Goal: Task Accomplishment & Management: Manage account settings

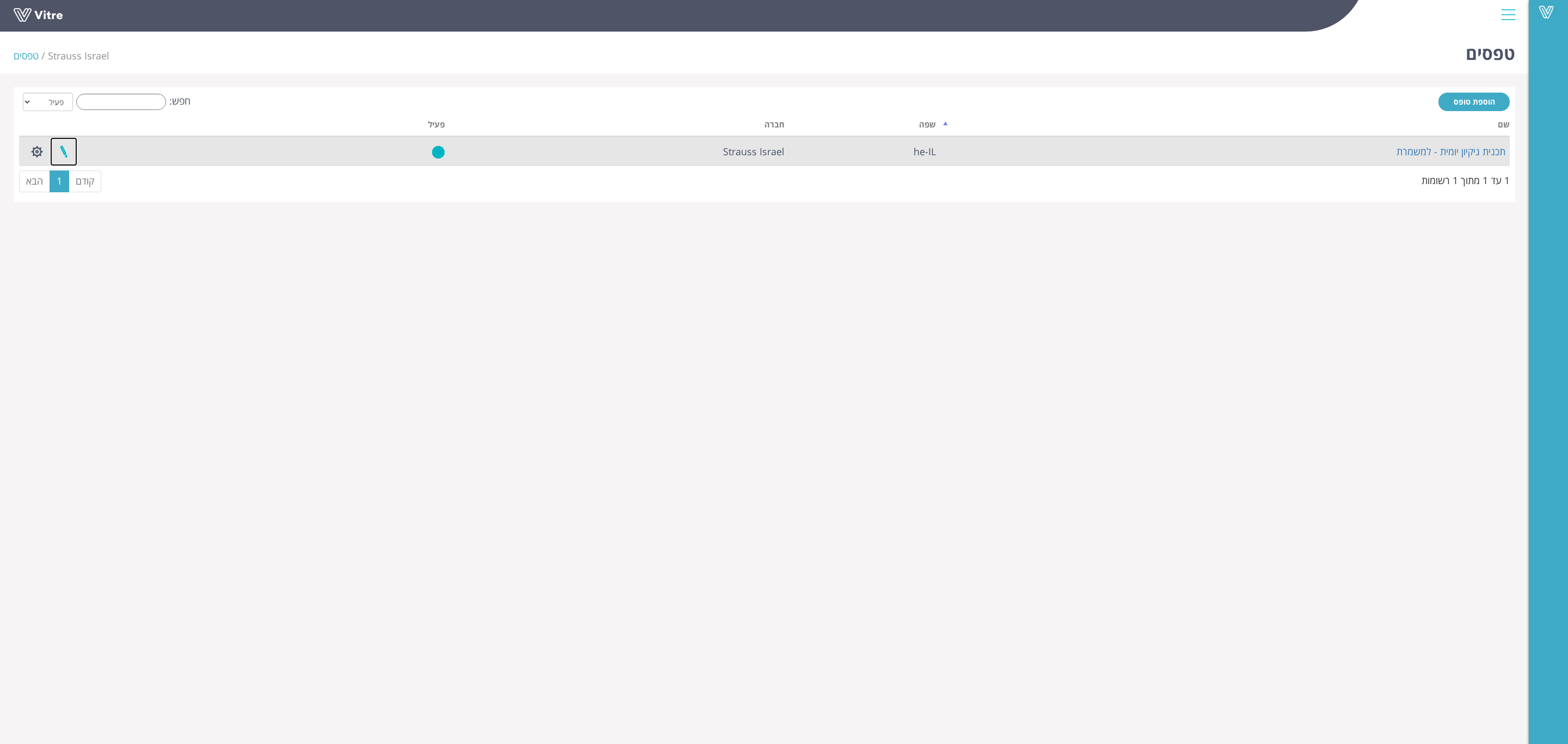
click at [65, 157] on link at bounding box center [63, 151] width 27 height 29
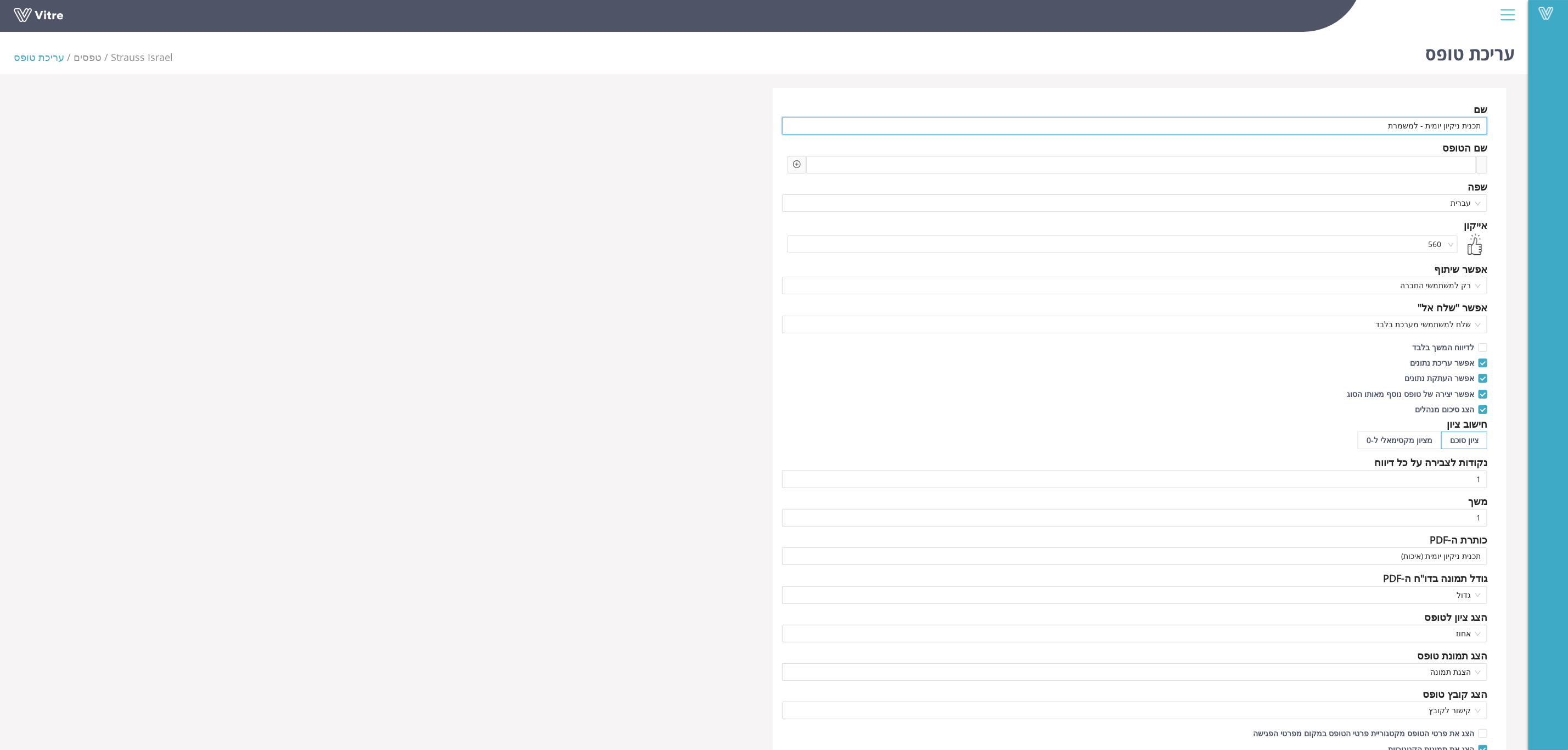
click at [1389, 125] on input "תכנית ניקיון יומית - למשמרת" at bounding box center [1135, 126] width 706 height 18
type input "צ'ק ליסט העברת משמרת (אחמ"ש)"
click at [797, 166] on icon "plus-circle" at bounding box center [797, 164] width 8 height 8
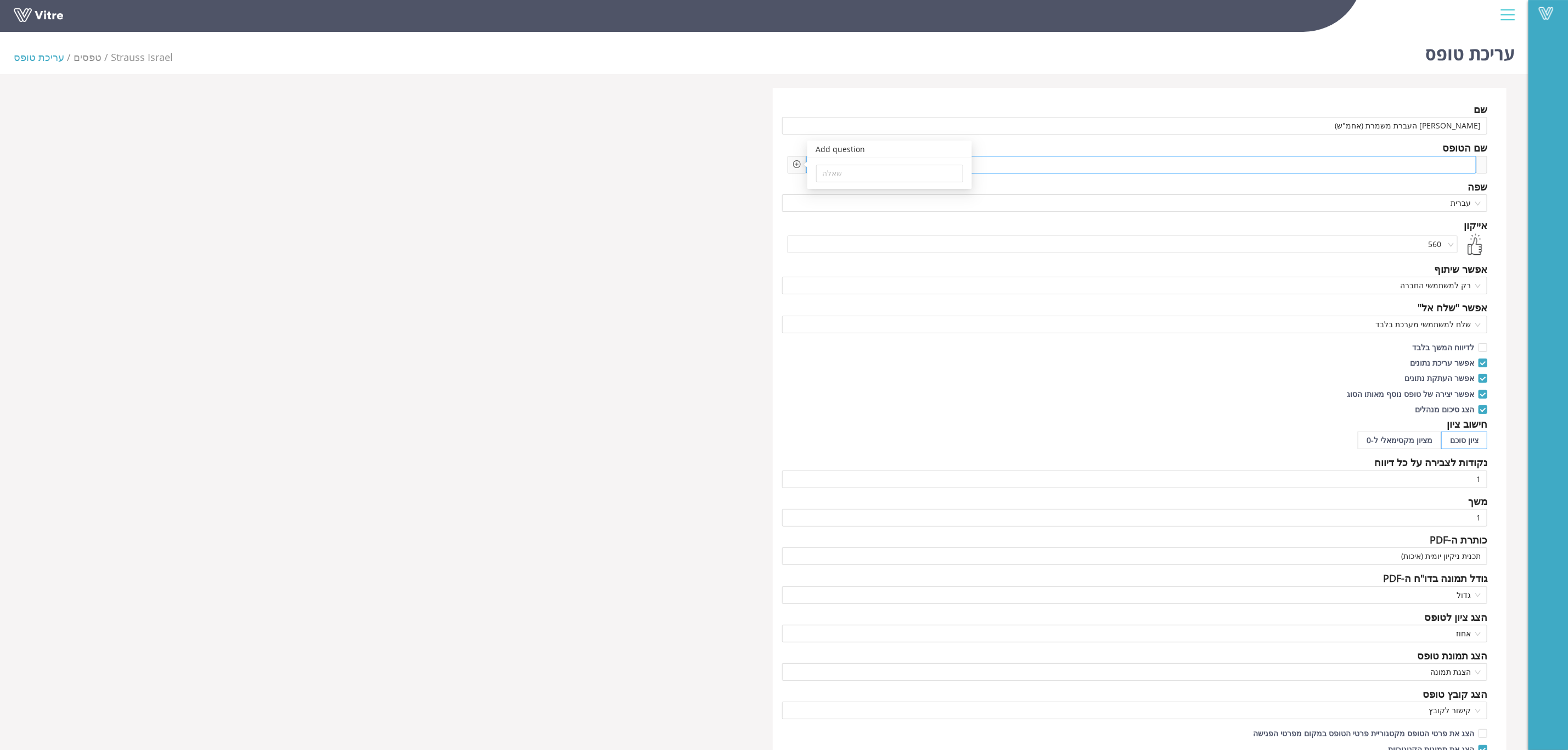
click at [1135, 161] on div at bounding box center [1141, 164] width 670 height 18
click at [1151, 164] on div at bounding box center [1141, 164] width 670 height 18
drag, startPoint x: 1245, startPoint y: 127, endPoint x: 1580, endPoint y: 128, distance: 335.0
click at [1568, 128] on html "Vitre עריכת טופס Strauss Israel טפסים עריכת טופס שם צ'ק ליסט העברת משמרת (אחמ"ש…" at bounding box center [784, 375] width 1568 height 750
click at [1390, 122] on input "[PERSON_NAME] העברת משמרת (אחמ"ש)" at bounding box center [1135, 126] width 706 height 18
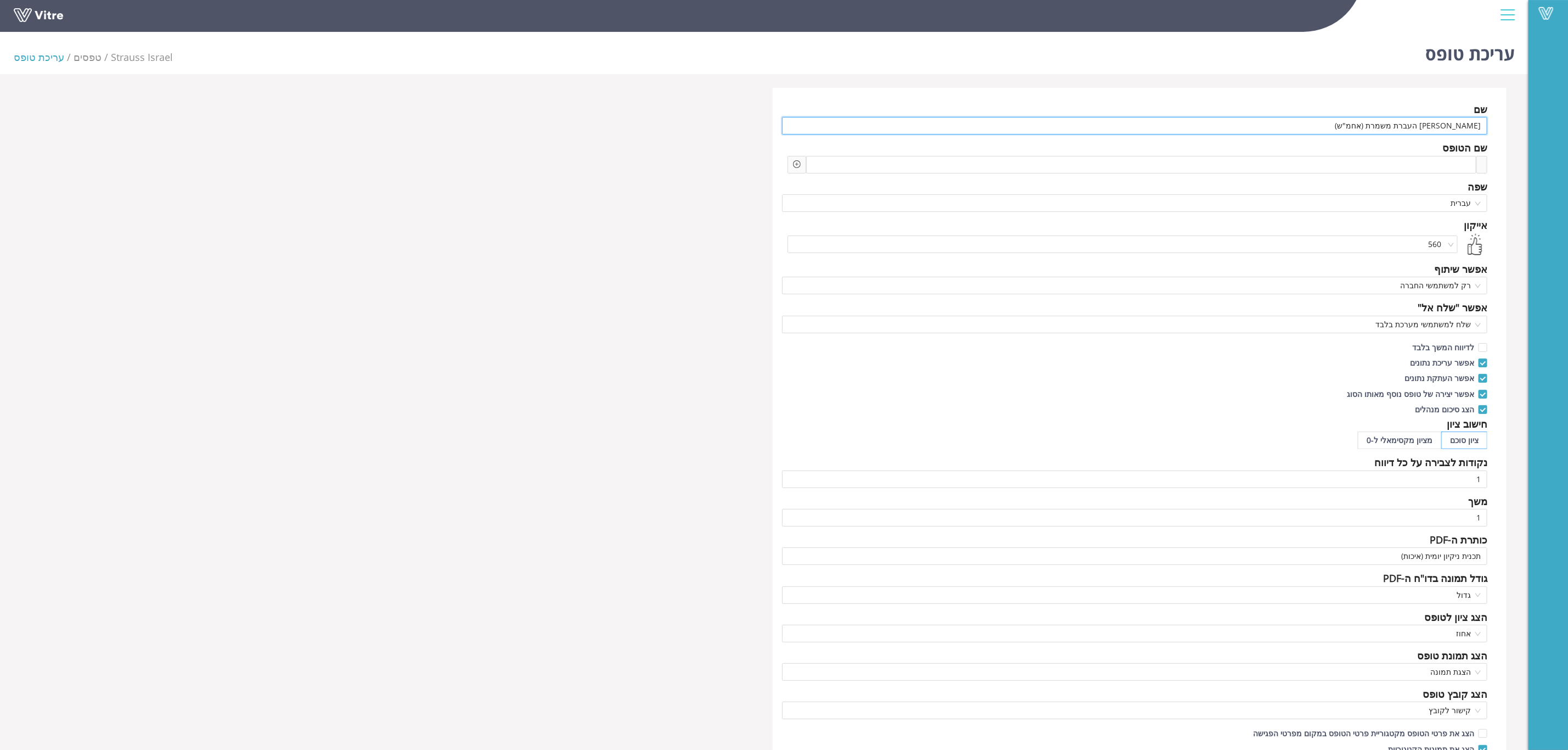
drag, startPoint x: 1301, startPoint y: 127, endPoint x: 1580, endPoint y: 127, distance: 279.0
click at [1568, 127] on html "Vitre עריכת טופס Strauss Israel טפסים עריכת טופס שם צ'ק ליסט העברת משמרת (אחמ"ש…" at bounding box center [784, 375] width 1568 height 750
click at [1415, 122] on input "[PERSON_NAME] העברת משמרת (אחמ"ש)" at bounding box center [1135, 126] width 706 height 18
drag, startPoint x: 1307, startPoint y: 123, endPoint x: 1580, endPoint y: 132, distance: 273.1
click at [1568, 132] on html "Vitre עריכת טופס Strauss Israel טפסים עריכת טופס שם צ'ק ליסט העברת משמרת (אחמ"ש…" at bounding box center [784, 375] width 1568 height 750
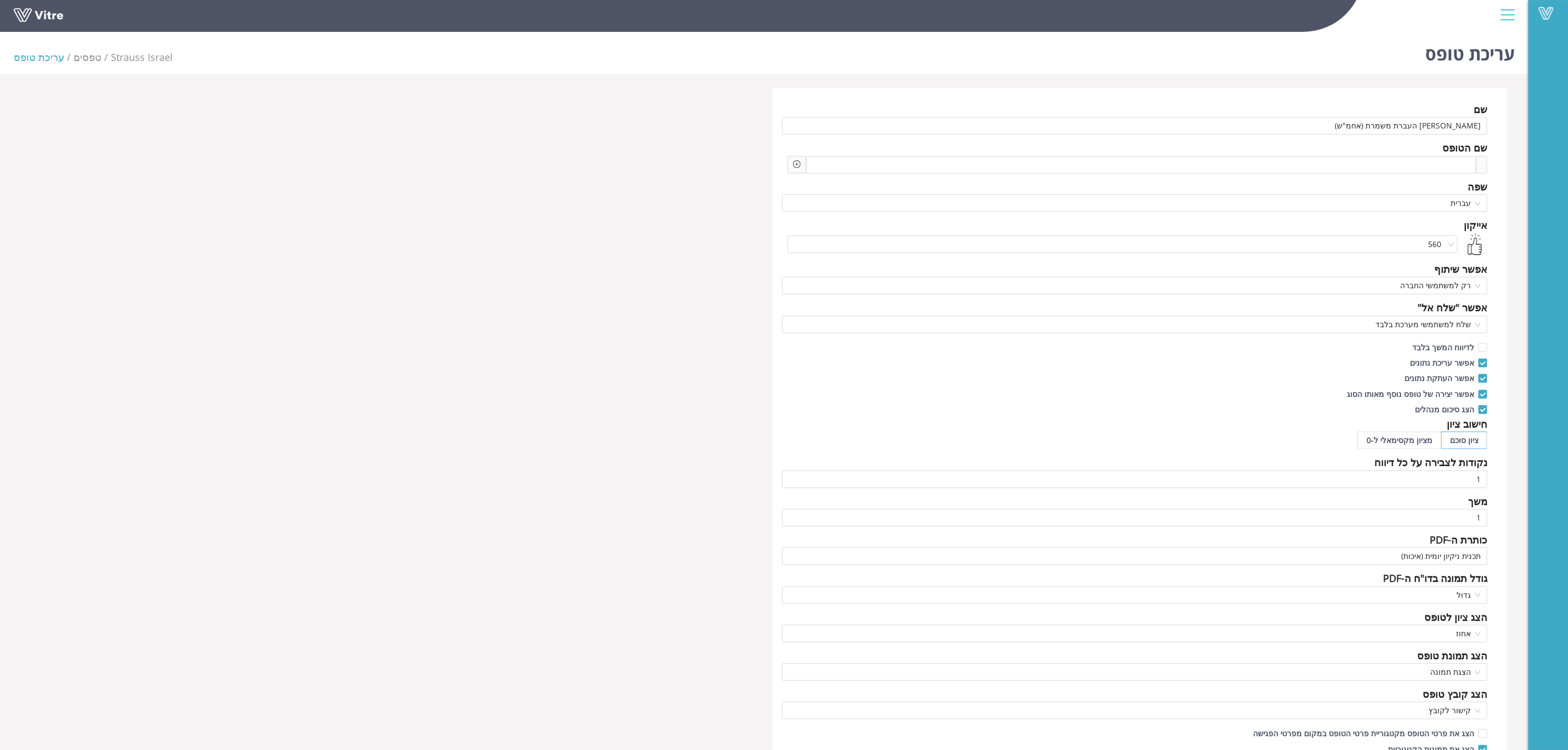
click at [1364, 96] on div "שם צ'ק ליסט העברת משמרת (אחמ"ש) שם הטופס Add question שאלה שפה עברית אייקון 560…" at bounding box center [1140, 475] width 735 height 775
click at [1354, 125] on input "צ'ק ליסט העברת משמרת (אחמ"ש)" at bounding box center [1135, 126] width 706 height 18
click at [1413, 124] on input "צ'ק ליסט העברת משמרת (אחמ"ש)" at bounding box center [1135, 126] width 706 height 18
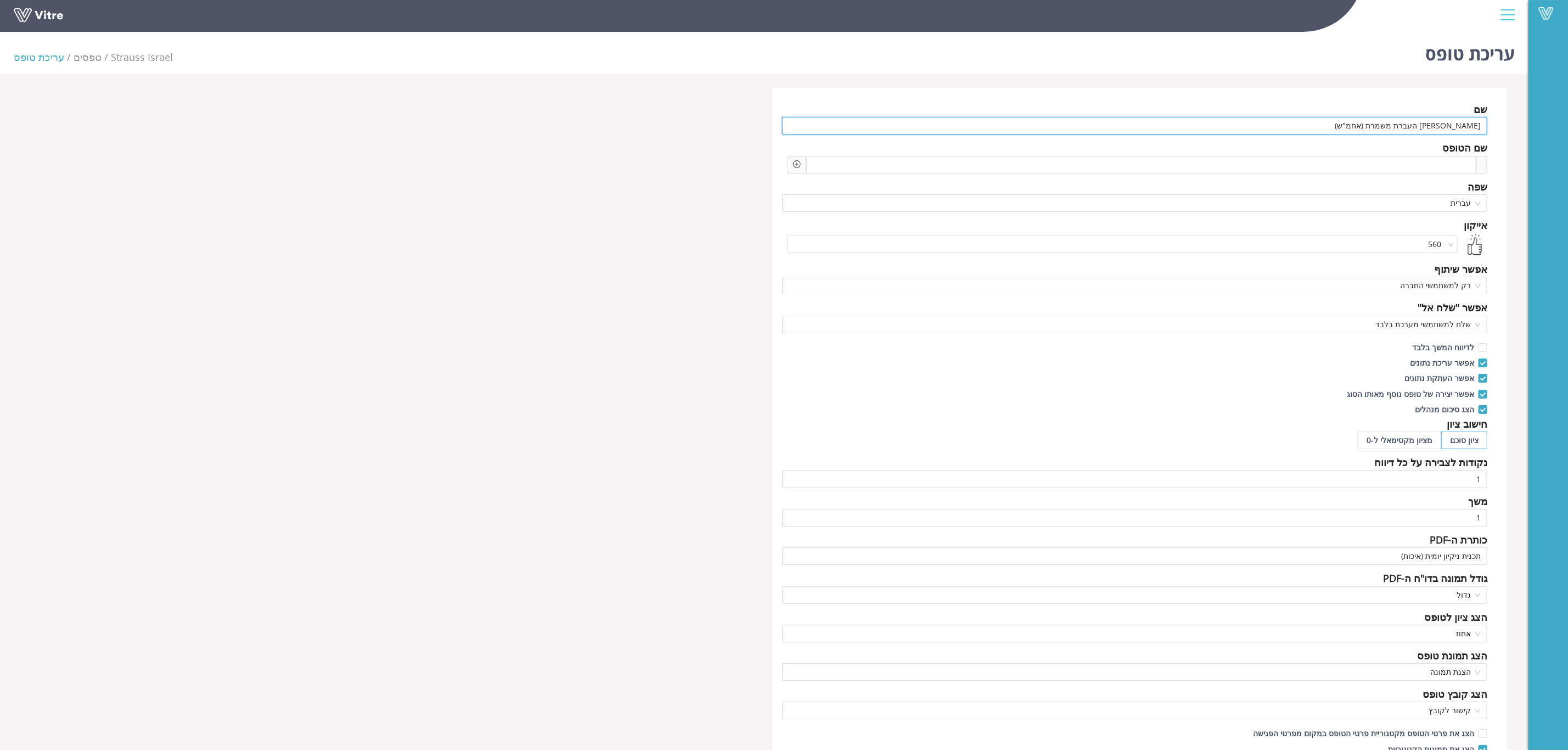
click at [1352, 126] on input "צ'ק ליסט העברת משמרת (אחמ"ש)" at bounding box center [1135, 126] width 706 height 18
click at [1359, 126] on input "צ'ק ליסט העברת משמרת (אחמ"ש)" at bounding box center [1135, 126] width 706 height 18
drag, startPoint x: 1342, startPoint y: 127, endPoint x: 1525, endPoint y: 128, distance: 183.0
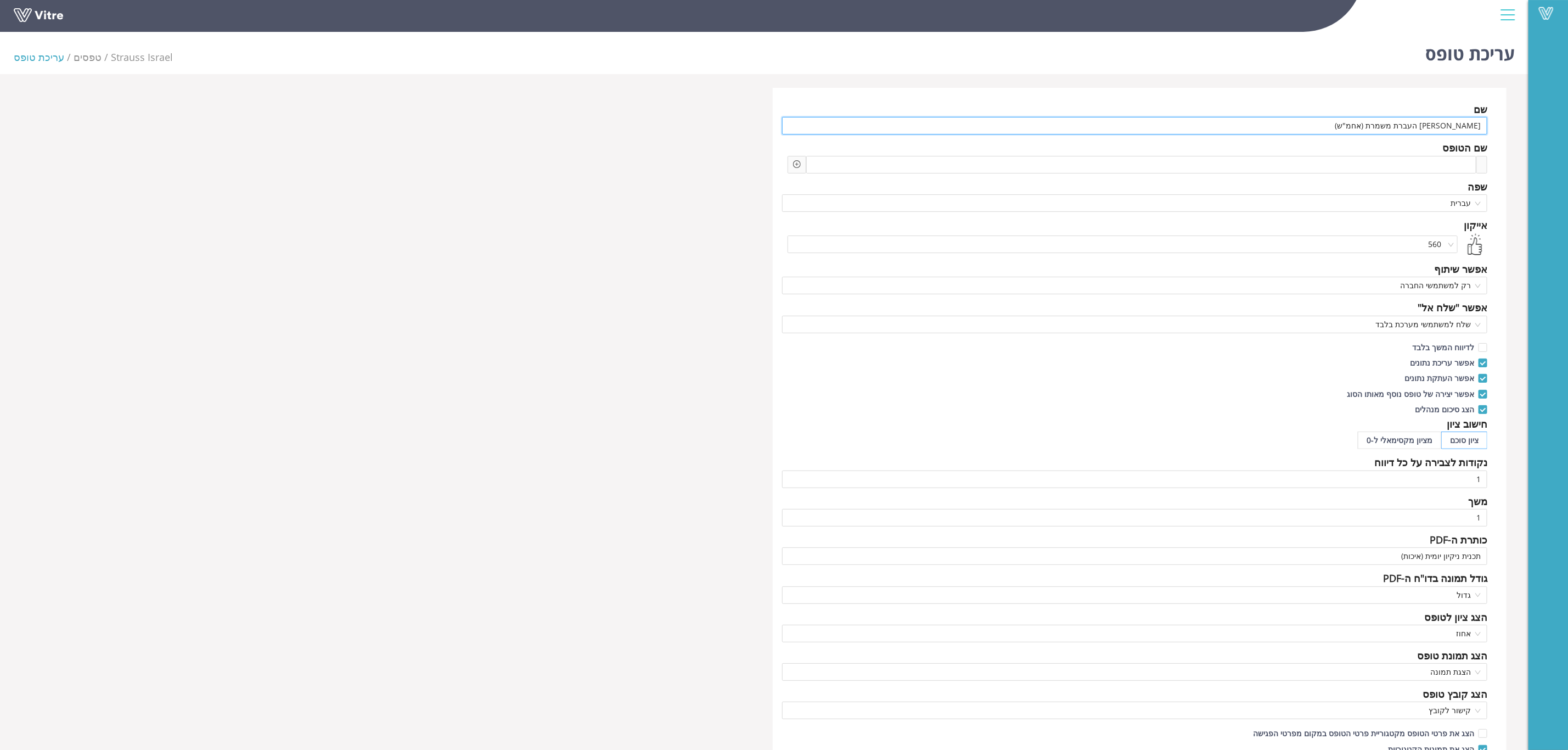
click at [1525, 128] on div "שם צ'ק ליסט העברת משמרת (אחמ"ש) שם הטופס Add question שאלה שפה עברית אייקון 560…" at bounding box center [764, 475] width 1529 height 775
click at [1404, 124] on input "צ'ק ליסט העברת משמרת (אחמ"ש)" at bounding box center [1135, 126] width 706 height 18
drag, startPoint x: 1308, startPoint y: 124, endPoint x: 1580, endPoint y: 126, distance: 272.0
click at [1568, 126] on html "Vitre עריכת טופס Strauss Israel טפסים עריכת טופס שם צ'ק ליסט העברת משמרת (אחמ"ש…" at bounding box center [784, 375] width 1568 height 750
click at [1415, 122] on input "צ'ק ליסט העברת משמרת (אחמ"ש)" at bounding box center [1135, 126] width 706 height 18
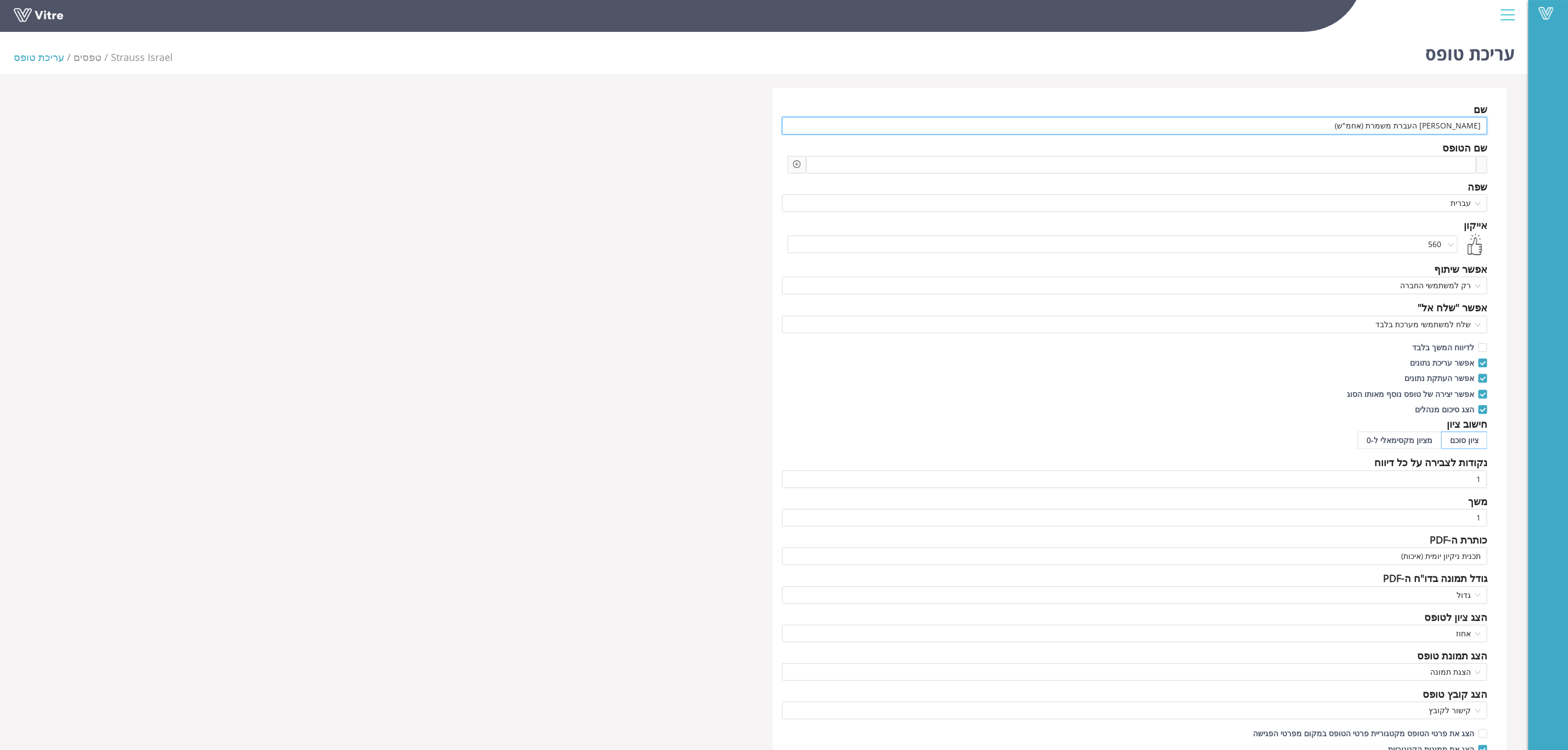
drag, startPoint x: 1326, startPoint y: 122, endPoint x: 1559, endPoint y: 124, distance: 233.0
click at [1558, 124] on div "Vitre עריכת טופס Strauss Israel טפסים עריכת טופס שם צ'ק ליסט העברת משמרת (אחמ"ש…" at bounding box center [784, 664] width 1568 height 1273
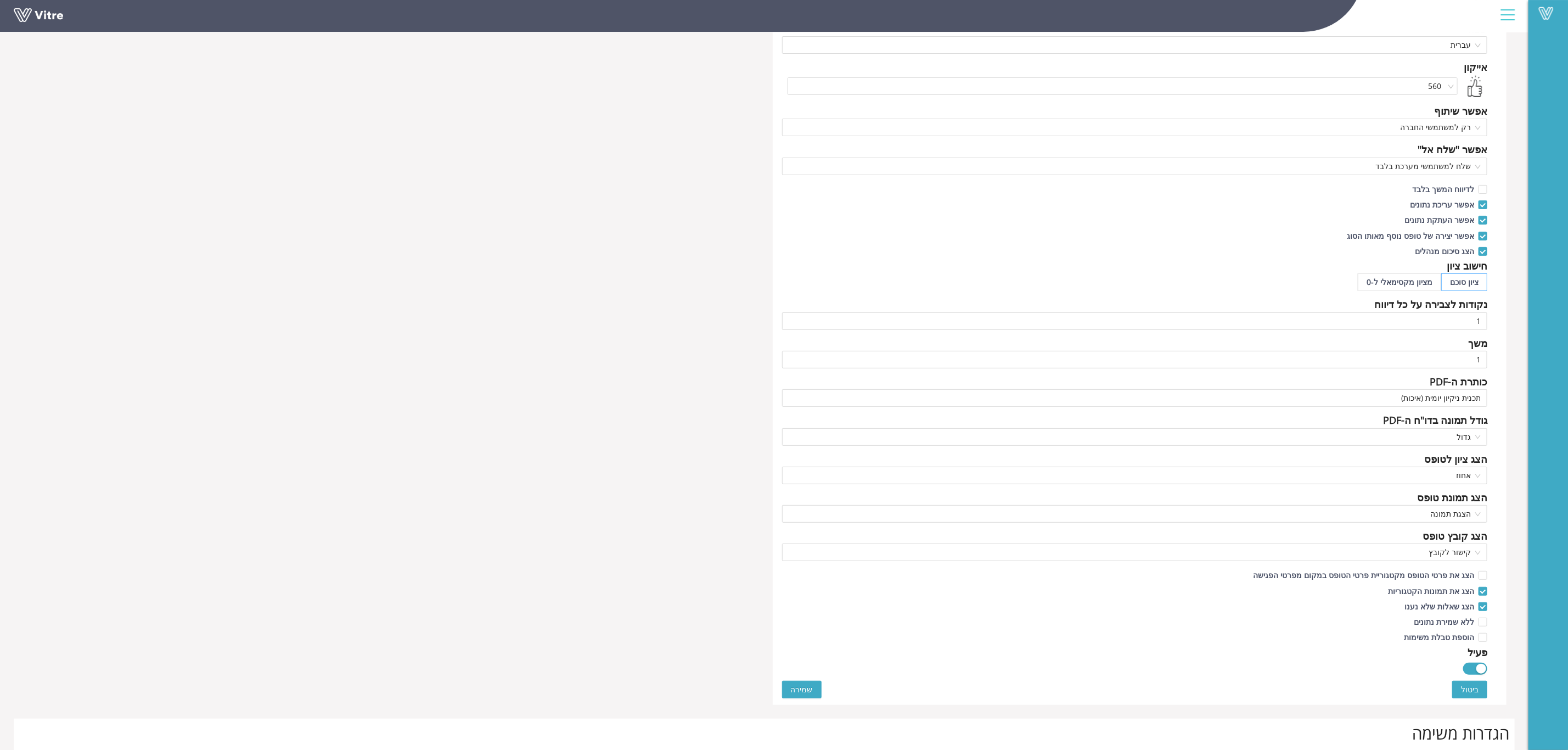
scroll to position [164, 0]
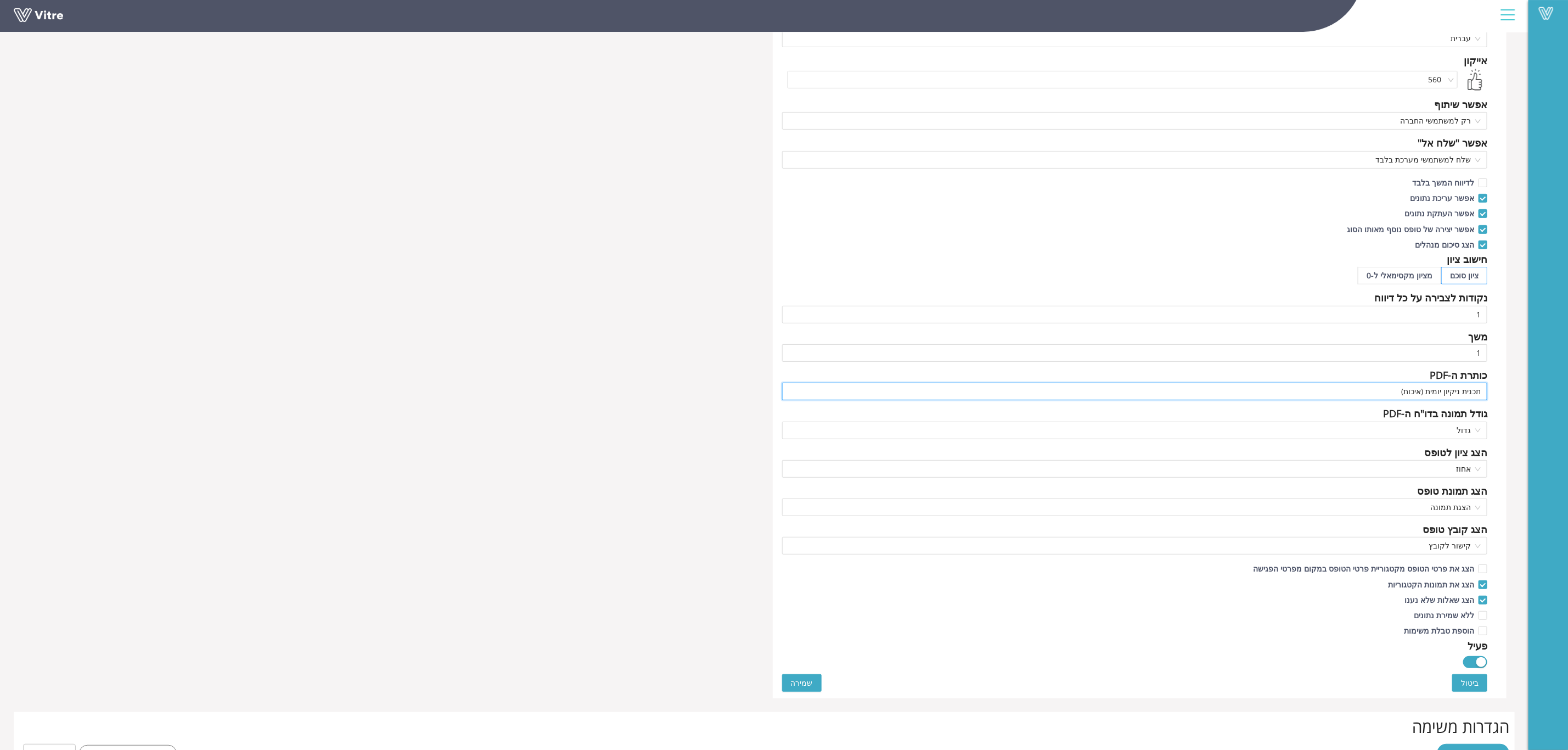
click at [1402, 393] on input "תכנית ניקיון יומית (איכות)" at bounding box center [1135, 391] width 706 height 18
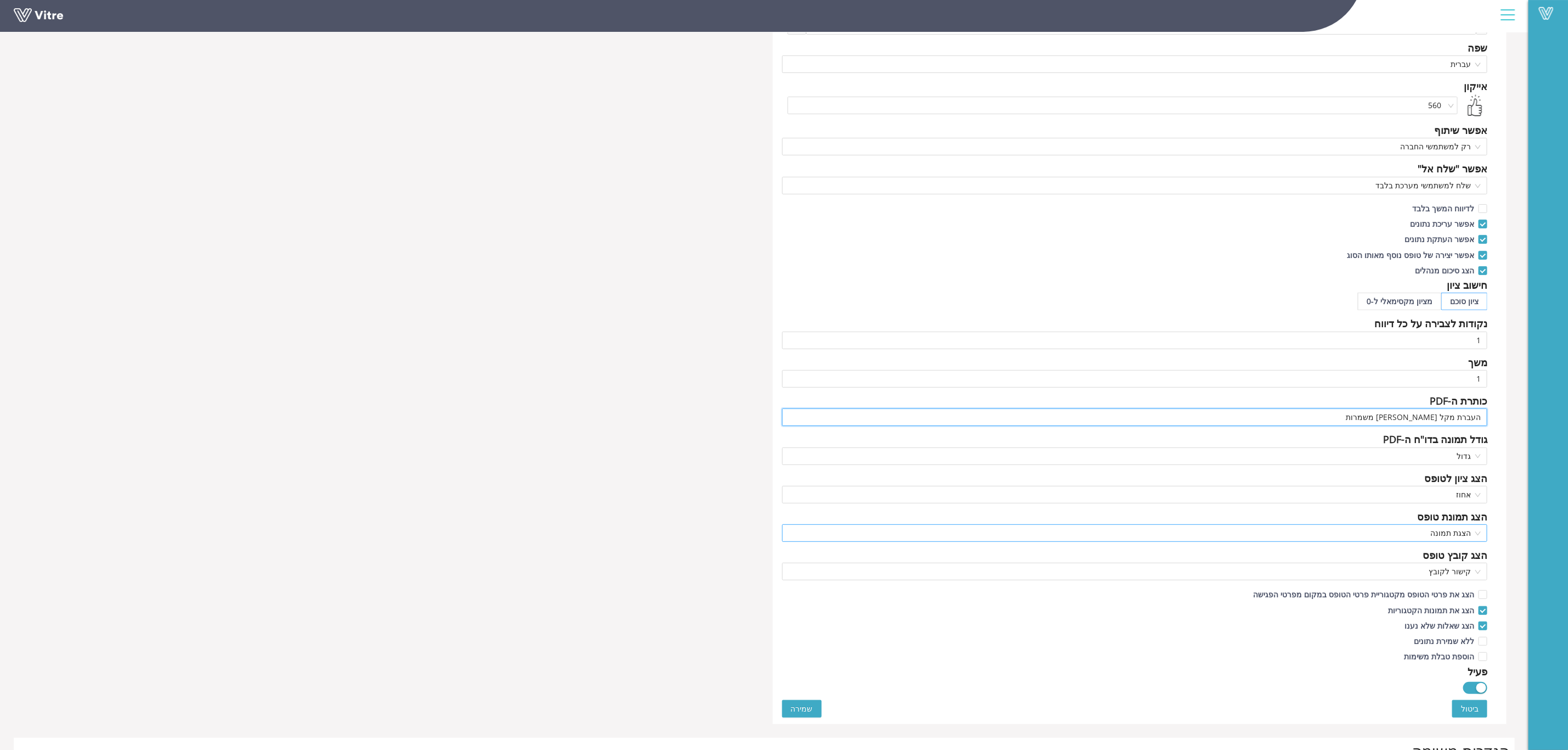
scroll to position [0, 0]
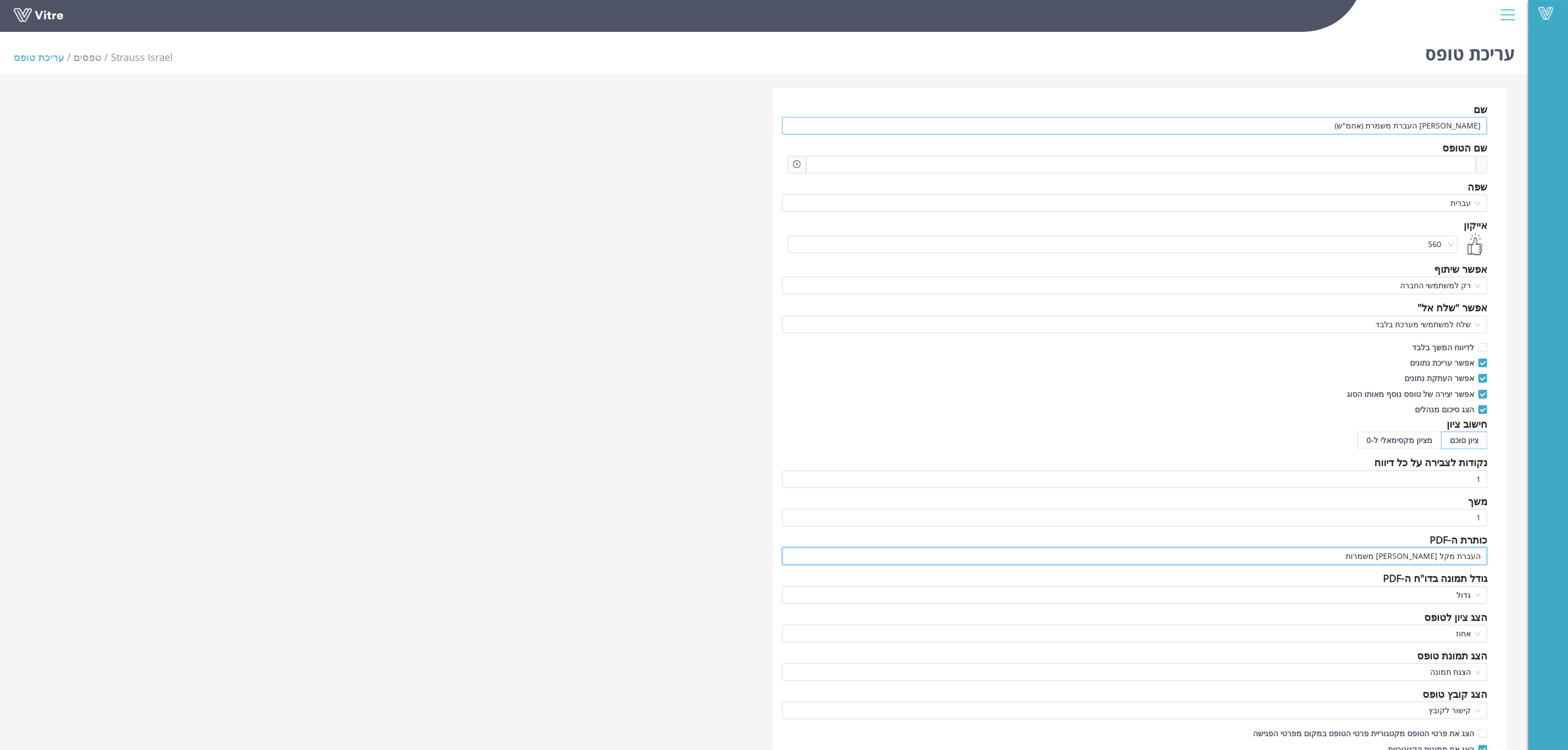
type input "העברת מקל בין משמרות"
click at [1354, 126] on input "צ'ק ליסט העברת משמרת (אחמ"ש)" at bounding box center [1135, 126] width 706 height 18
click at [1370, 123] on input "צ'ק ליסט העברת משמרת (אחמ"ש)" at bounding box center [1135, 126] width 706 height 18
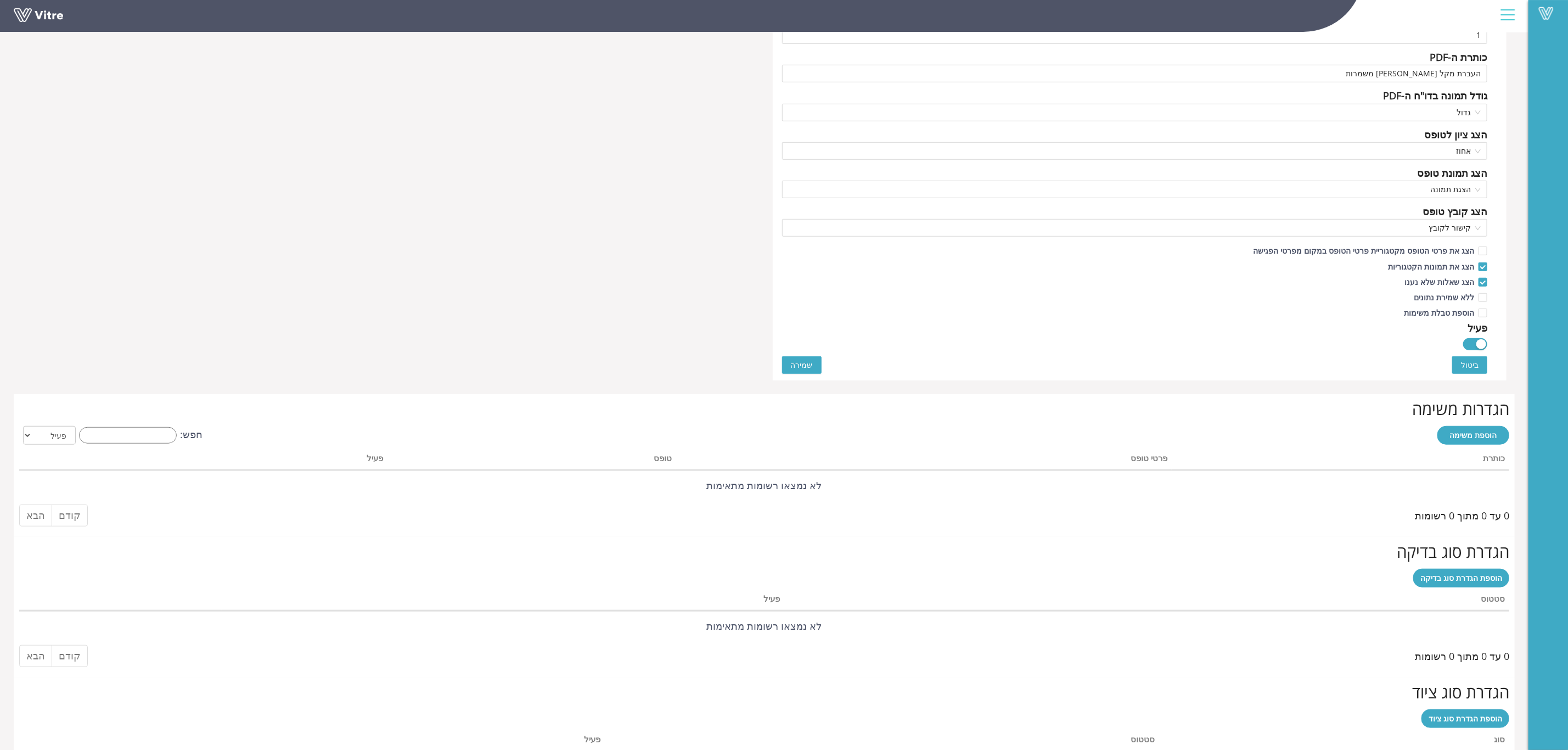
scroll to position [392, 0]
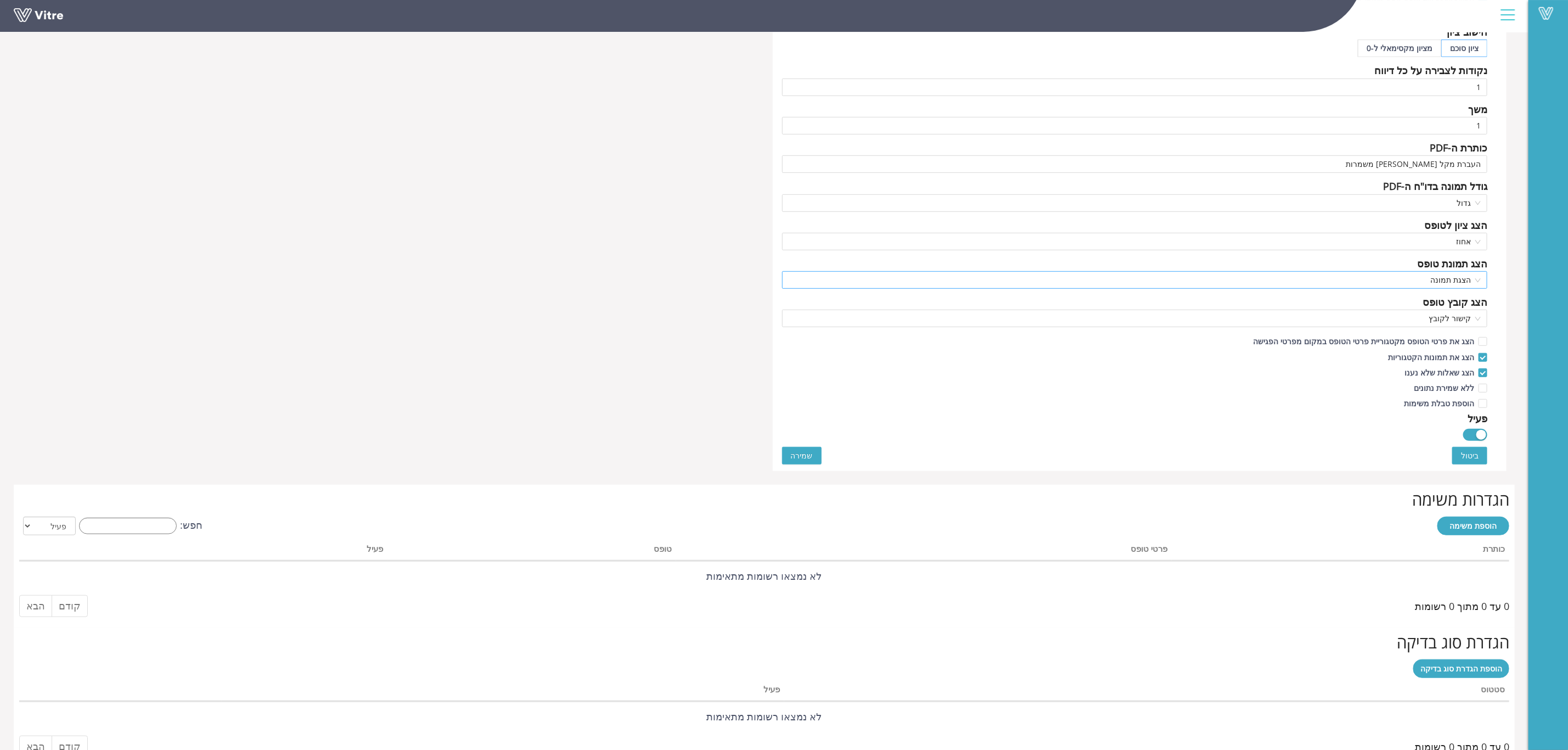
click at [1479, 287] on span "הצגת תמונה" at bounding box center [1135, 280] width 693 height 17
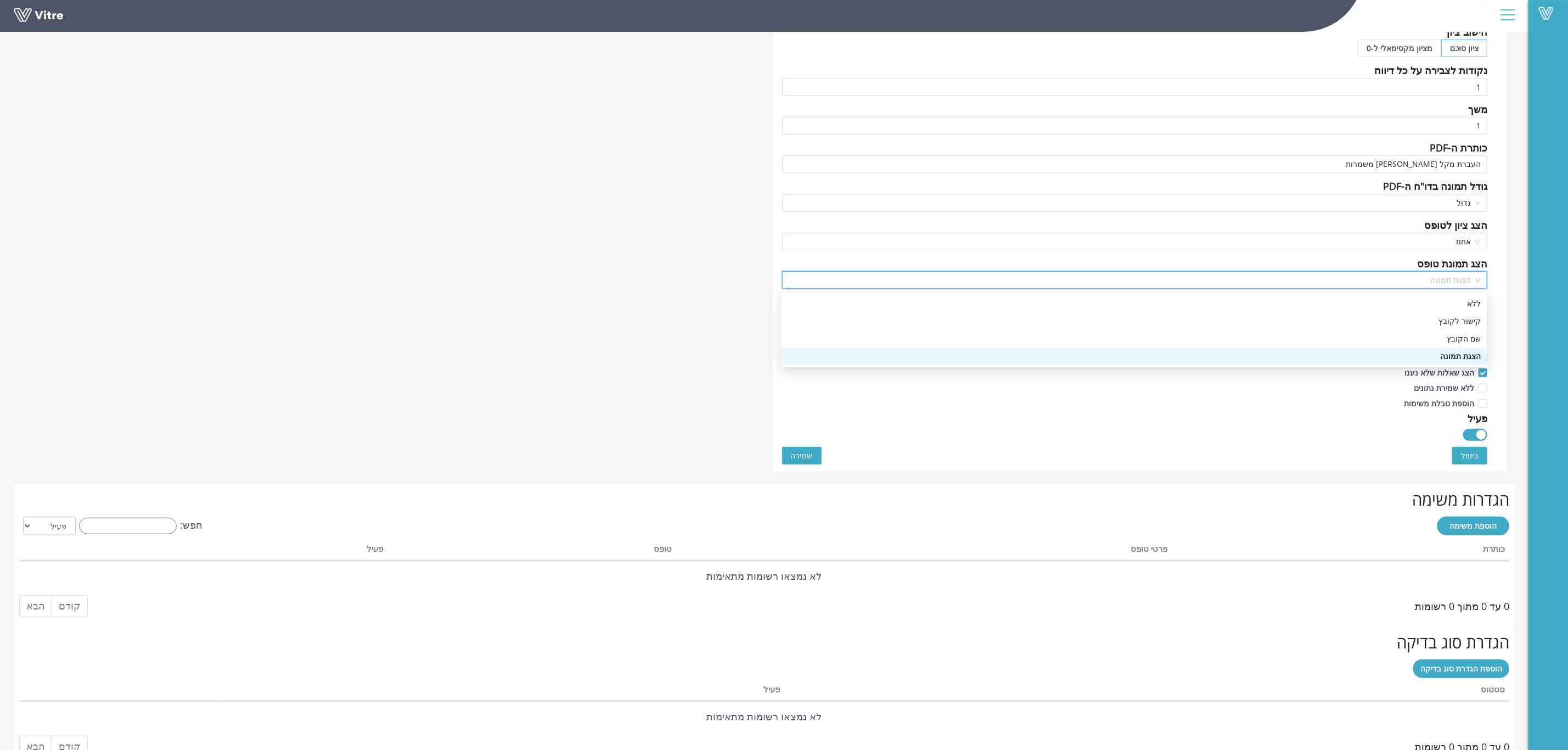
click at [1479, 287] on span "הצגת תמונה" at bounding box center [1135, 280] width 693 height 17
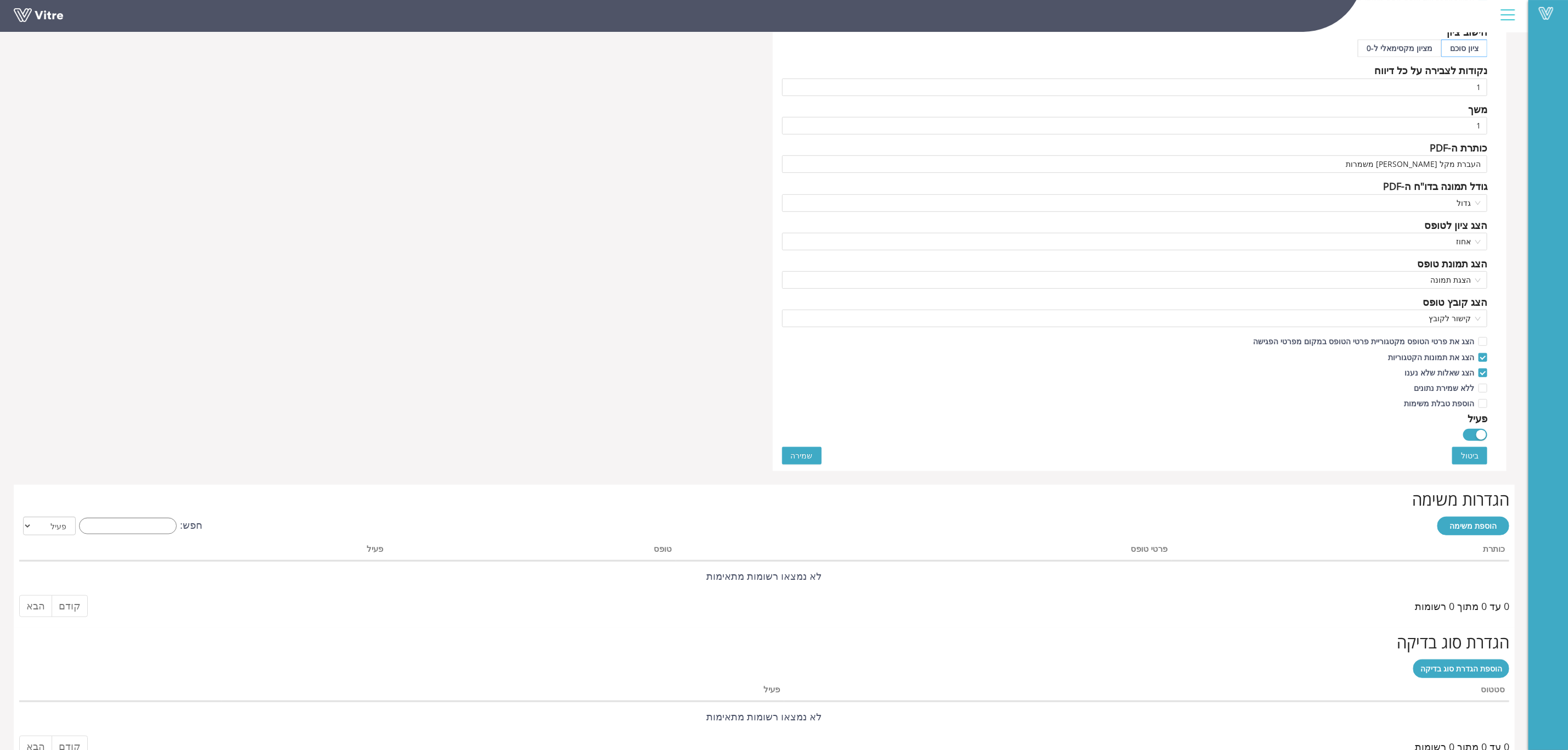
click at [1479, 255] on div "שם צ'ק ליסט העברת משמרת (אחמ"ש) שם הטופס Add question שאלה שפה עברית אייקון 560…" at bounding box center [1140, 83] width 735 height 775
click at [1479, 249] on span "אחוז" at bounding box center [1135, 241] width 693 height 17
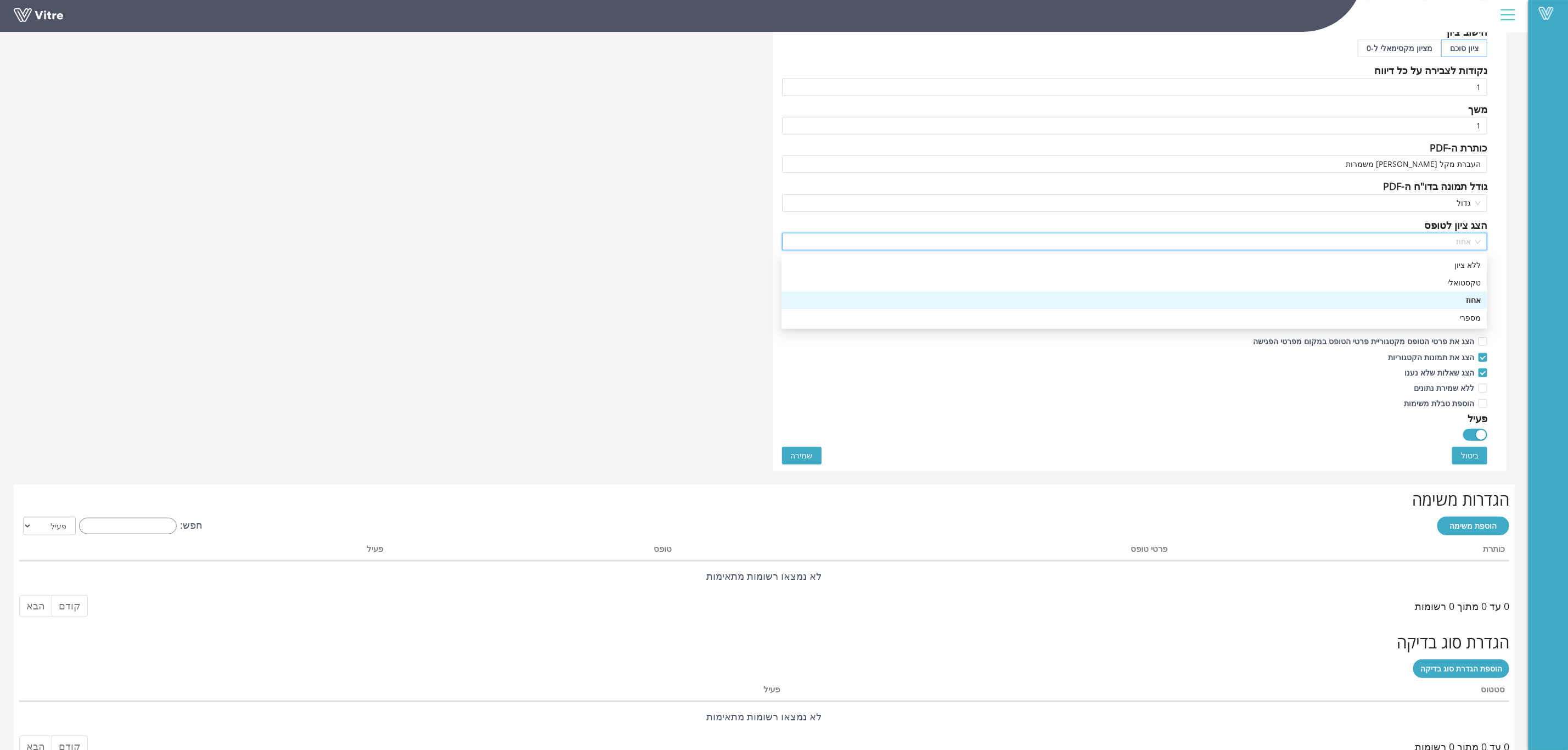
click at [1479, 249] on span "אחוז" at bounding box center [1135, 241] width 693 height 17
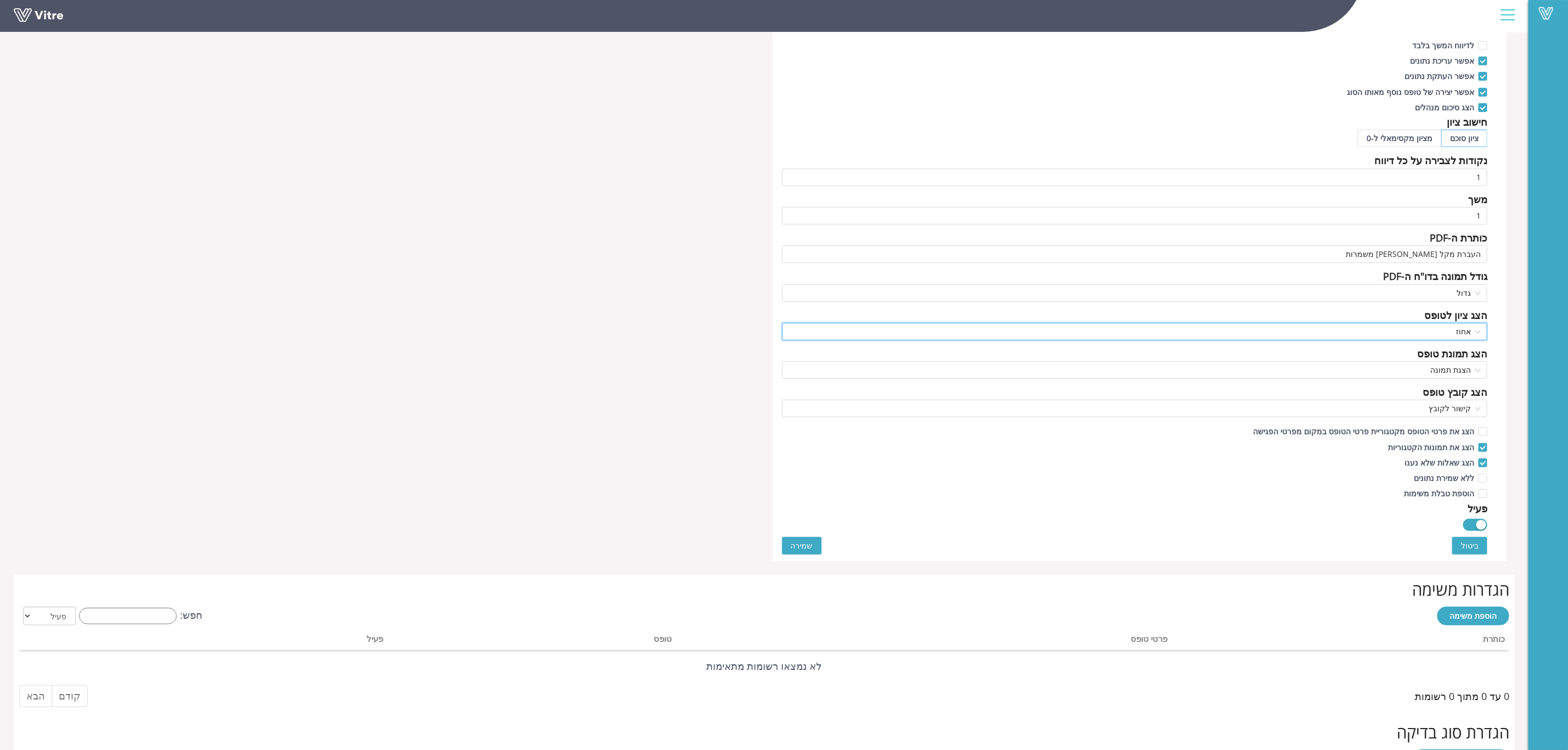
scroll to position [145, 0]
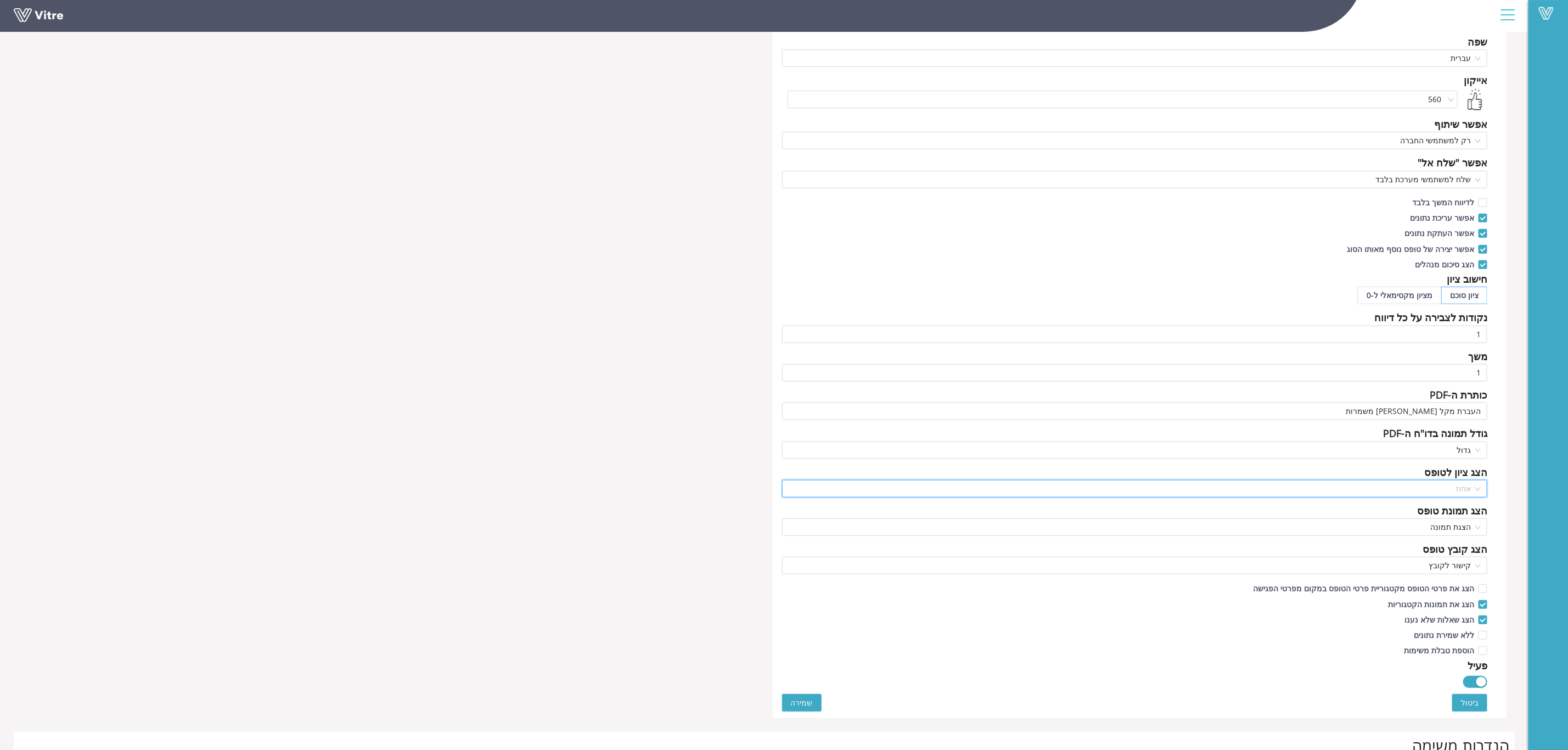
click at [1480, 495] on span "אחוז" at bounding box center [1135, 489] width 693 height 17
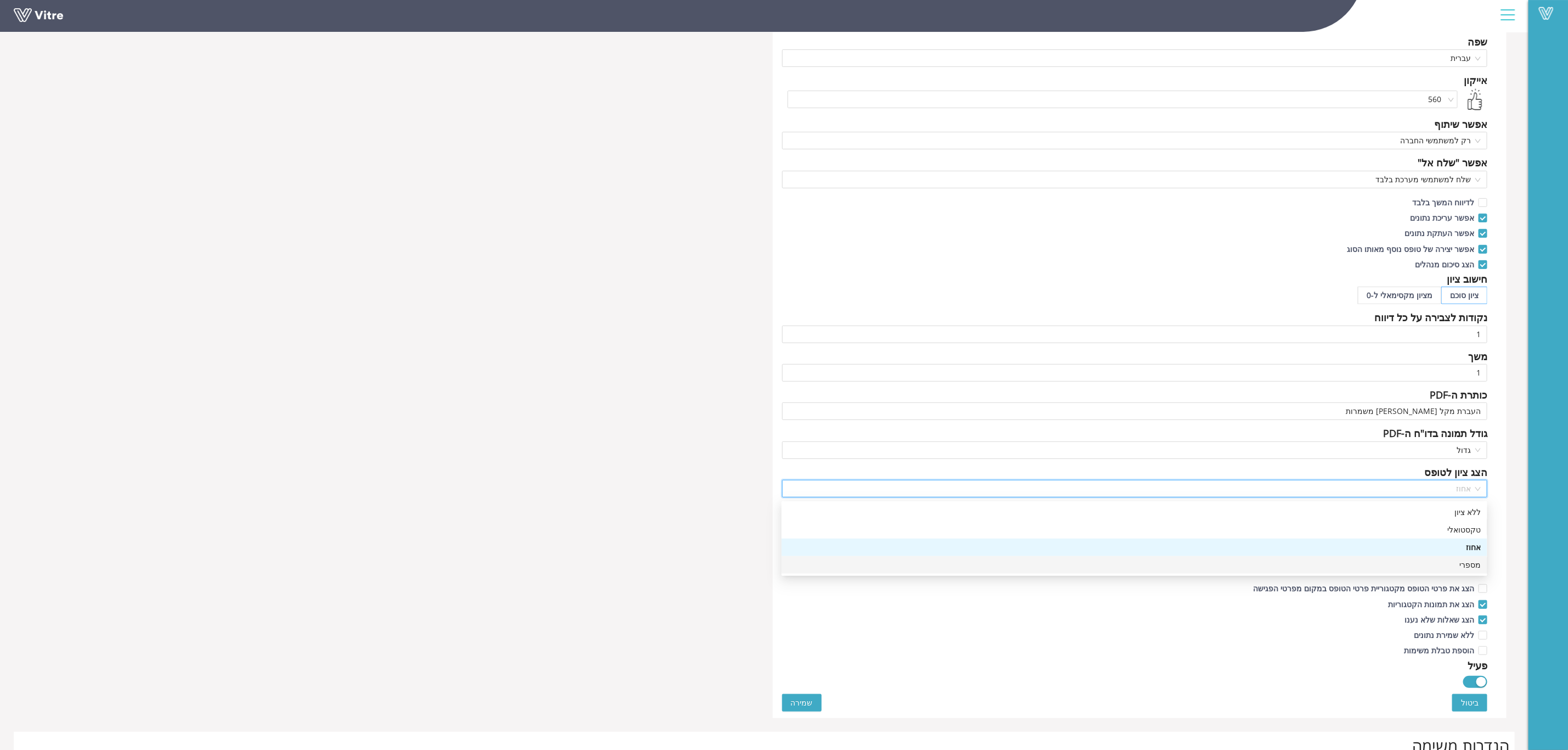
click at [1461, 570] on div "מספרי" at bounding box center [1134, 565] width 693 height 12
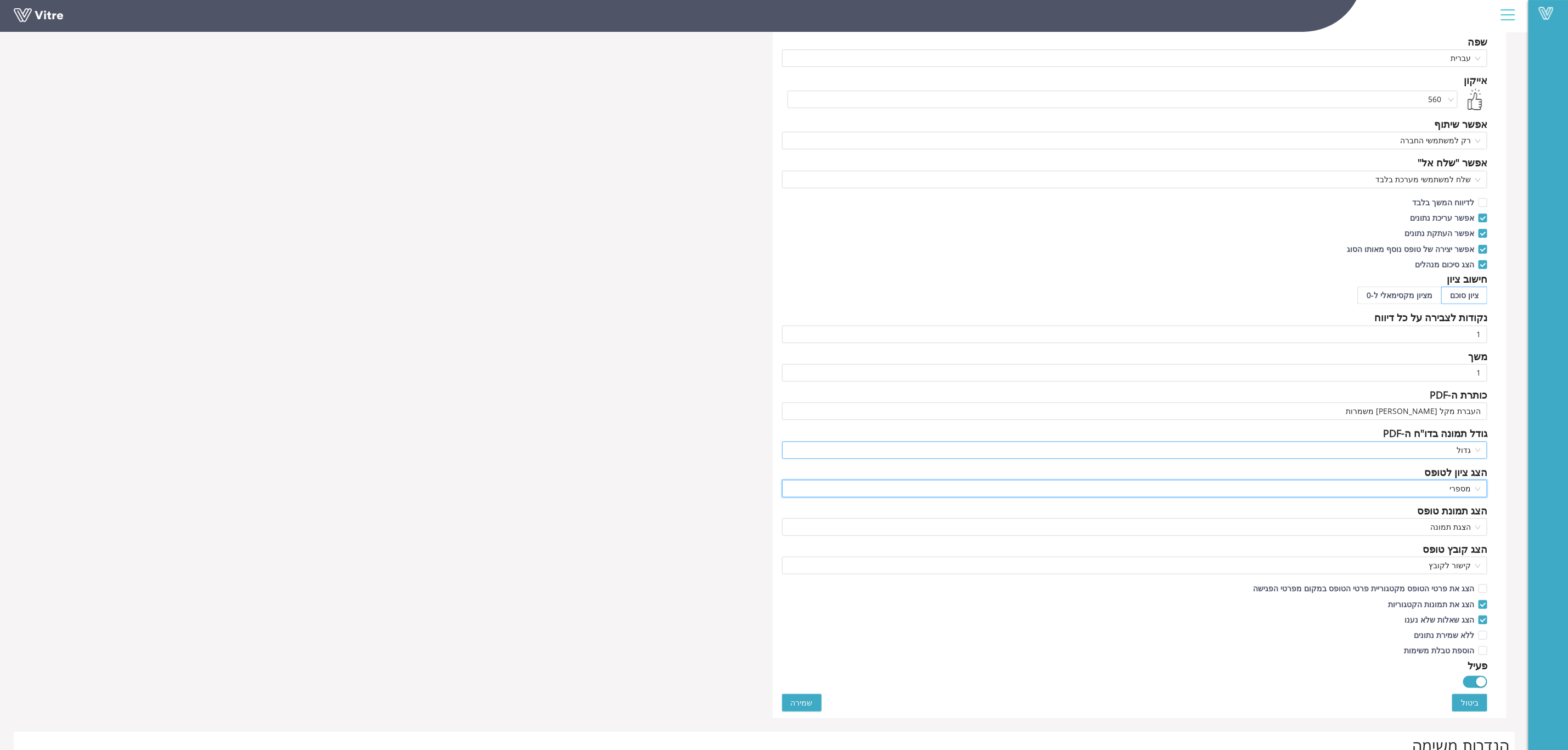
click at [1479, 448] on span "גדול" at bounding box center [1135, 450] width 693 height 17
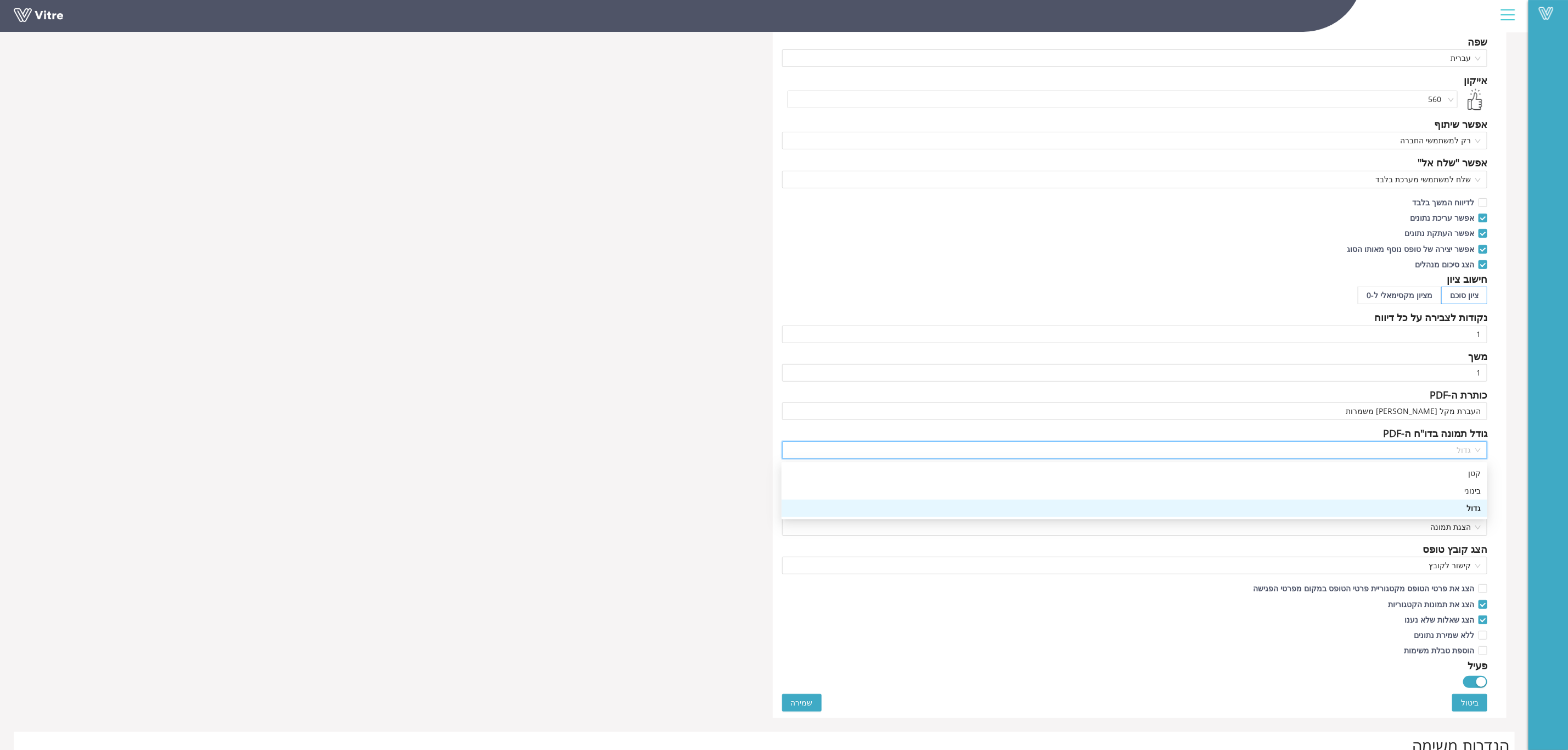
click at [1479, 448] on span "גדול" at bounding box center [1135, 450] width 693 height 17
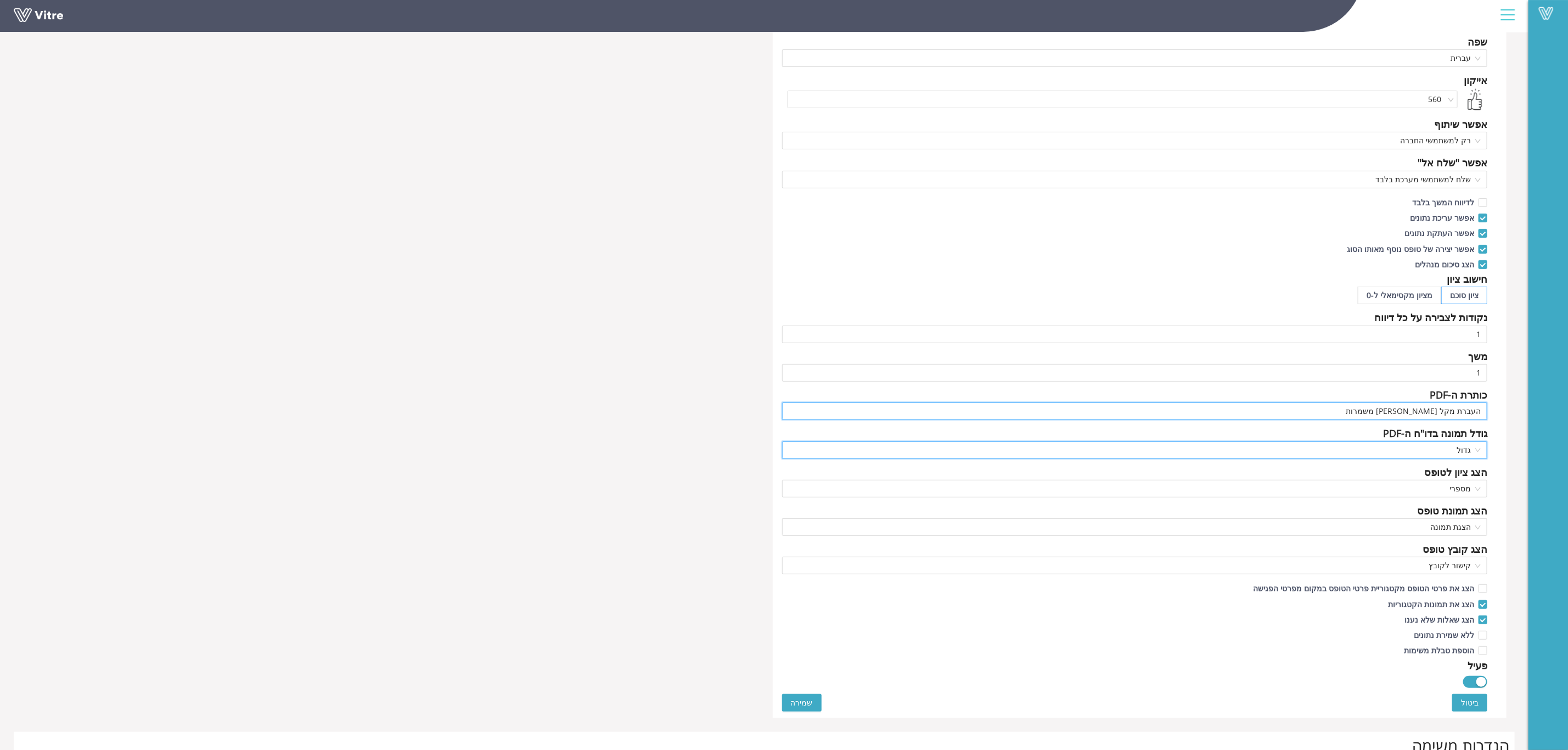
click at [1399, 417] on input "העברת מקל בין משמרות" at bounding box center [1135, 411] width 706 height 18
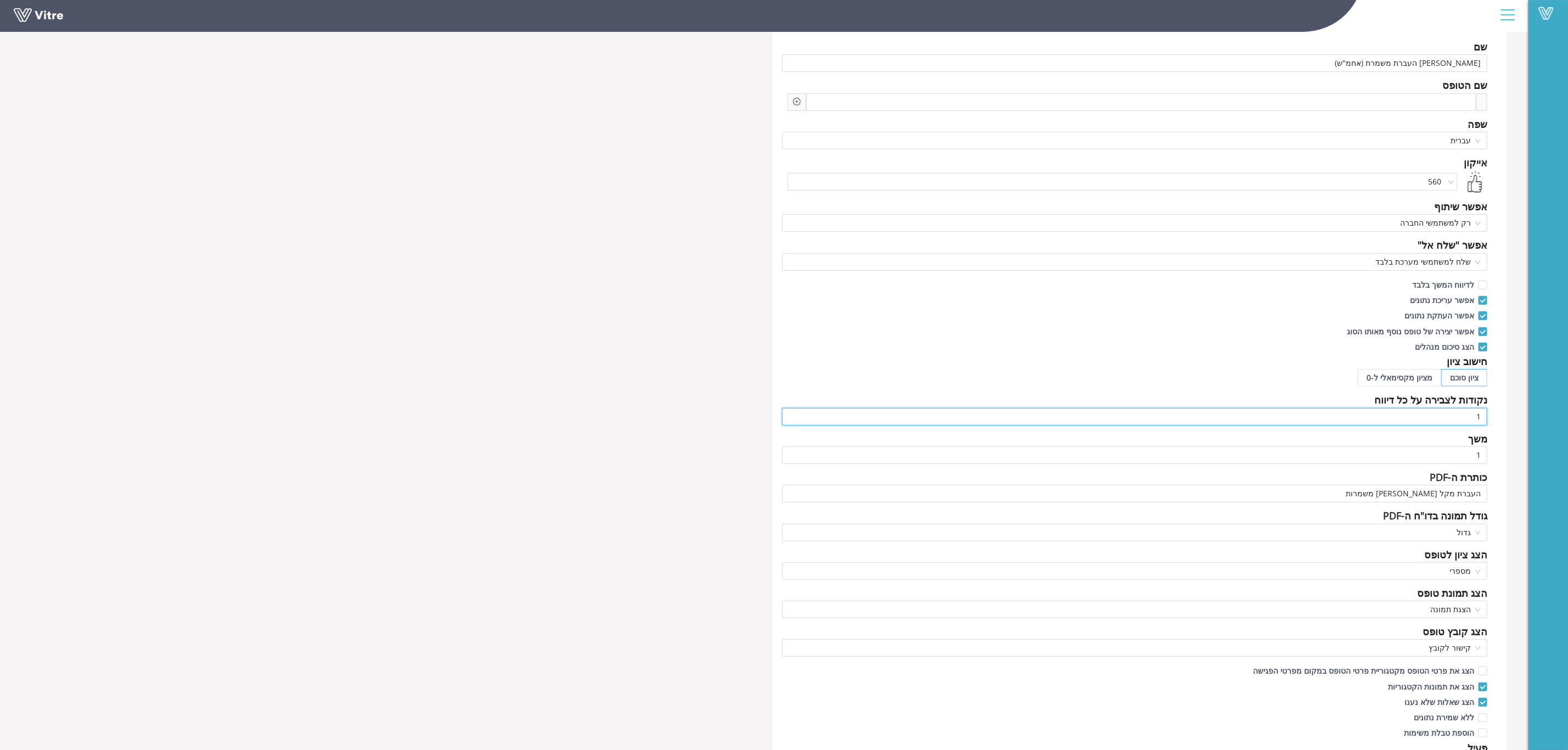
click at [1453, 419] on input "1" at bounding box center [1135, 417] width 706 height 18
click at [1399, 458] on input "1" at bounding box center [1135, 455] width 706 height 18
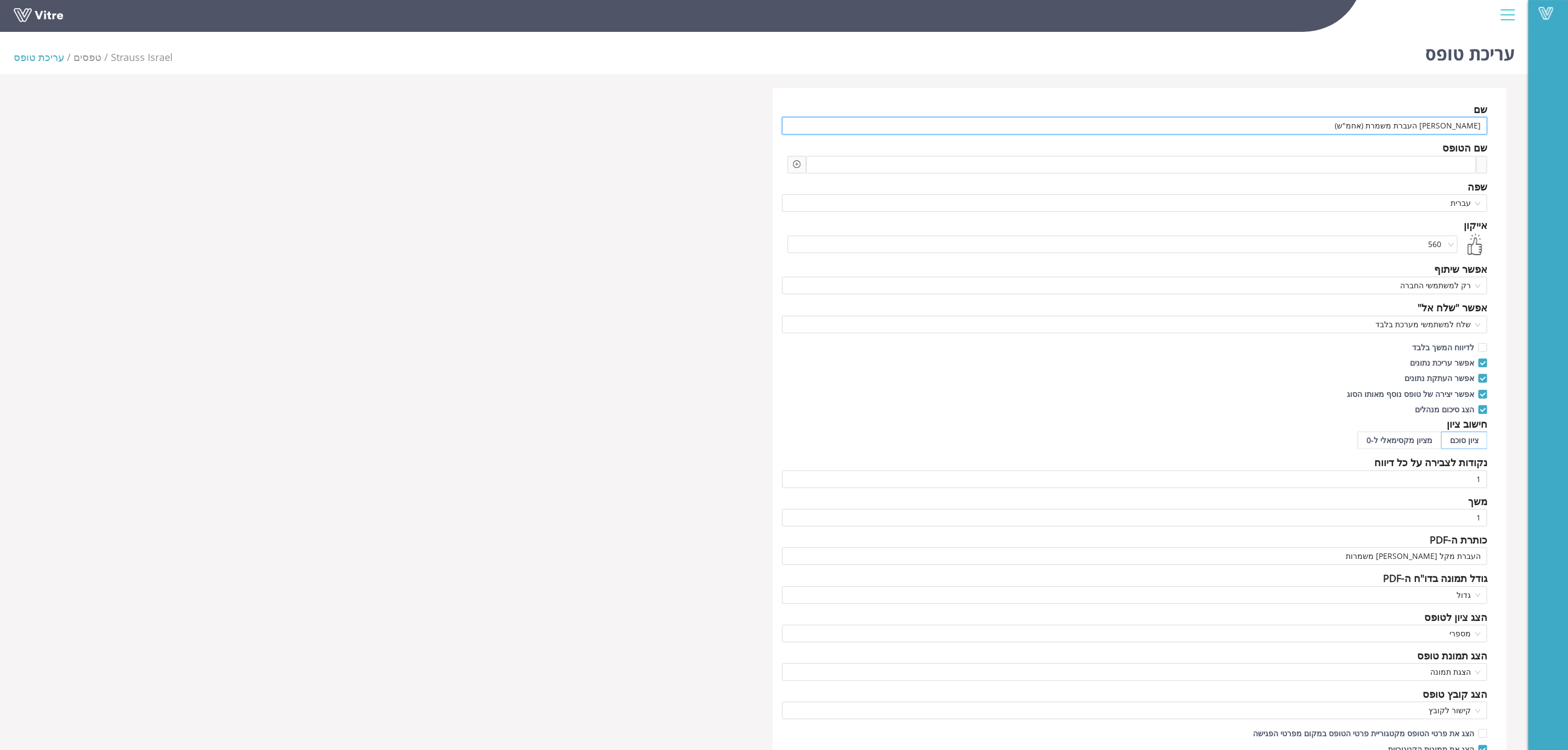
click at [1352, 127] on input "צ'ק ליסט העברת משמרת (אחמ"ש)" at bounding box center [1135, 126] width 706 height 18
click at [1392, 125] on input "צ'ק ליסט העברת משמרת (אחמ"ש)" at bounding box center [1135, 126] width 706 height 18
click at [1369, 128] on input "צ'ק ליסט העברת משמרת (אחמ"ש)" at bounding box center [1135, 126] width 706 height 18
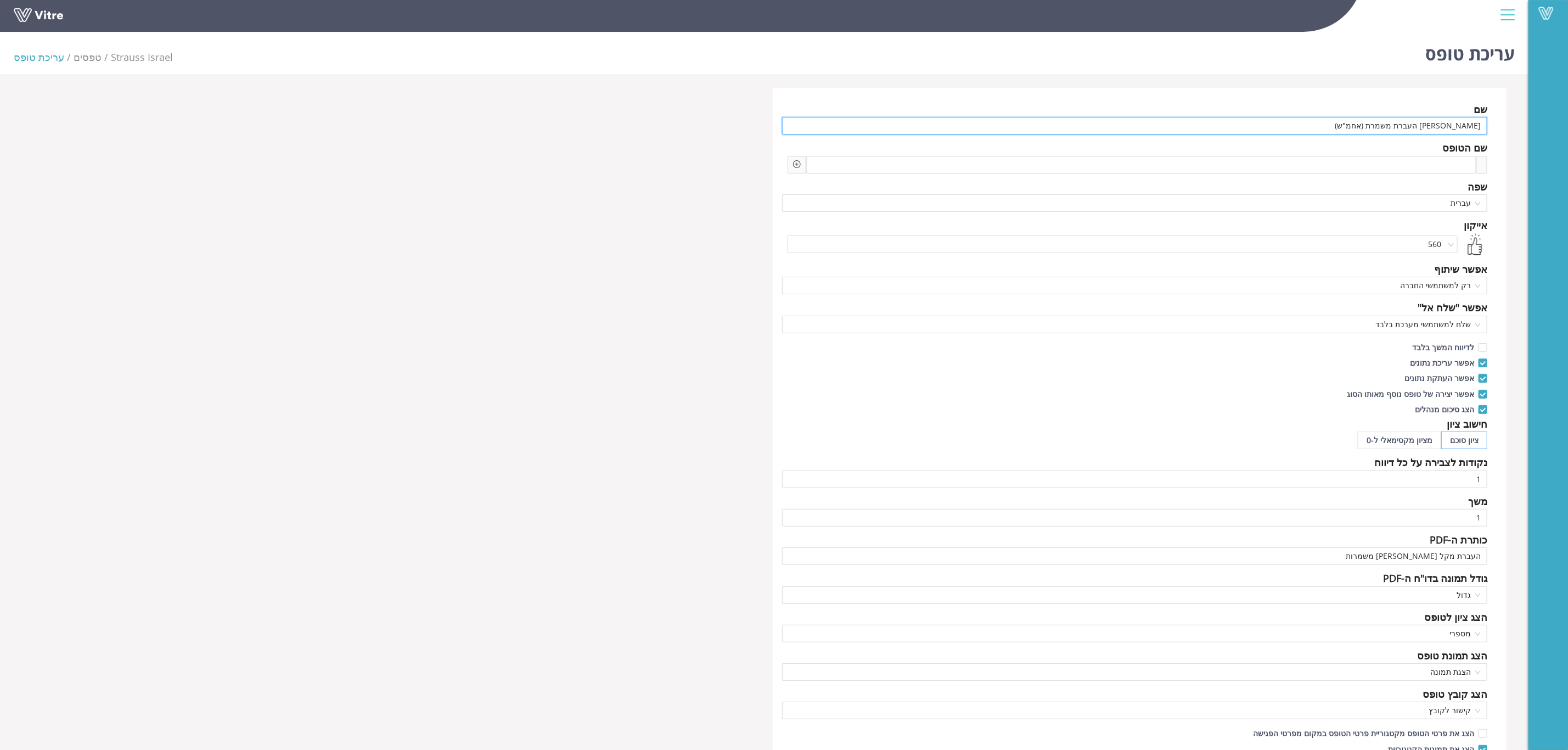
click at [1369, 128] on input "צ'ק ליסט העברת משמרת (אחמ"ש)" at bounding box center [1135, 126] width 706 height 18
click at [1386, 128] on input "צ'ק ליסט העברת משמרת (אחמ"ש)" at bounding box center [1135, 126] width 706 height 18
click at [1353, 130] on input "צ'ק ליסט העברת משמרת (אחמ"ש)" at bounding box center [1135, 126] width 706 height 18
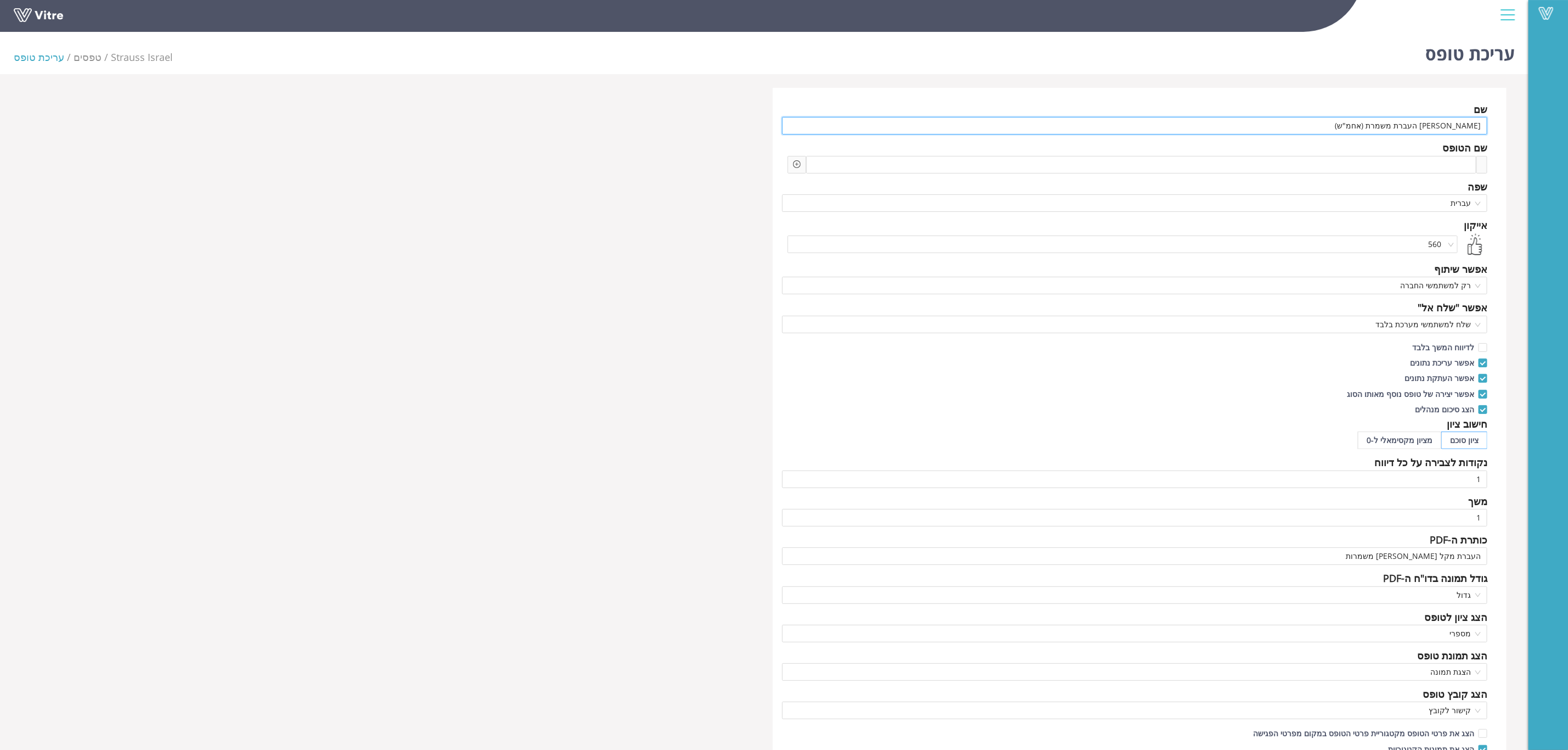
click at [1353, 130] on input "צ'ק ליסט העברת משמרת (אחמ"ש)" at bounding box center [1135, 126] width 706 height 18
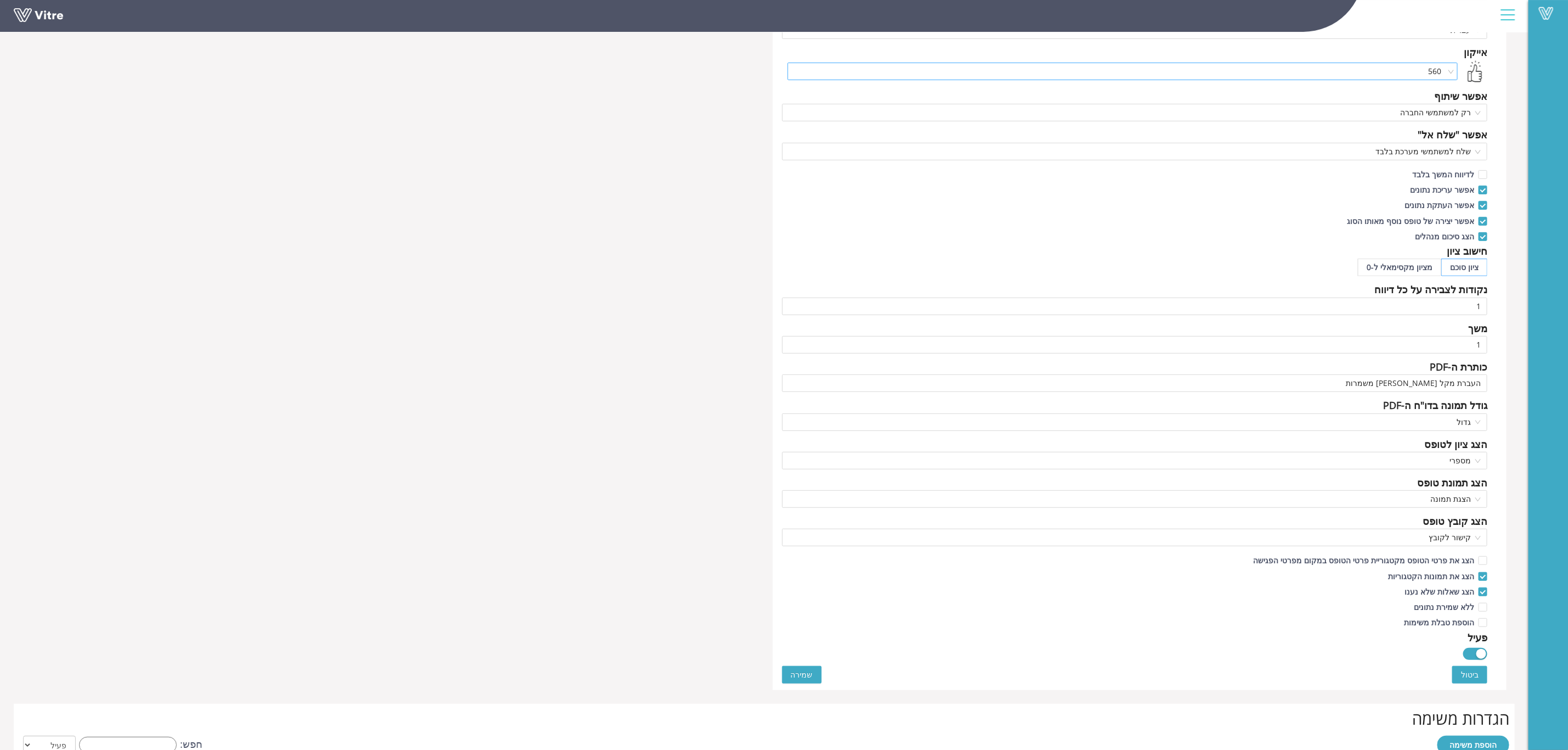
scroll to position [557, 0]
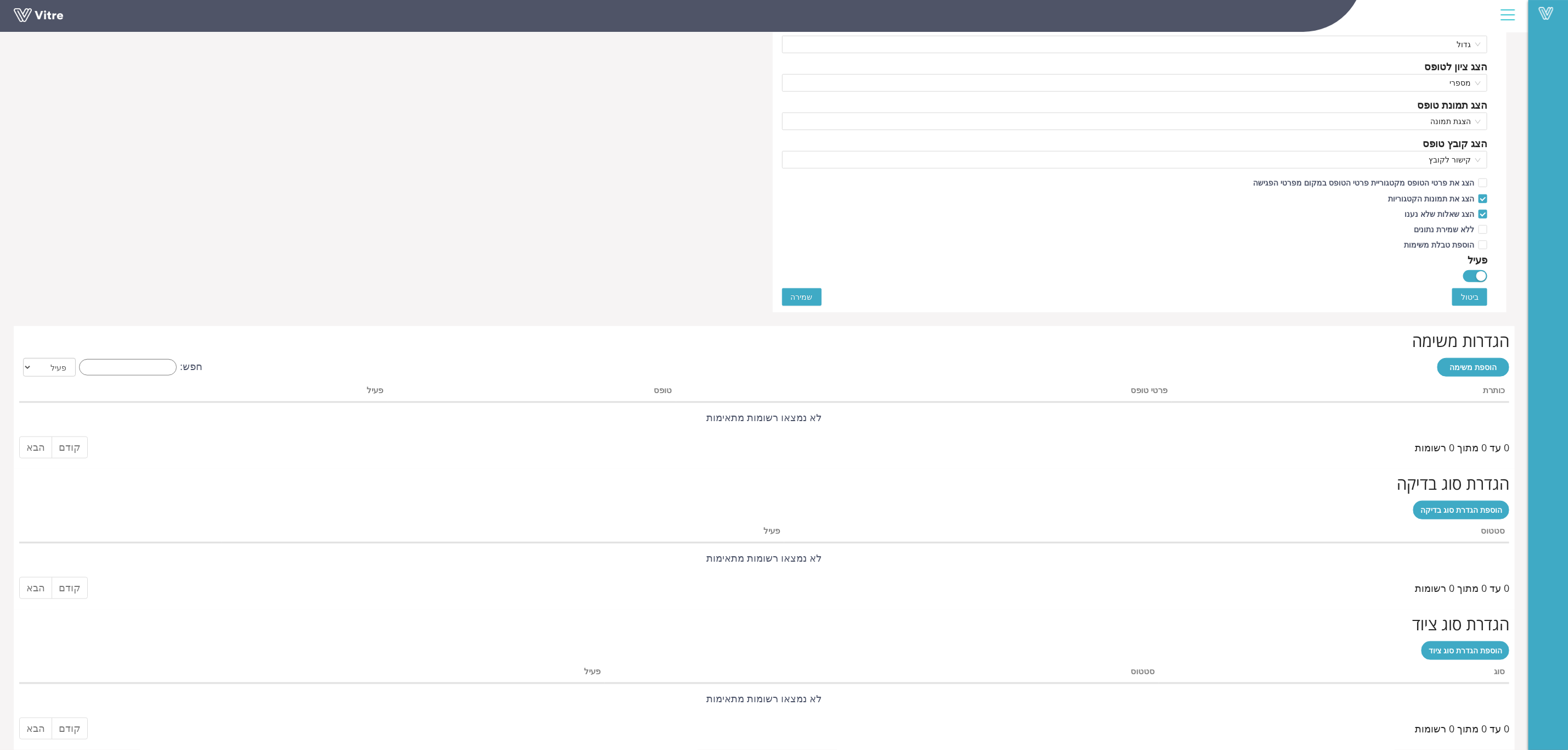
click at [803, 292] on span "שמירה" at bounding box center [802, 297] width 22 height 12
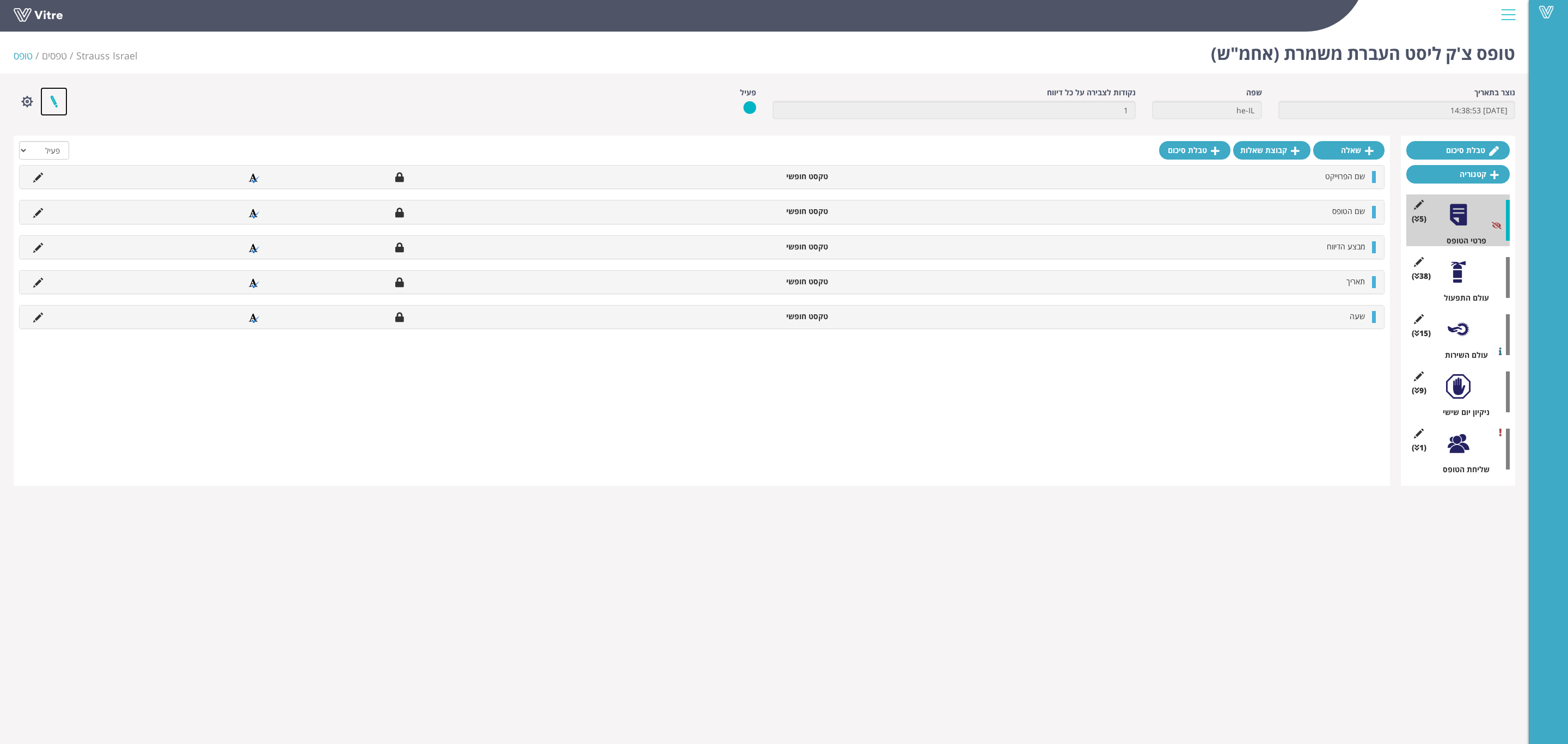
click at [54, 98] on link at bounding box center [54, 101] width 27 height 29
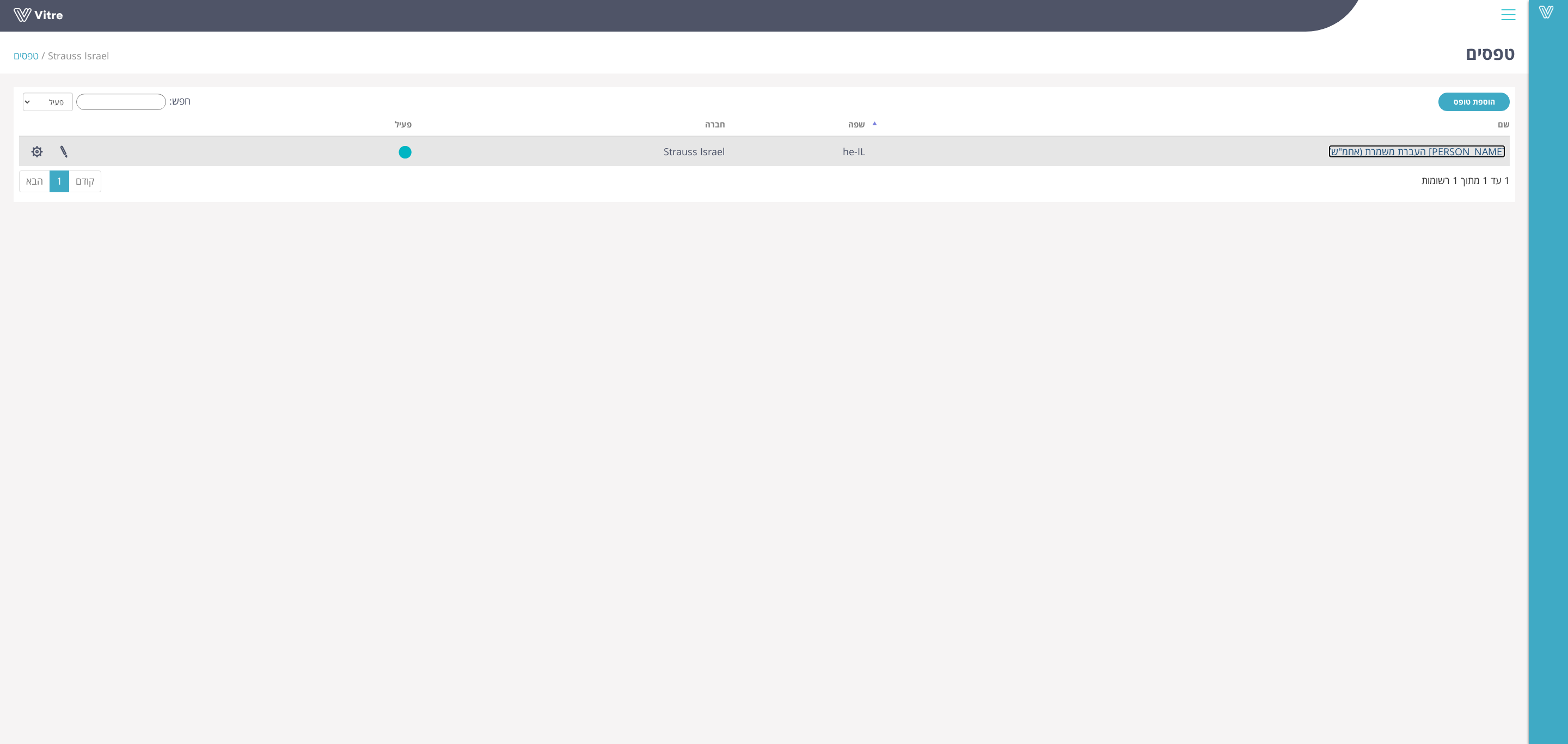
click at [1458, 156] on link "צ'ק ליסט העברת משמרת (אחמ"ש)" at bounding box center [1416, 151] width 177 height 13
click at [32, 149] on button "button" at bounding box center [37, 151] width 27 height 29
click at [49, 194] on link "הגדרת משתמשים" at bounding box center [66, 191] width 86 height 14
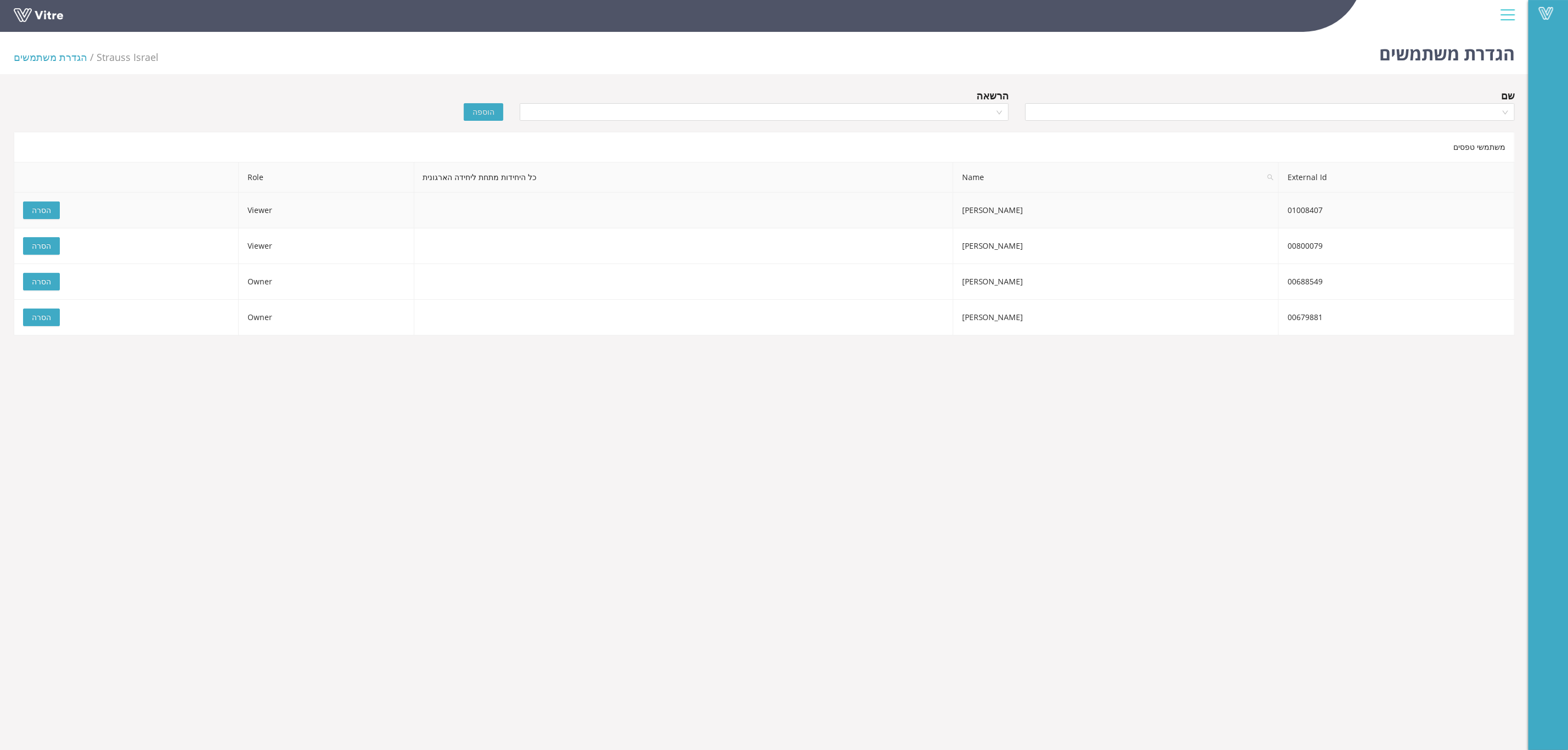
click at [1037, 210] on td "אליאור בן אדרת" at bounding box center [1116, 211] width 325 height 36
click at [1018, 211] on td "אליאור בן אדרת" at bounding box center [1116, 211] width 325 height 36
click at [972, 116] on input "search" at bounding box center [761, 112] width 469 height 17
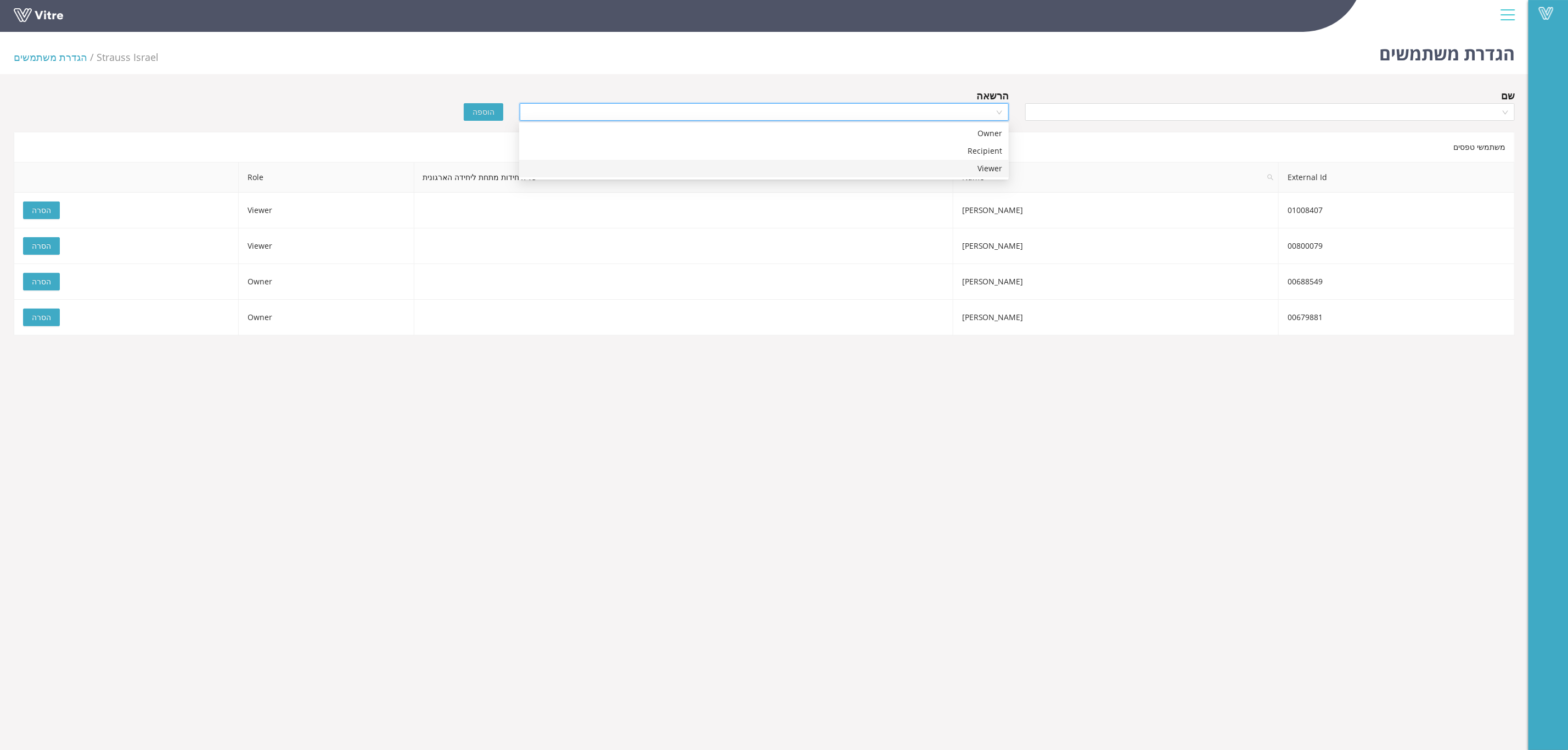
click at [991, 371] on body "Vitre הגדרת משתמשים Strauss Israel הגדרת משתמשים שם הרשאה הוספה משתמשי טפסים Ex…" at bounding box center [784, 403] width 1568 height 750
click at [1275, 109] on input "search" at bounding box center [1267, 112] width 469 height 17
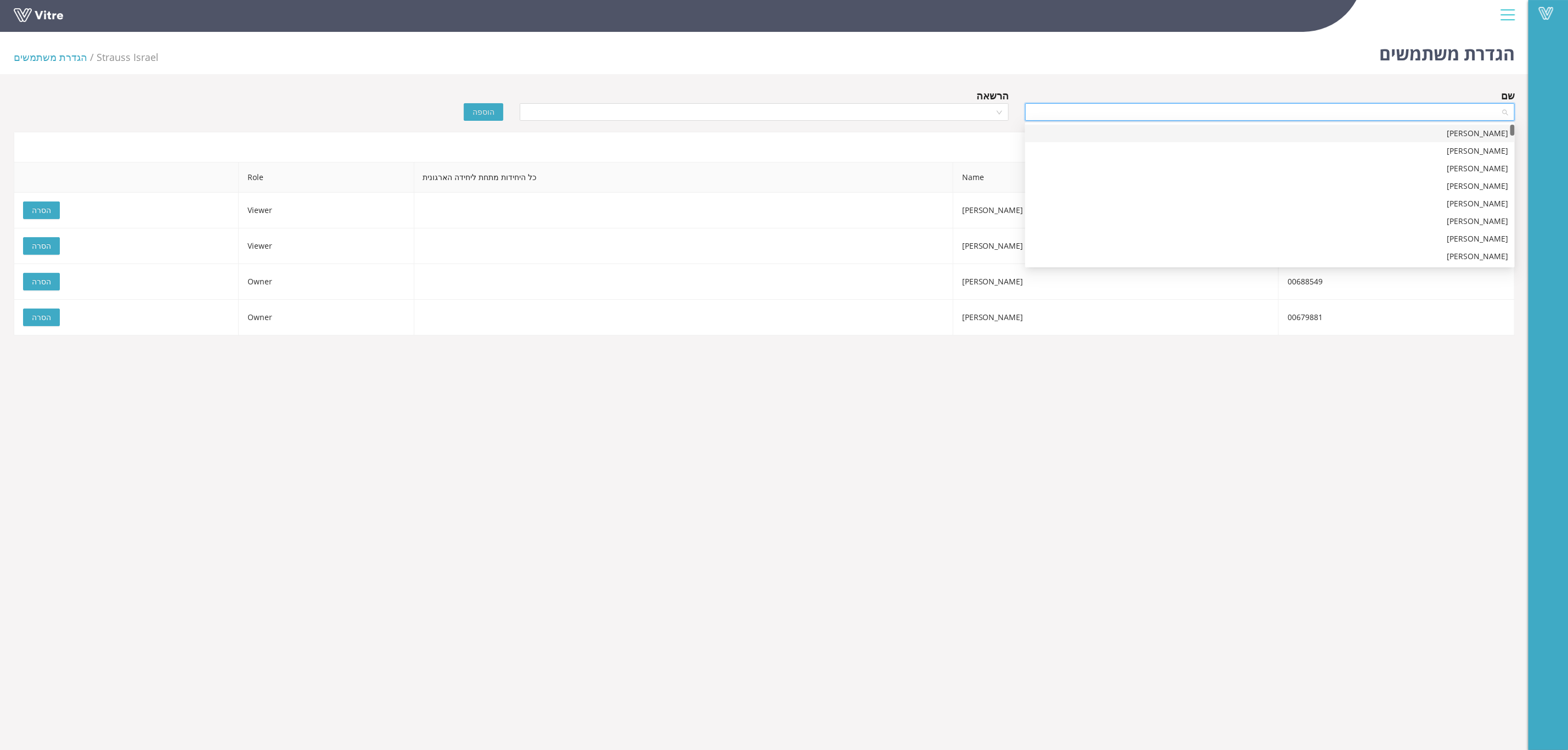
click at [1442, 112] on input "search" at bounding box center [1267, 112] width 469 height 17
click at [1029, 76] on div "הגדרת משתמשים Strauss Israel הגדרת משתמשים שם הרשאה הוספה משתמשי טפסים External…" at bounding box center [764, 182] width 1529 height 308
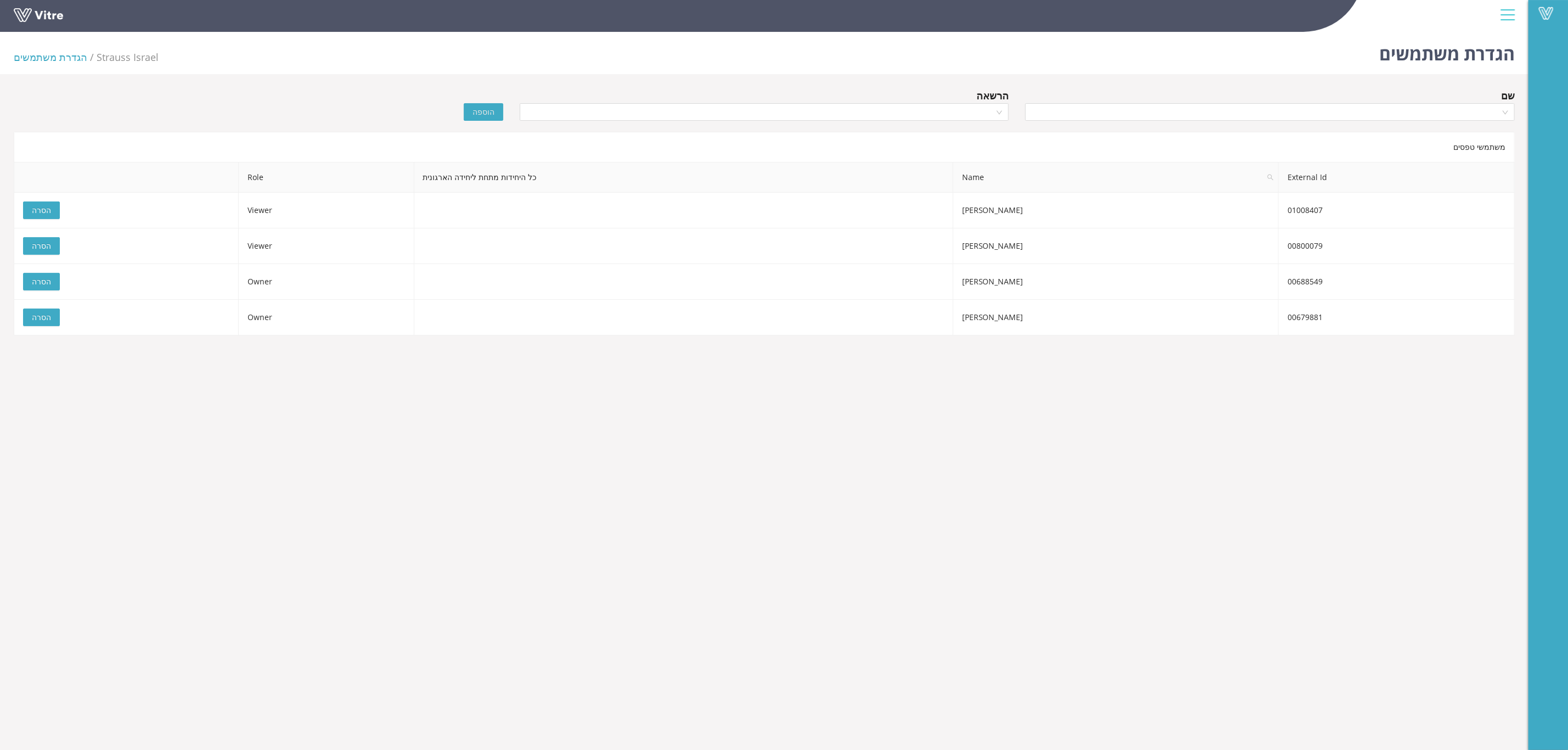
click at [44, 60] on li "הגדרת משתמשים" at bounding box center [55, 56] width 83 height 15
click at [1397, 52] on h1 "הגדרת משתמשים" at bounding box center [1447, 51] width 136 height 47
click at [1489, 53] on h1 "הגדרת משתמשים" at bounding box center [1447, 51] width 136 height 47
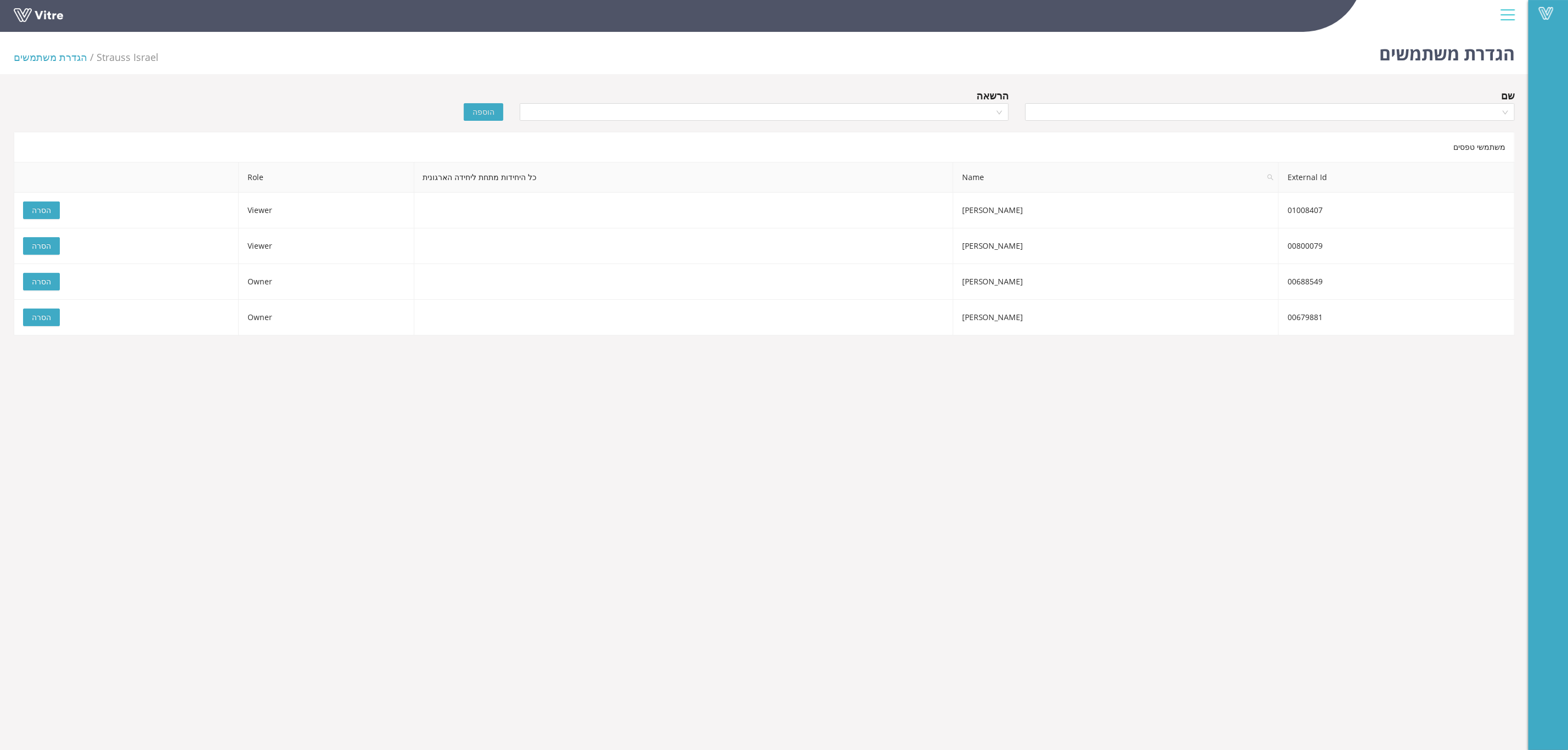
click at [1502, 15] on div at bounding box center [1508, 15] width 25 height 29
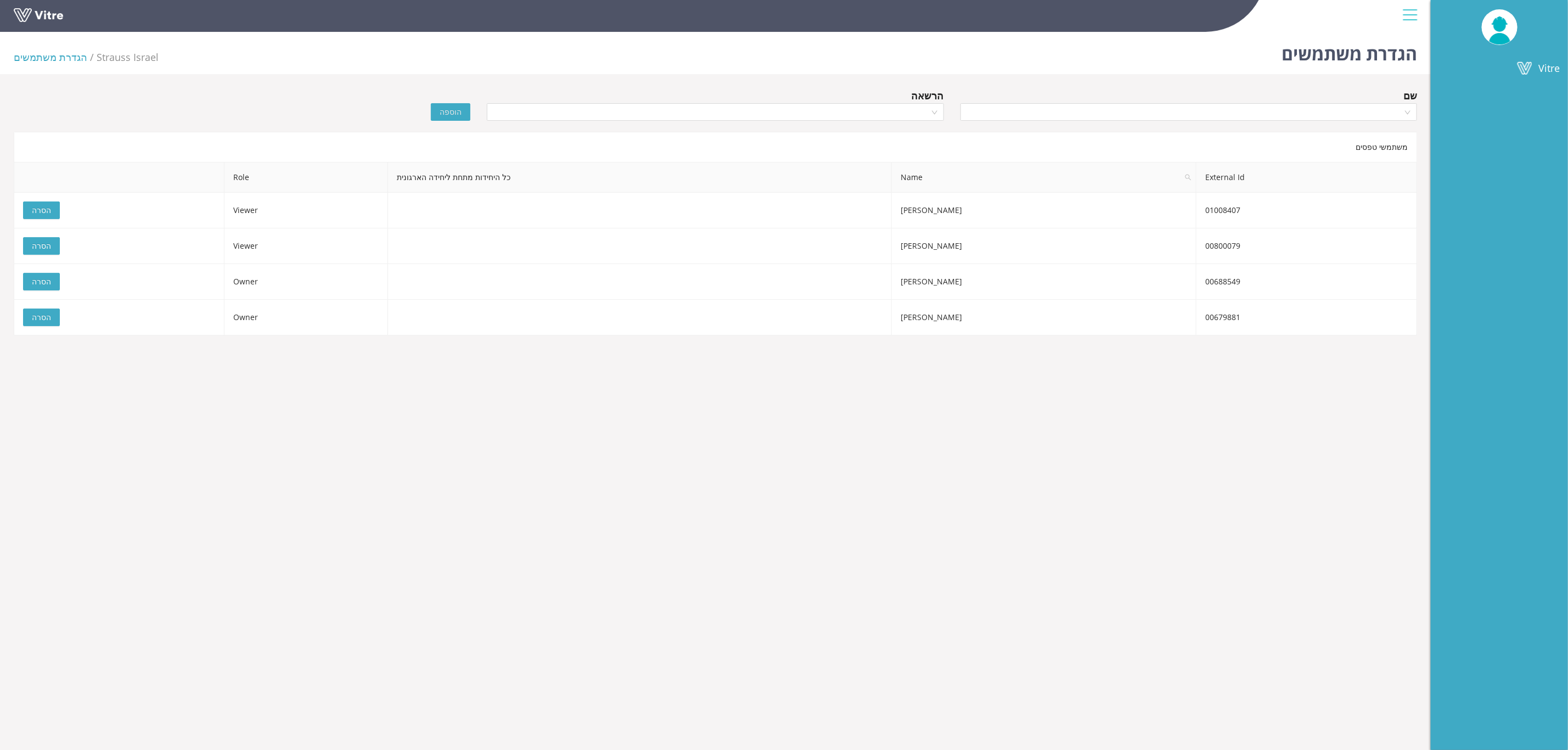
click at [1412, 12] on div at bounding box center [1410, 15] width 25 height 29
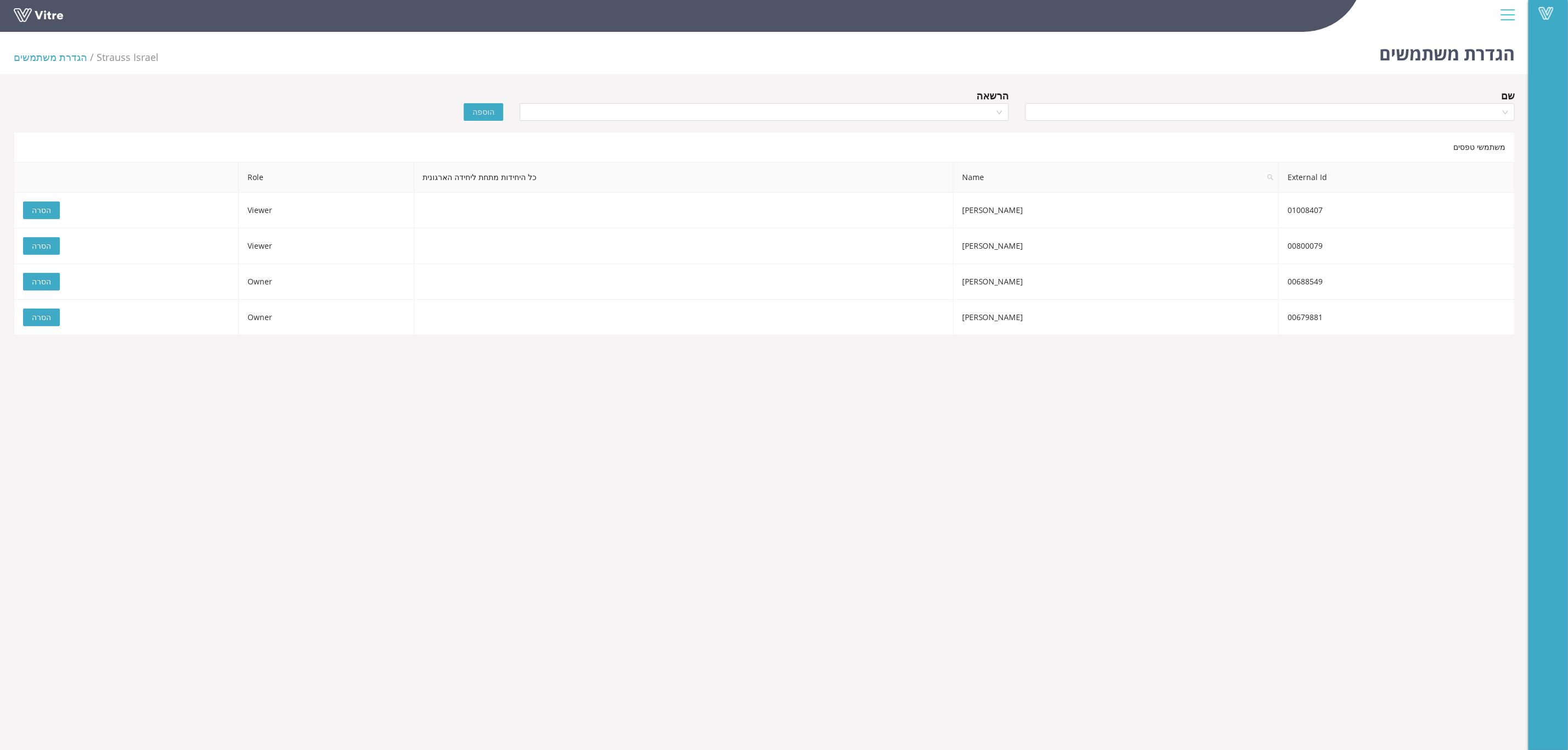
click at [993, 93] on div "הרשאה" at bounding box center [992, 95] width 33 height 15
click at [1502, 93] on div "שם" at bounding box center [1508, 95] width 14 height 15
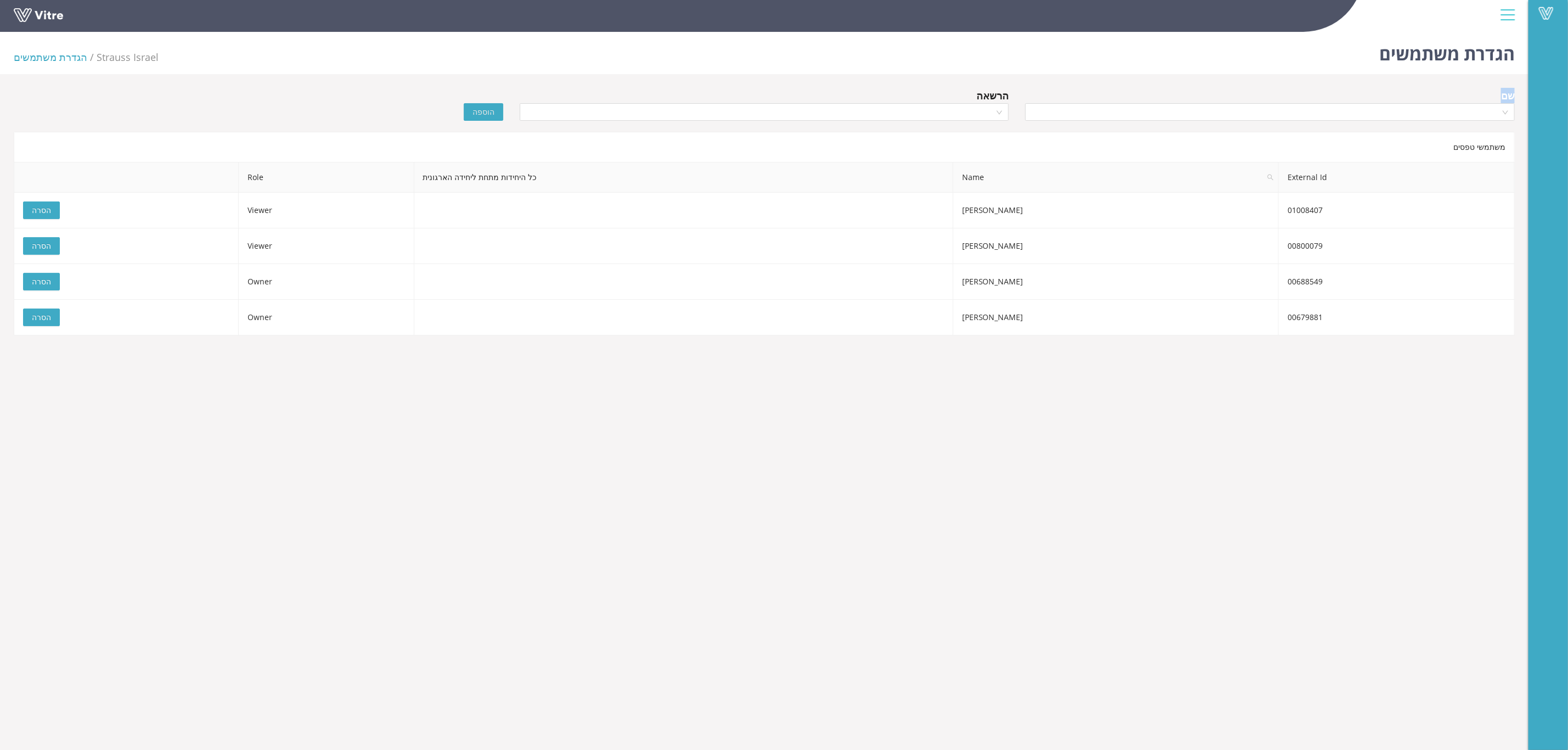
click at [1502, 93] on div "שם" at bounding box center [1508, 95] width 14 height 15
click at [1010, 94] on div "הרשאה" at bounding box center [765, 107] width 506 height 39
click at [997, 96] on div "הרשאה" at bounding box center [992, 95] width 33 height 15
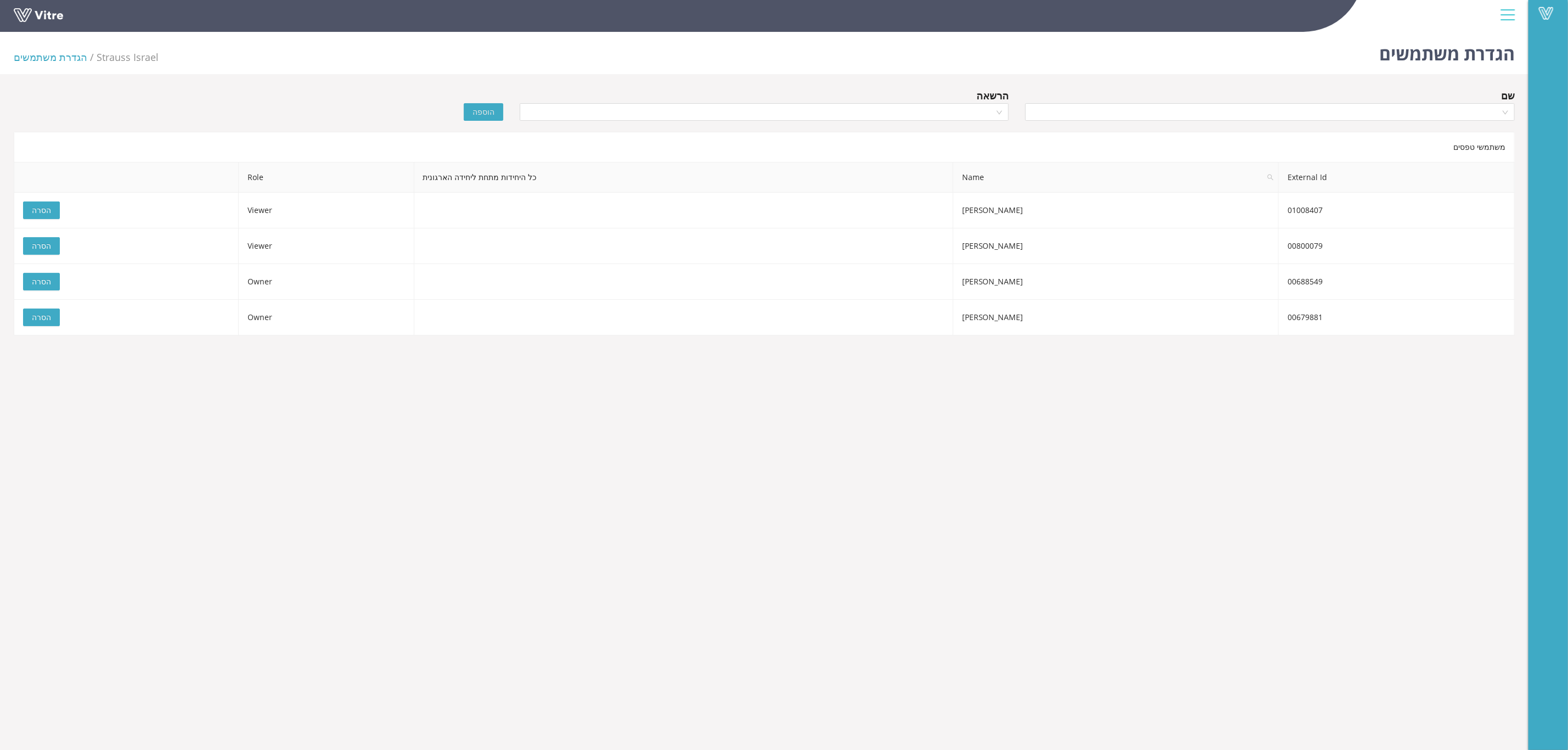
click at [65, 114] on div "שם הרשאה הוספה" at bounding box center [764, 107] width 1518 height 39
click at [986, 91] on div "הרשאה" at bounding box center [992, 95] width 33 height 15
click at [1504, 96] on div "שם" at bounding box center [1508, 95] width 14 height 15
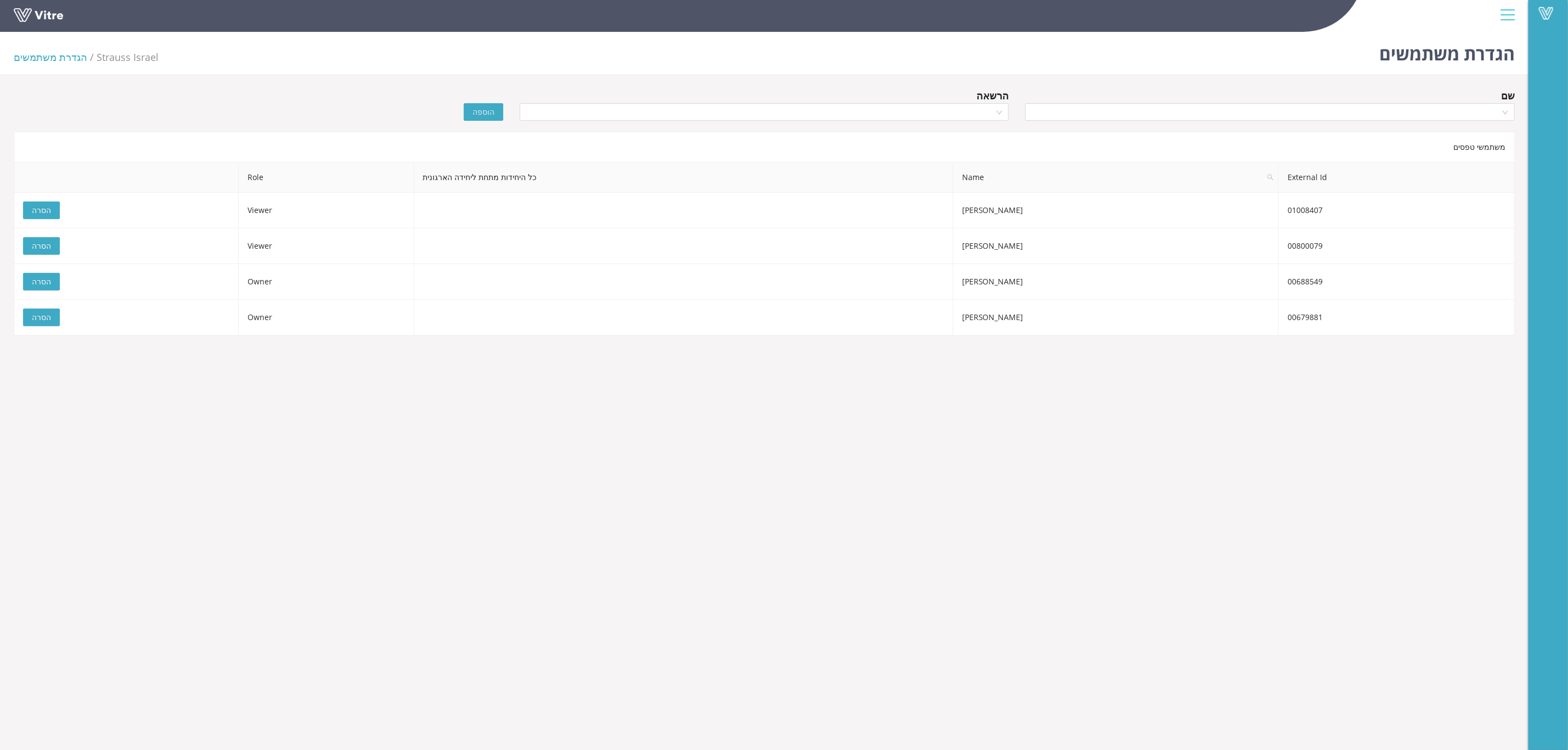
click at [1504, 96] on div "שם" at bounding box center [1508, 95] width 14 height 15
click at [986, 90] on div "הרשאה" at bounding box center [992, 95] width 33 height 15
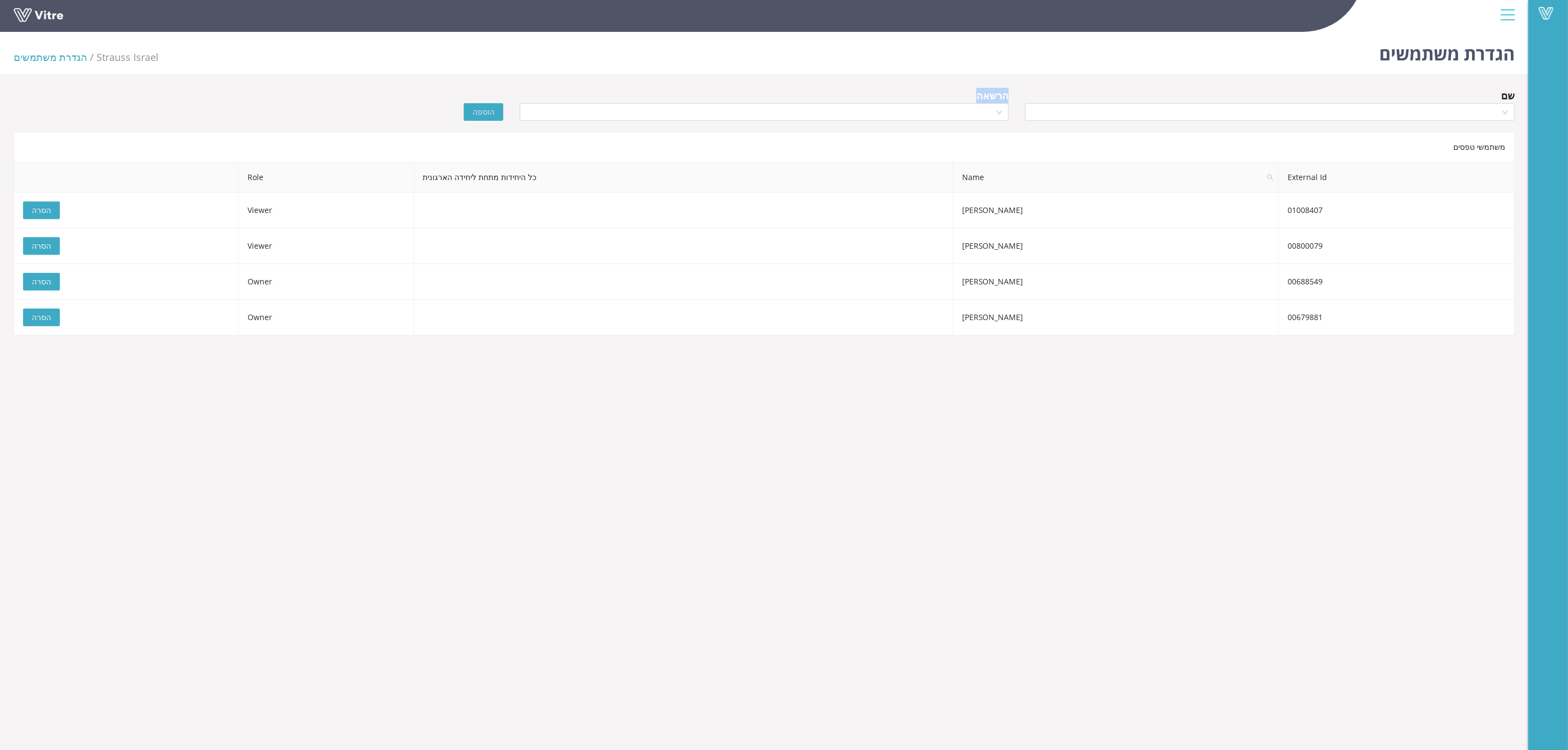
click at [618, 89] on div "הרשאה" at bounding box center [765, 95] width 490 height 15
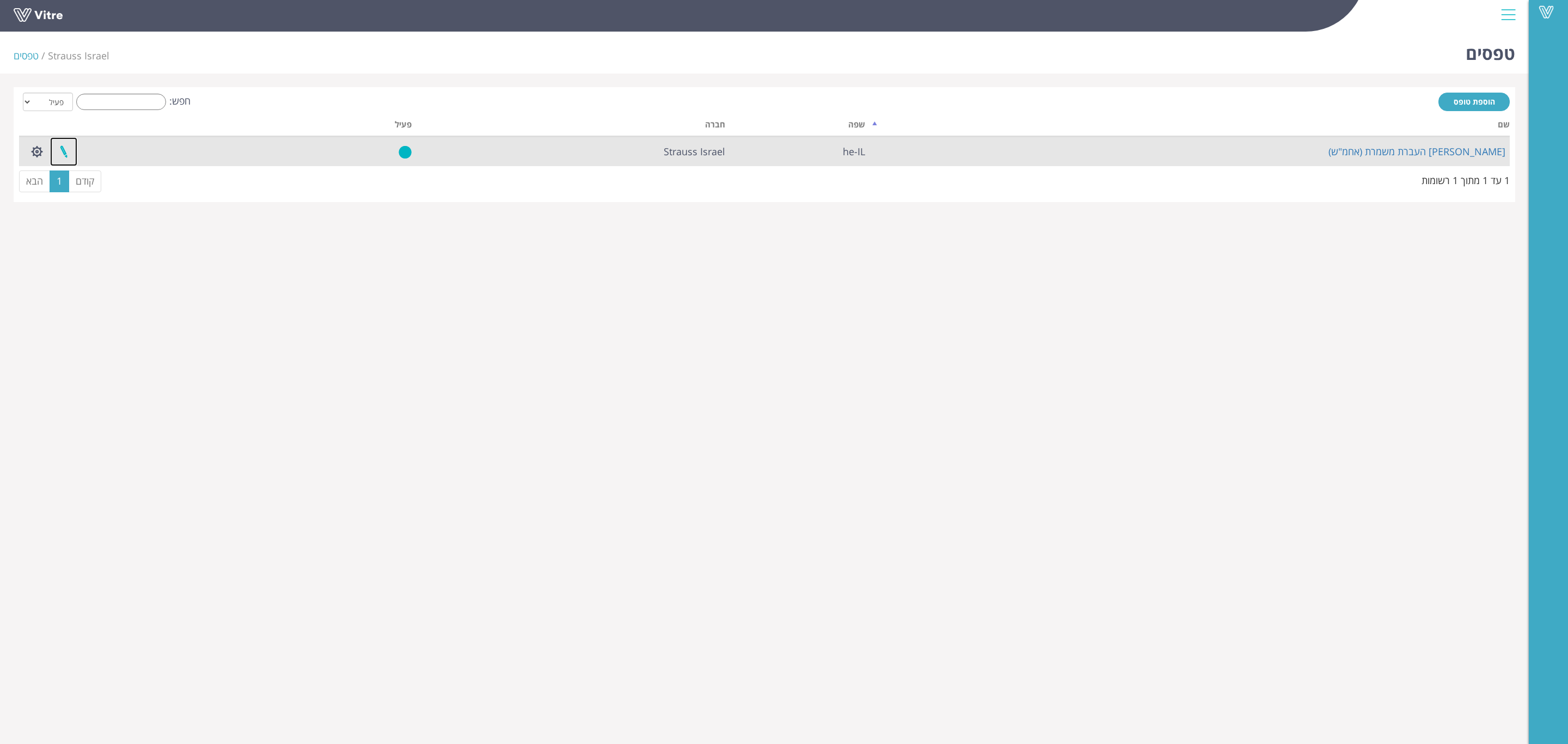
click at [65, 150] on link at bounding box center [63, 151] width 27 height 29
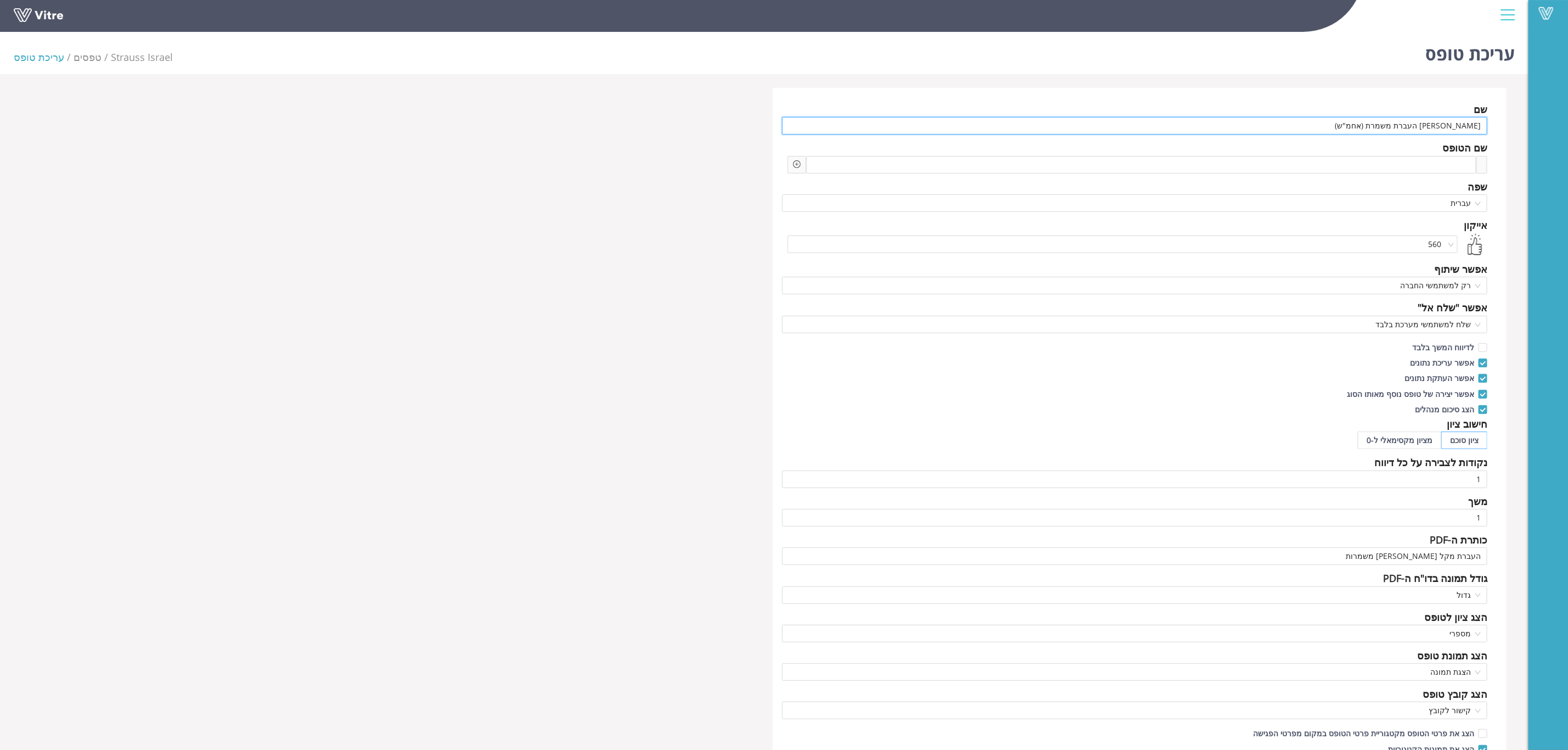
click at [1362, 122] on input "צ'ק ליסט העברת משמרת (אחמ"ש)" at bounding box center [1135, 126] width 706 height 18
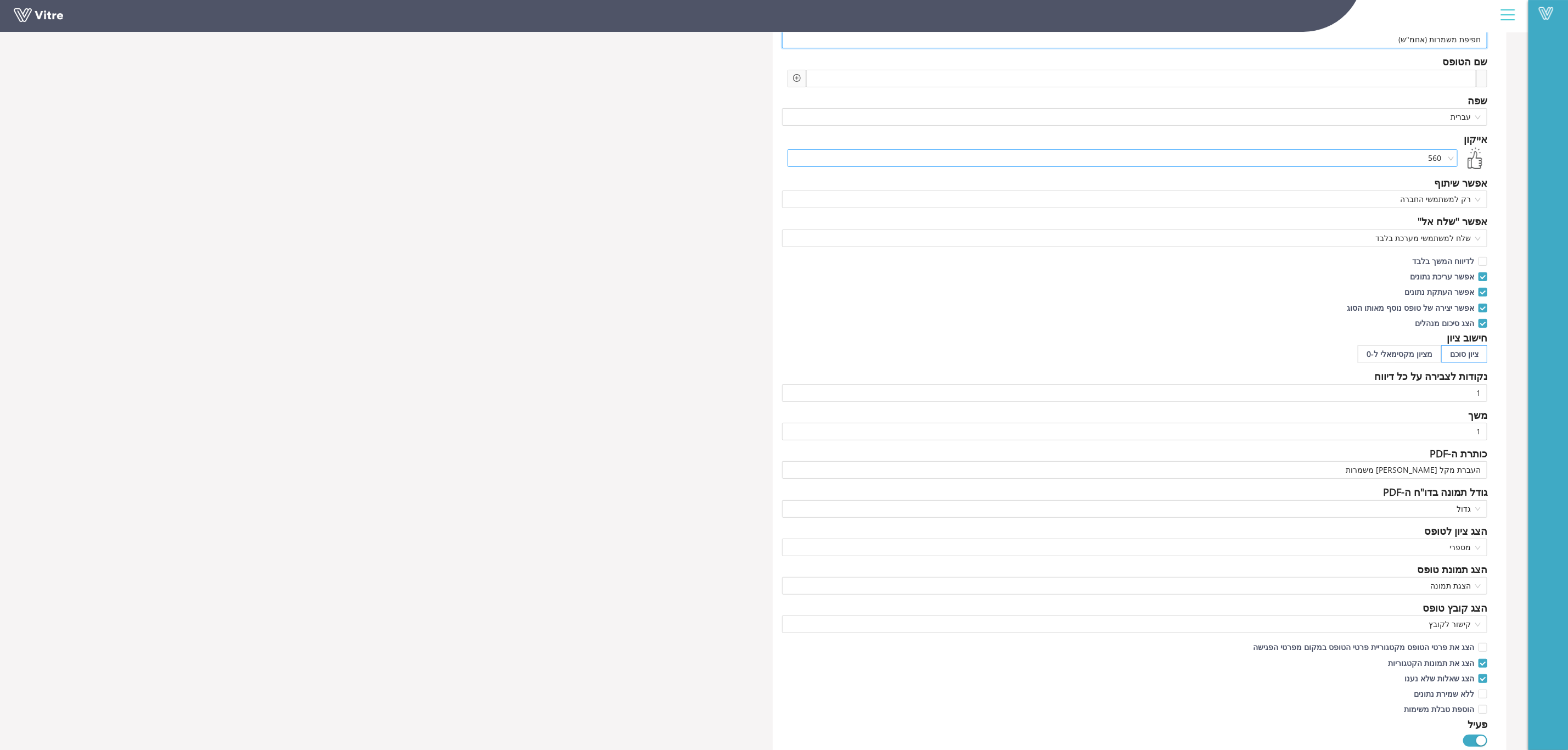
scroll to position [164, 0]
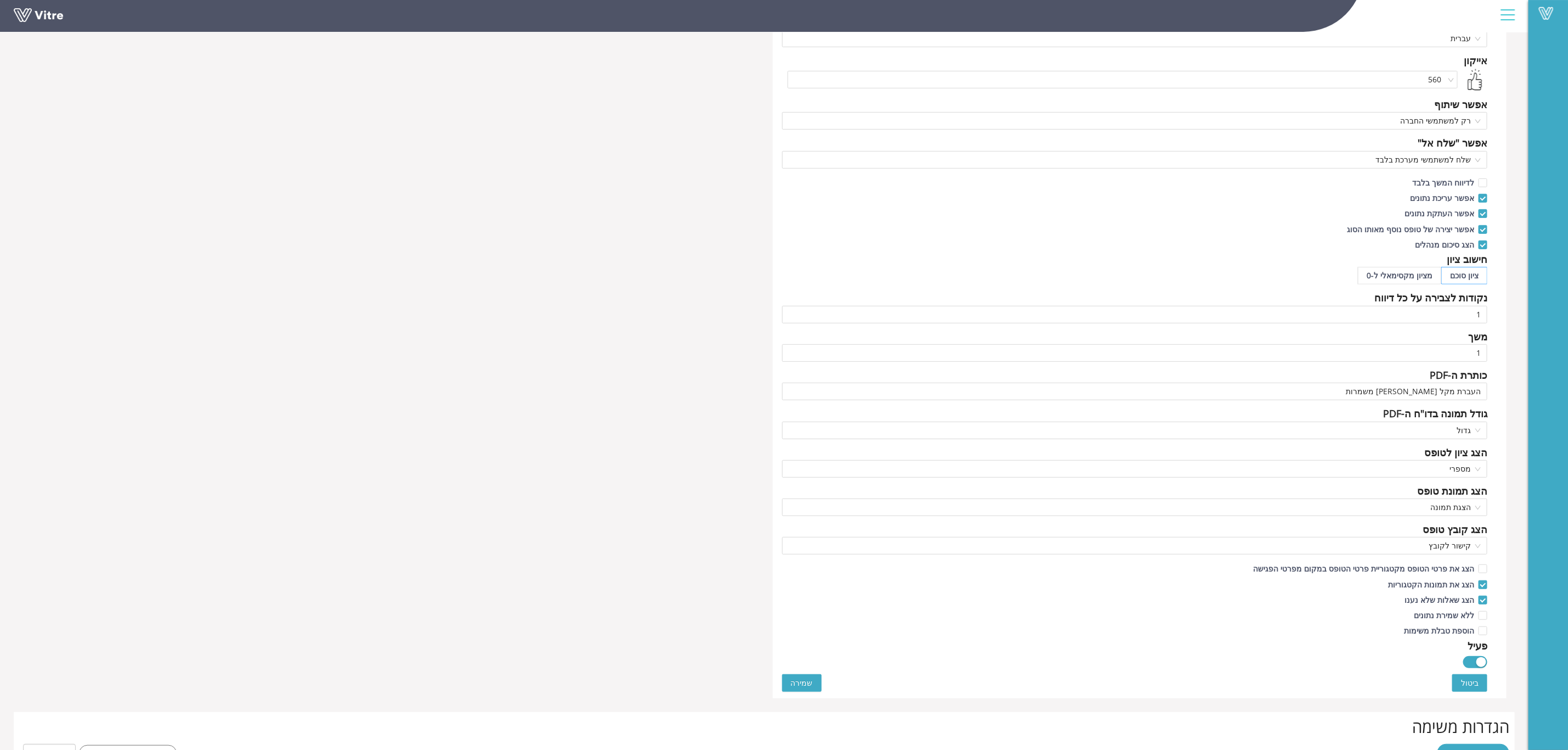
type input "חפיפת משמרות (אחמ"ש)"
click at [810, 684] on span "שמירה" at bounding box center [802, 683] width 22 height 12
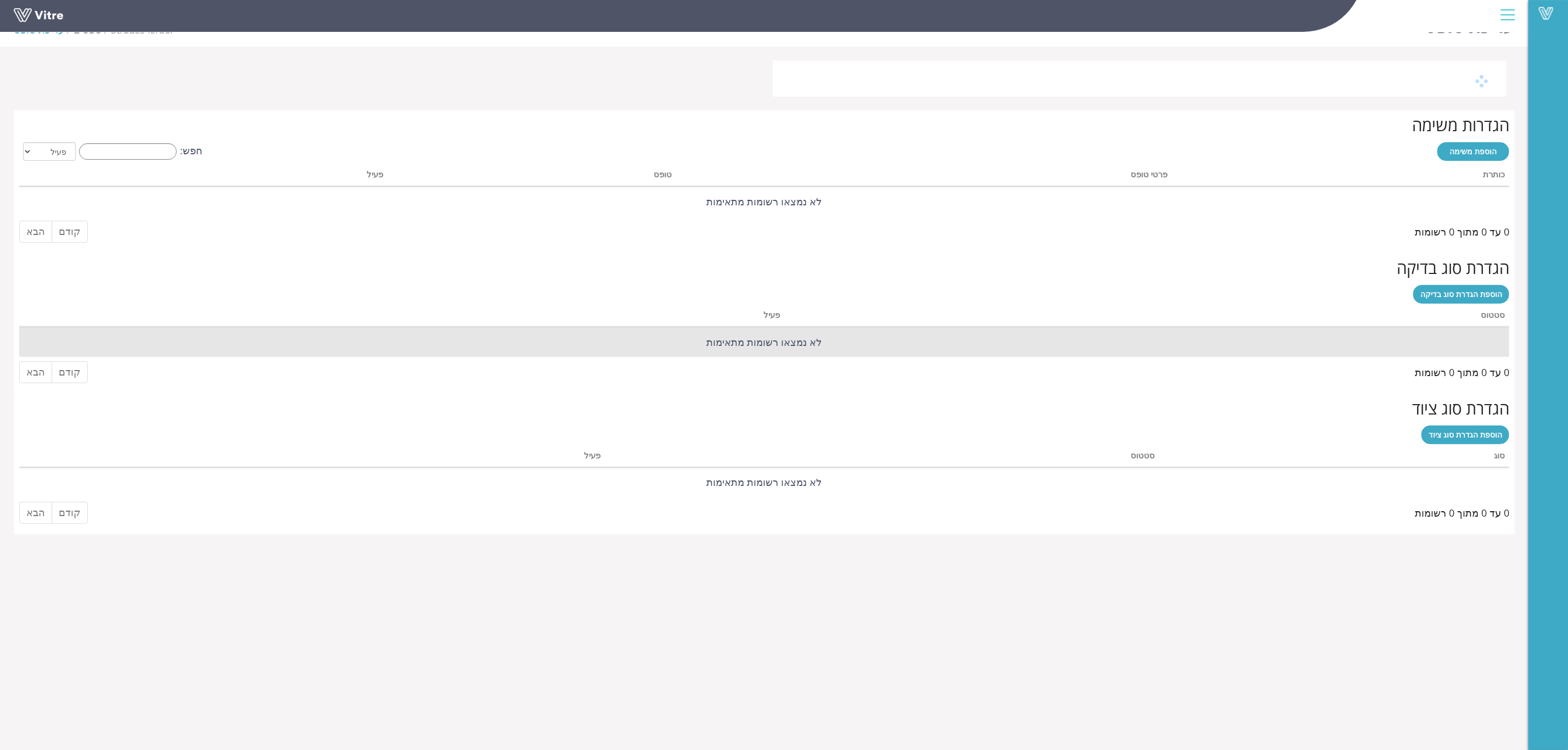
scroll to position [0, 0]
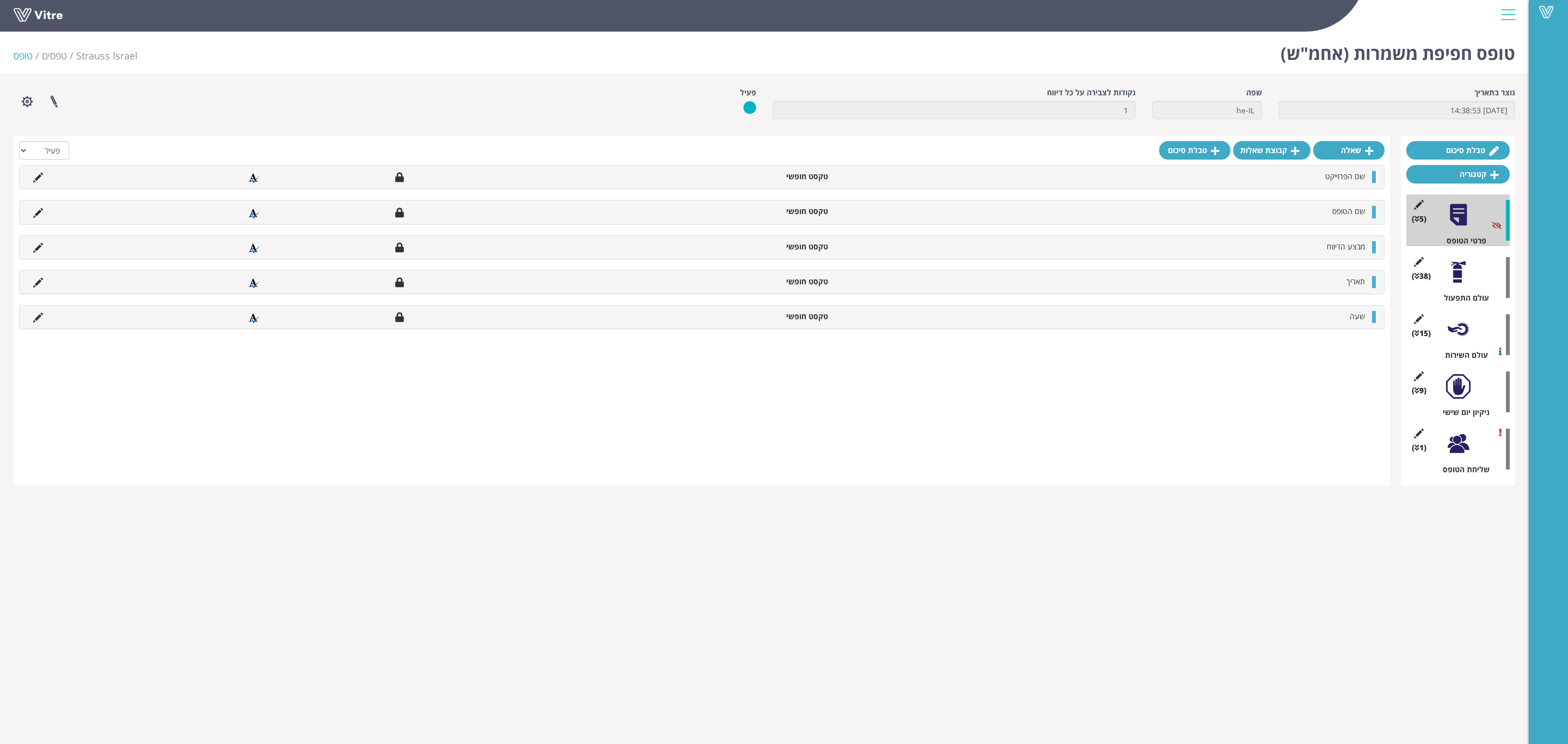
click at [18, 150] on div "שאלה קבוצת שאלות טבלת סיכום הכל פעיל לא פעיל שם הפרוייקט טקסט חופשי שם הטופס טק…" at bounding box center [701, 311] width 1376 height 350
click at [23, 149] on select "הכל פעיל לא פעיל" at bounding box center [44, 150] width 50 height 18
click at [373, 141] on div at bounding box center [701, 153] width 1365 height 24
click at [29, 156] on select "הכל פעיל לא פעיל" at bounding box center [44, 150] width 50 height 18
click at [245, 137] on div "שאלה קבוצת שאלות טבלת סיכום הכל פעיל לא פעיל שם הפרוייקט טקסט חופשי שם הטופס טק…" at bounding box center [701, 311] width 1376 height 350
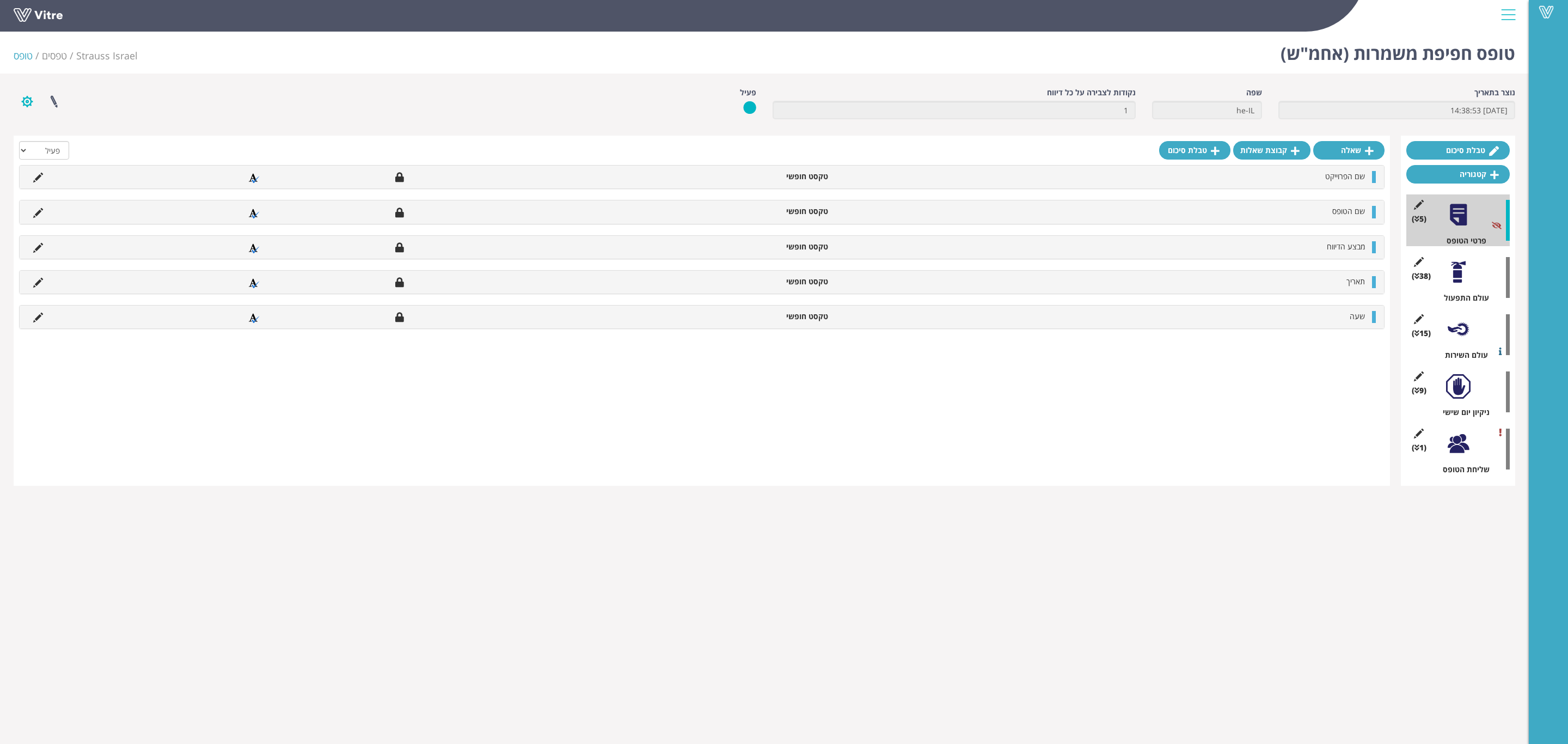
click at [23, 105] on button "button" at bounding box center [27, 101] width 27 height 29
click at [1461, 58] on h1 "טופס חפיפת משמרות (אחמ"ש)" at bounding box center [1398, 51] width 235 height 46
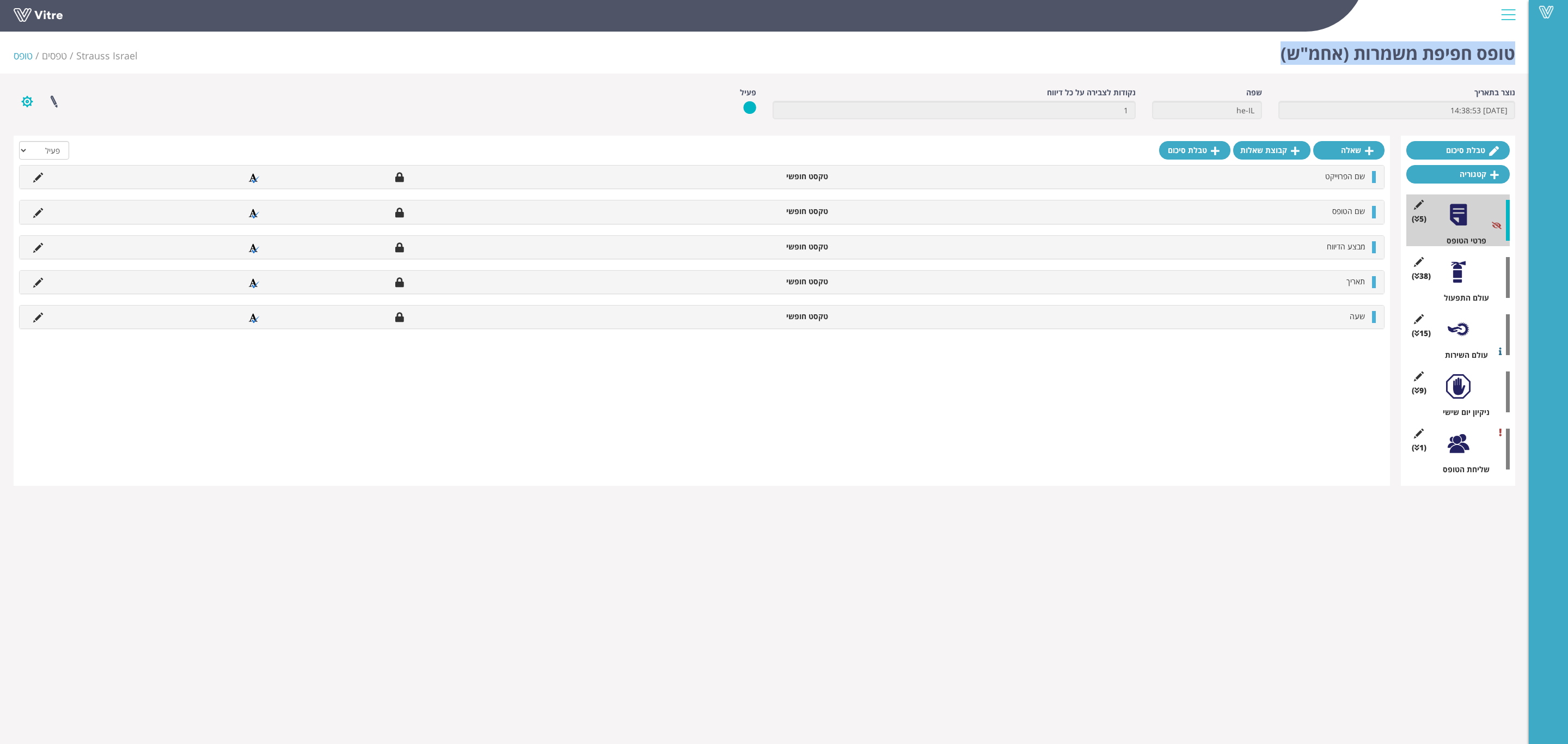
click at [24, 103] on button "button" at bounding box center [27, 101] width 27 height 29
click at [149, 100] on div "פרוייקטים מקושרים הגדרת משתמשים שכפול טופס שכפול קטגוריה שפות נוספות" at bounding box center [321, 101] width 632 height 29
click at [29, 101] on button "button" at bounding box center [27, 101] width 27 height 29
click at [46, 126] on link "פרוייקטים מקושרים" at bounding box center [57, 127] width 86 height 14
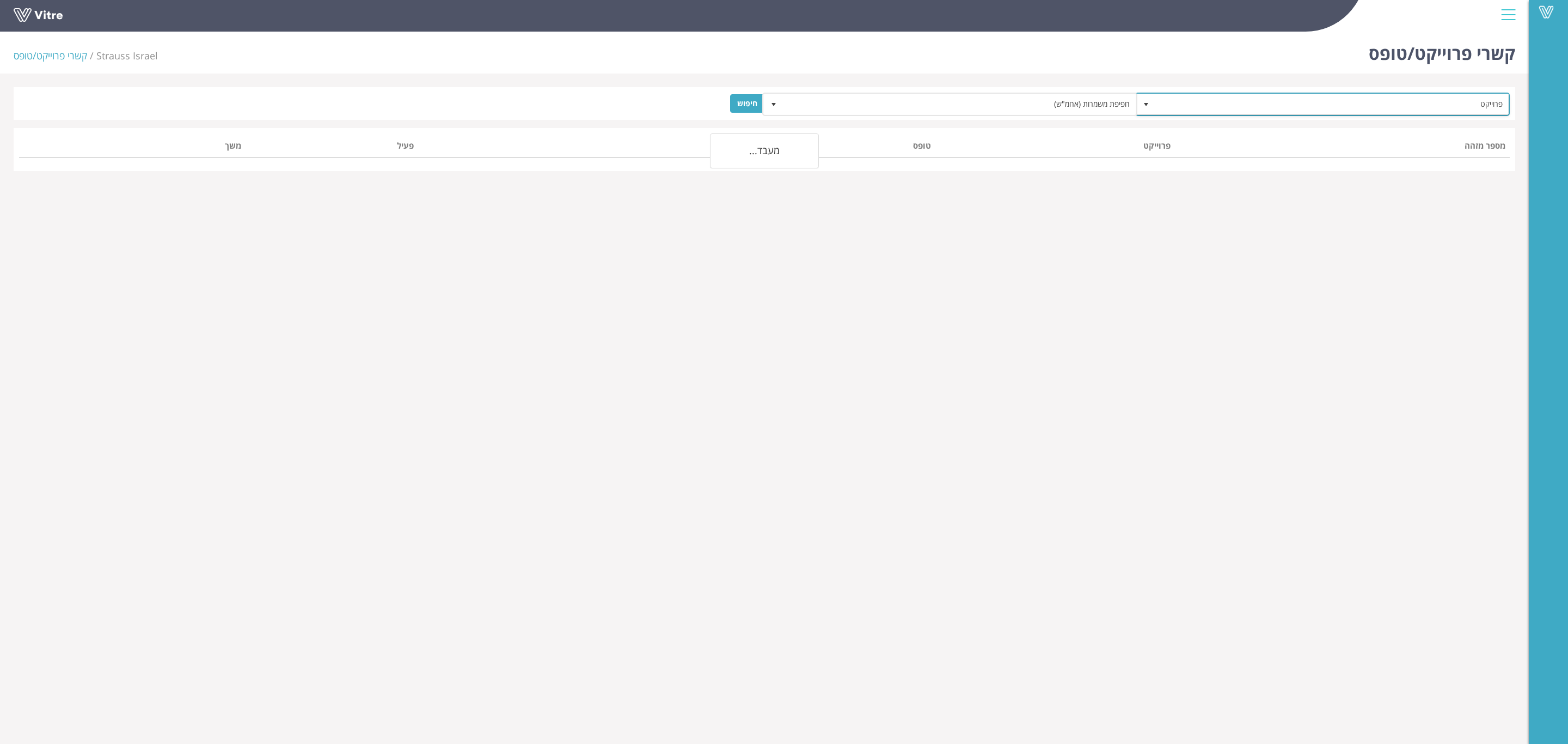
click at [1251, 111] on span "פרוייקט" at bounding box center [1332, 104] width 353 height 19
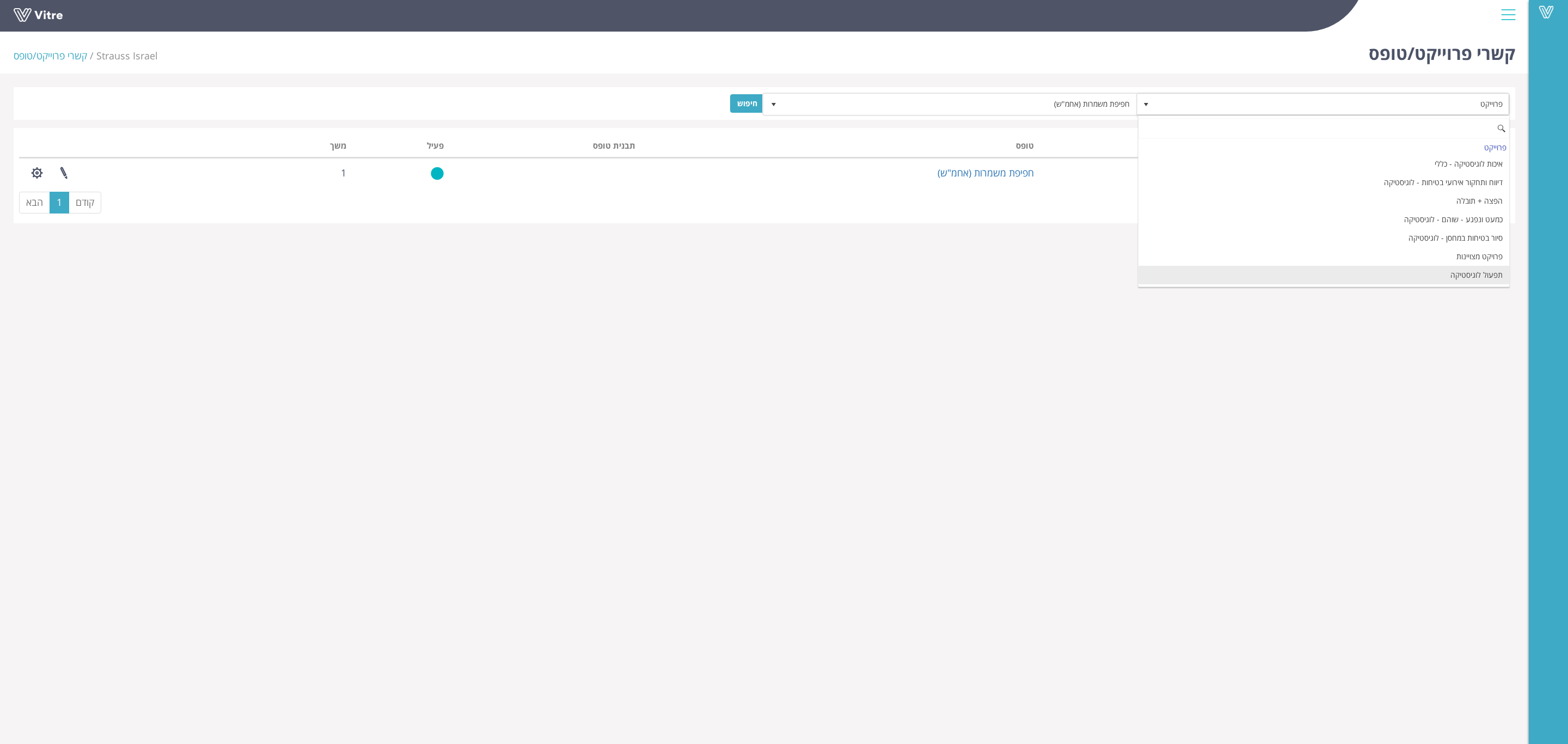
click at [1440, 275] on li "תפעול לוגיסטיקה" at bounding box center [1324, 275] width 371 height 18
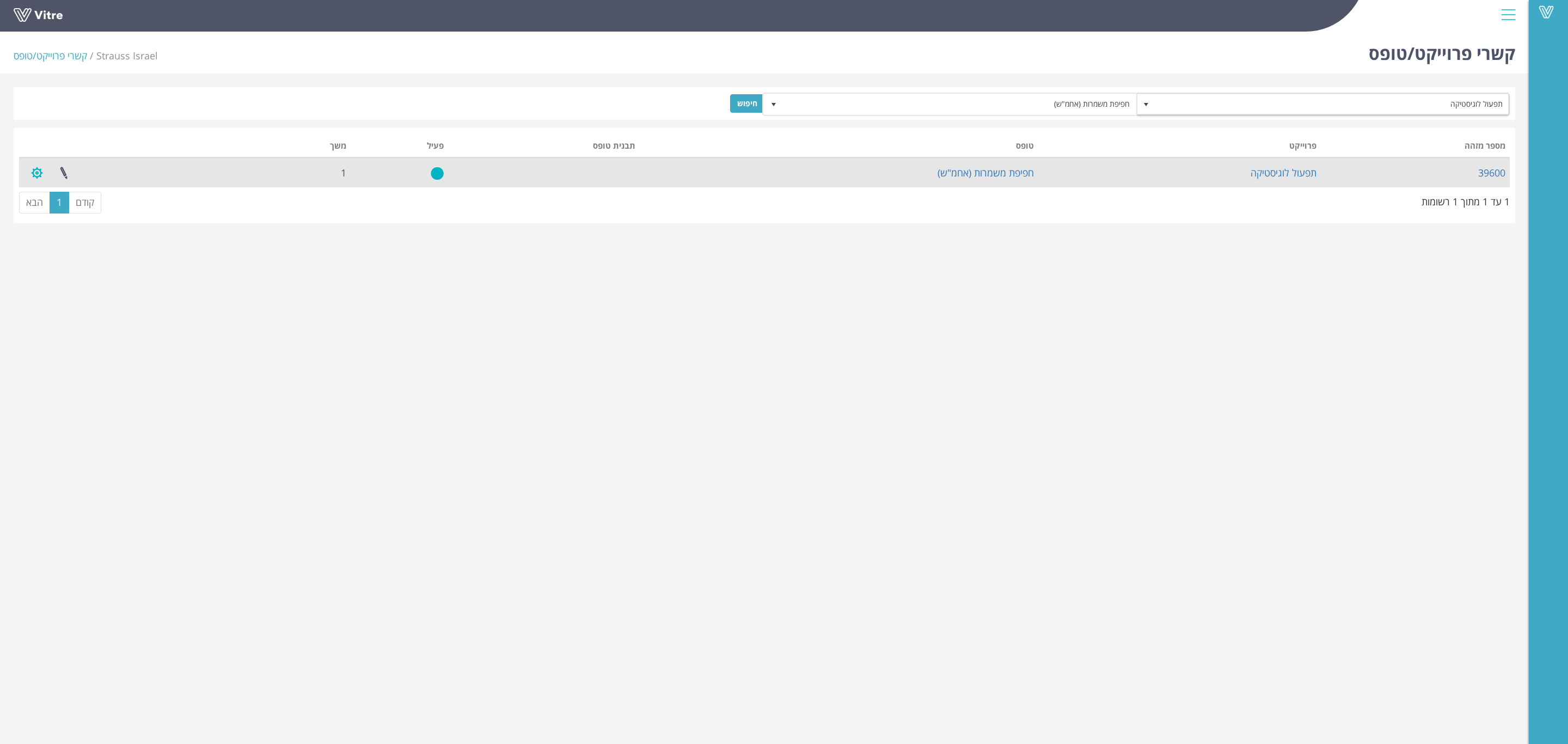
click at [40, 177] on button "button" at bounding box center [37, 172] width 27 height 29
click at [46, 202] on link "ניהול הגדרות משימה" at bounding box center [66, 198] width 86 height 14
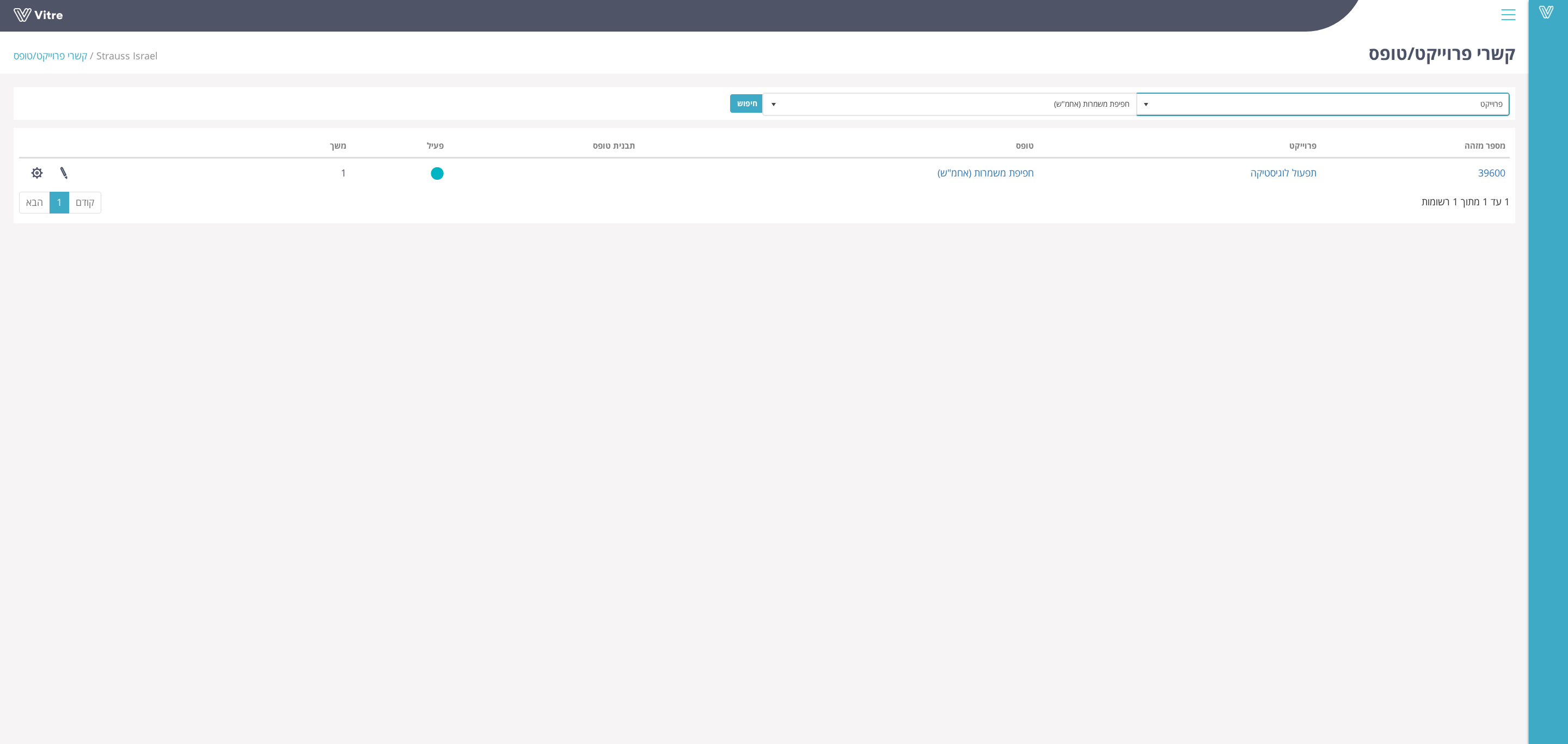
click at [1469, 105] on span "פרוייקט" at bounding box center [1332, 104] width 353 height 19
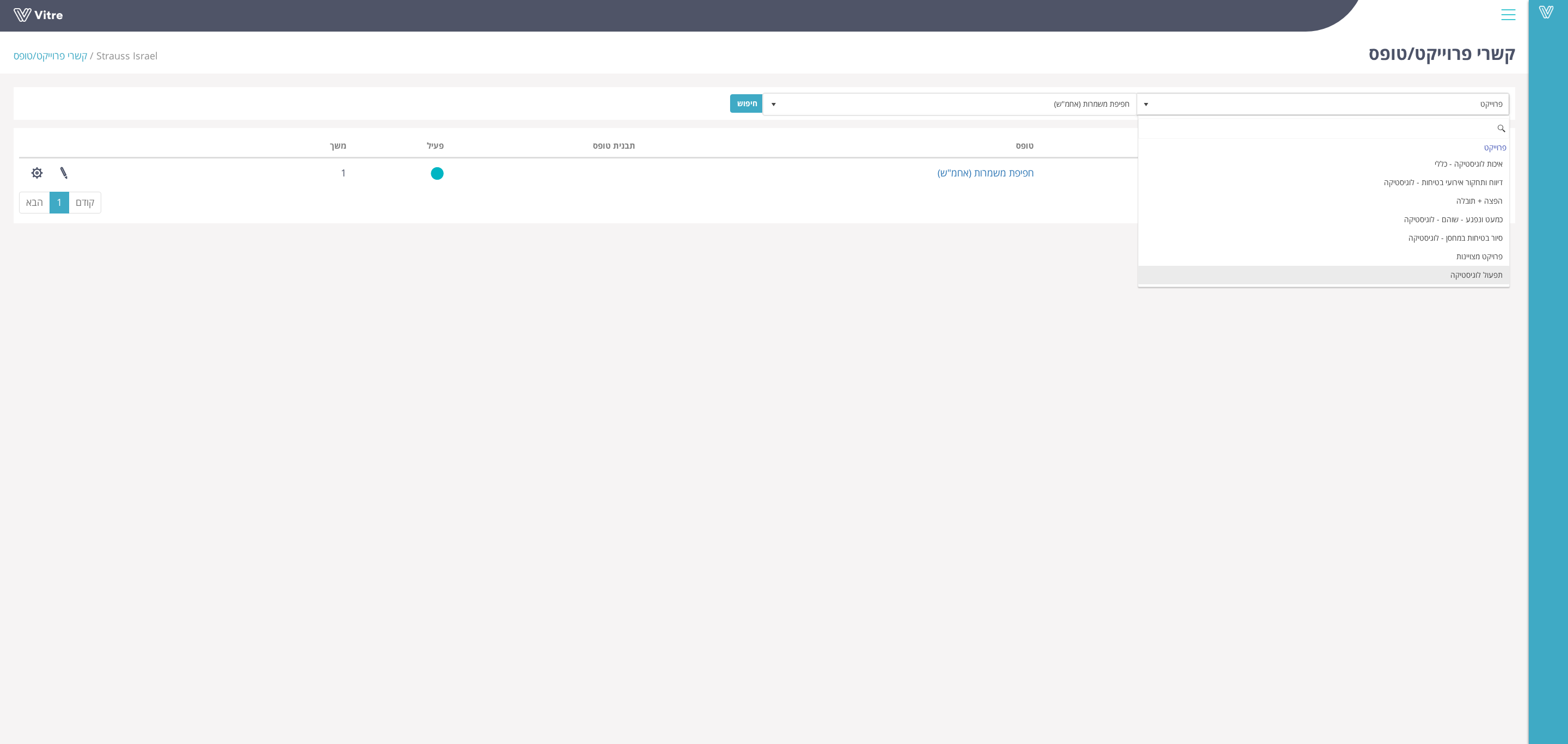
click at [1452, 278] on li "תפעול לוגיסטיקה" at bounding box center [1324, 275] width 371 height 18
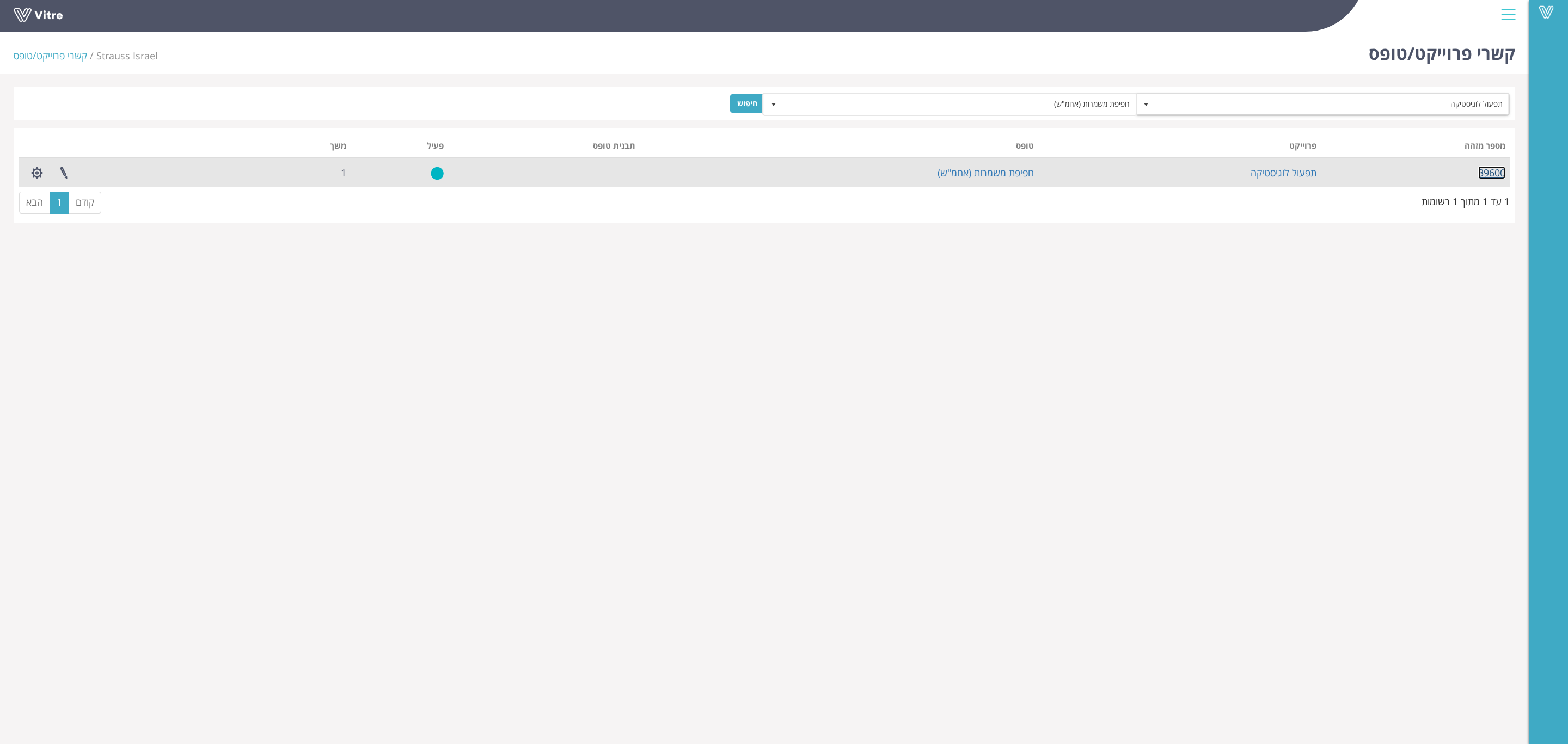
click at [1490, 172] on link "39600" at bounding box center [1491, 172] width 27 height 13
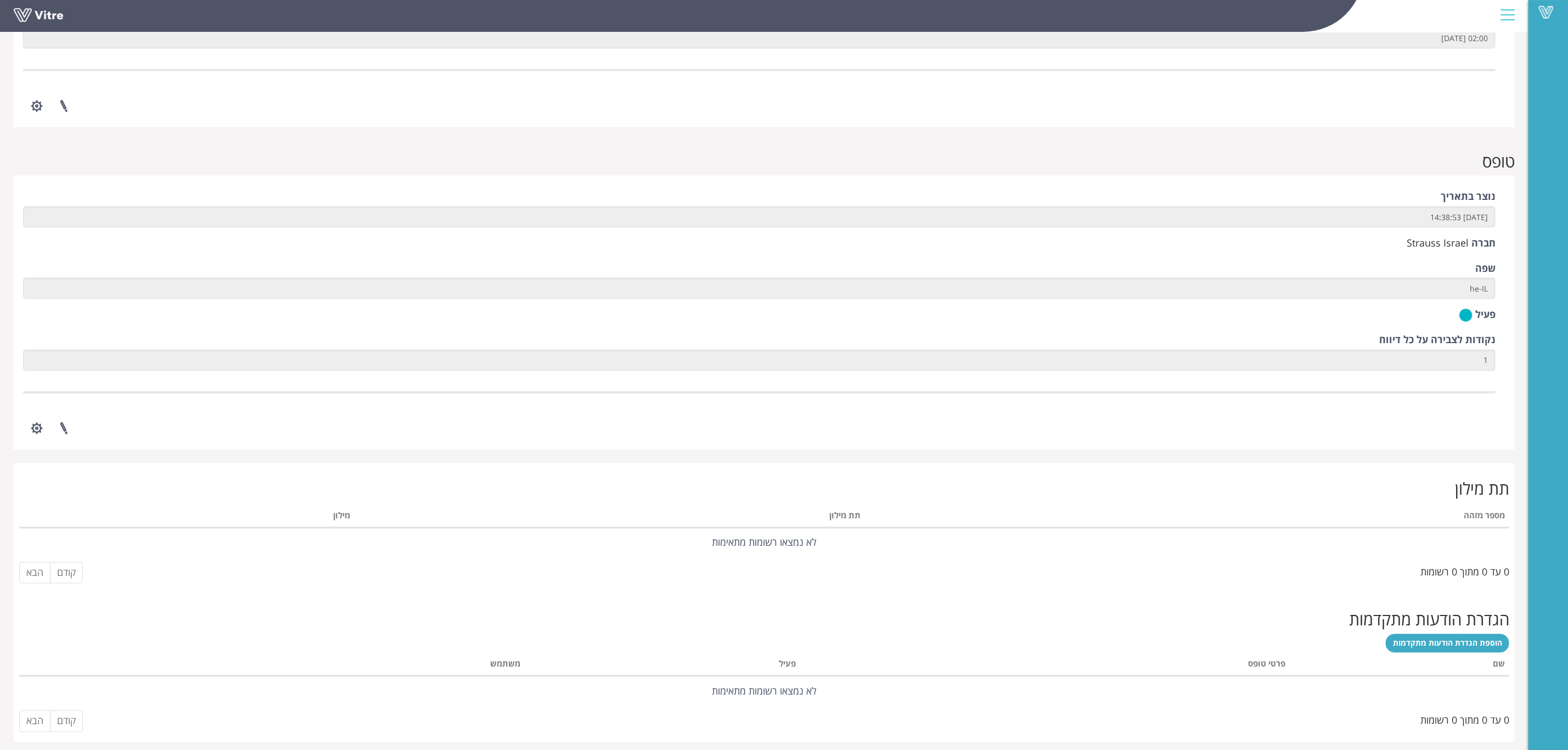
scroll to position [1242, 0]
click at [1437, 641] on span "הוספת הגדרת הודעות מתקדמות" at bounding box center [1448, 637] width 109 height 10
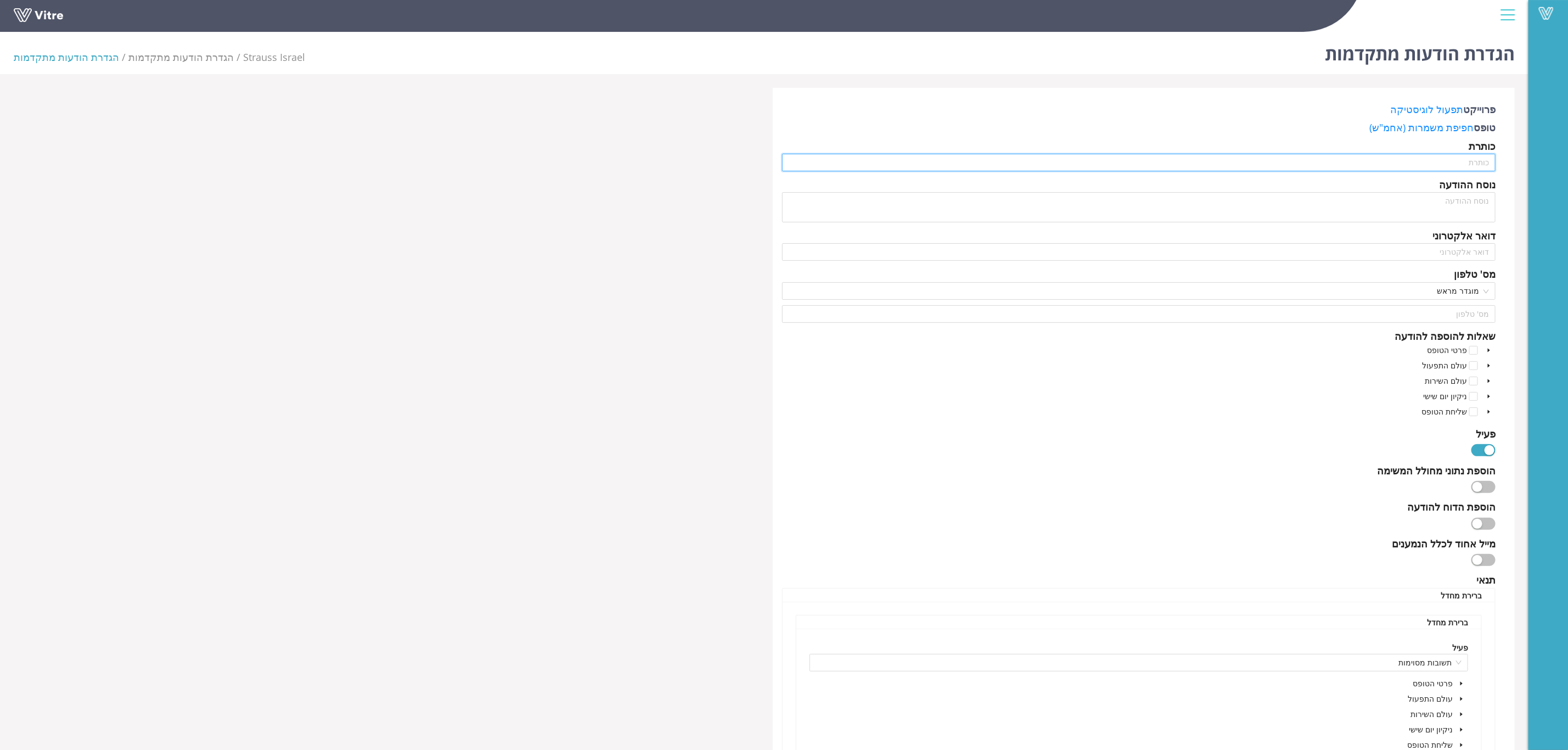
click at [1433, 158] on input "text" at bounding box center [1140, 162] width 714 height 18
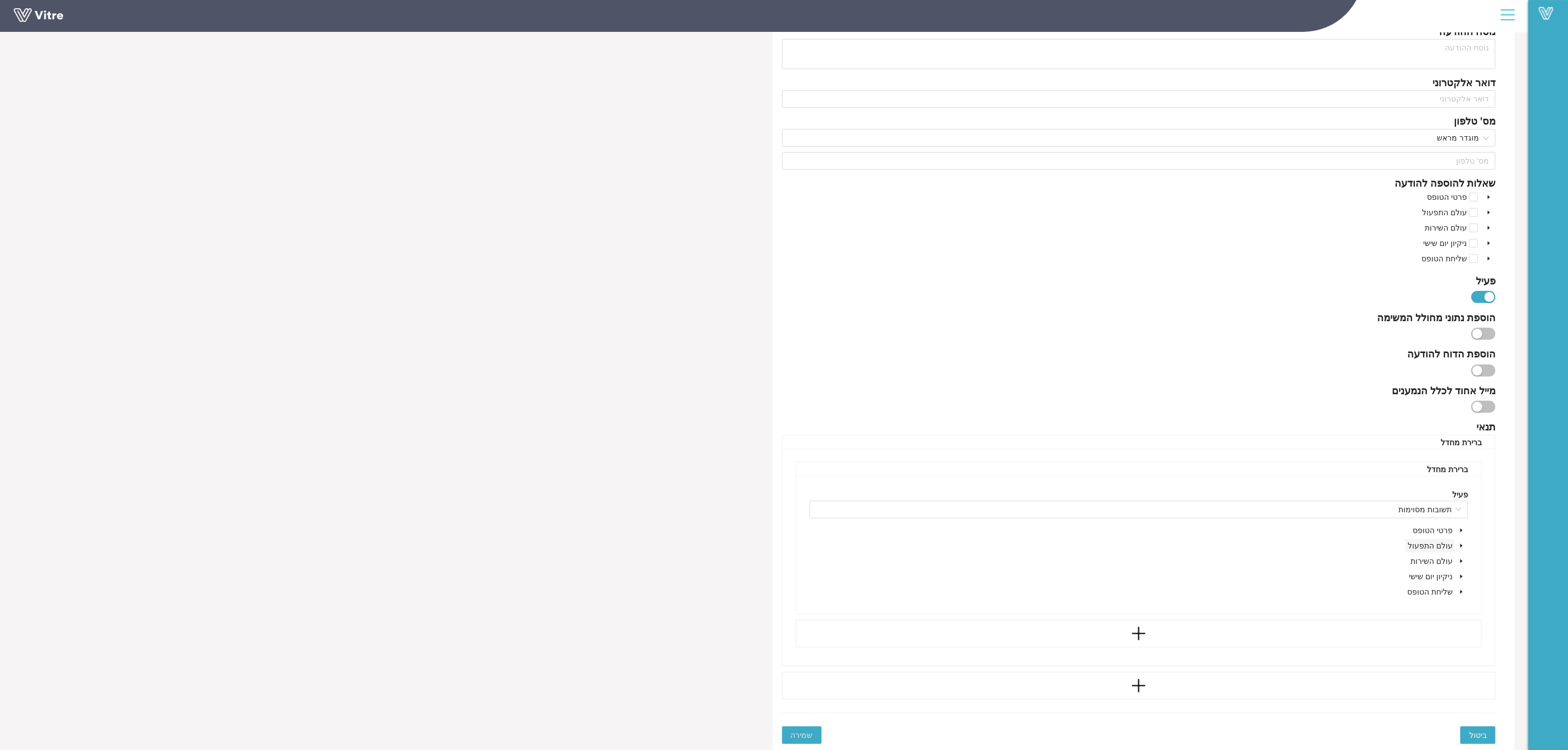
scroll to position [155, 0]
click at [1461, 531] on icon "caret-down" at bounding box center [1461, 530] width 6 height 6
click at [1461, 531] on icon "caret-down" at bounding box center [1461, 528] width 6 height 6
click at [1479, 368] on div "button" at bounding box center [1478, 370] width 10 height 10
click at [1486, 366] on div "button" at bounding box center [1489, 370] width 10 height 10
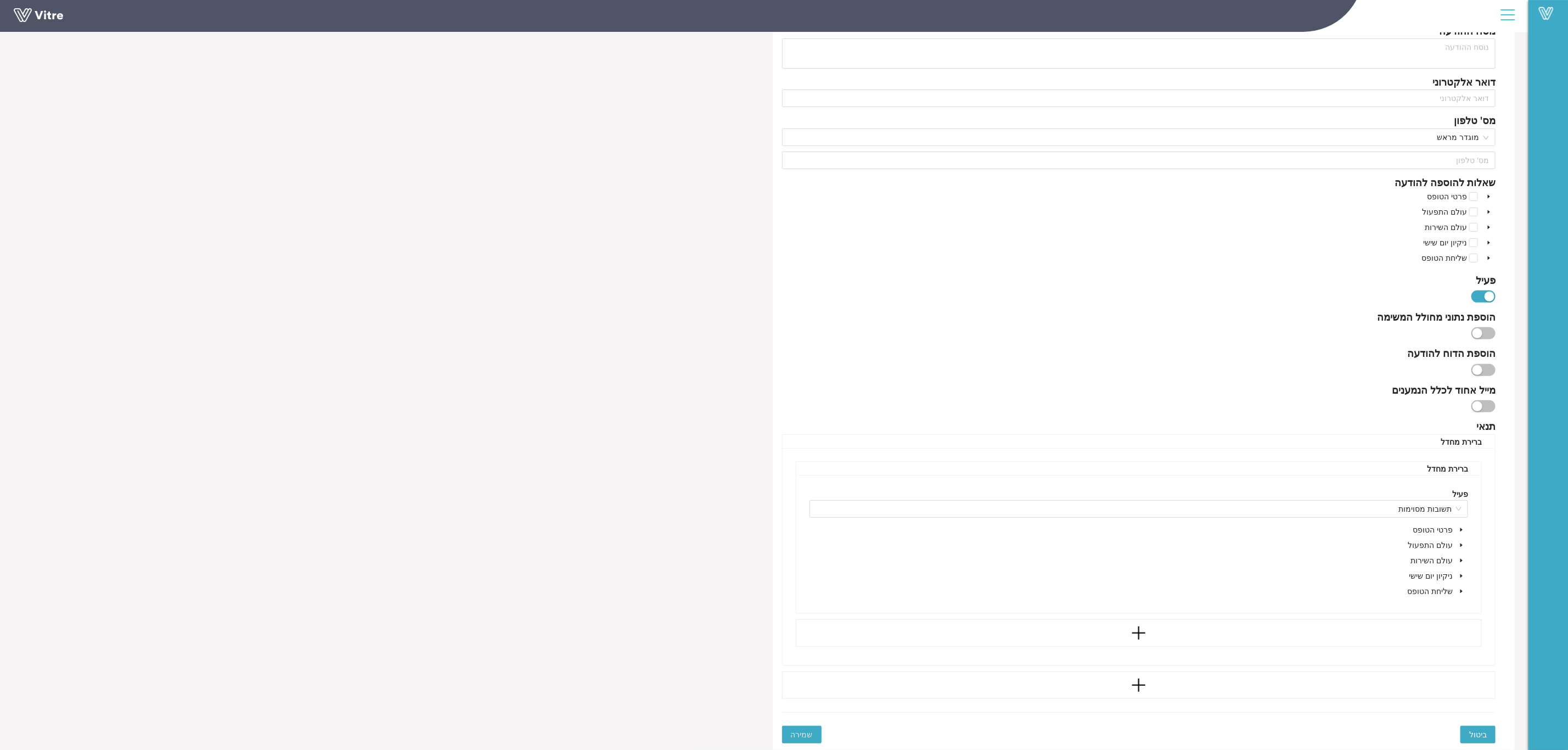
click at [1438, 471] on div "ברירת מחדל" at bounding box center [1448, 468] width 41 height 14
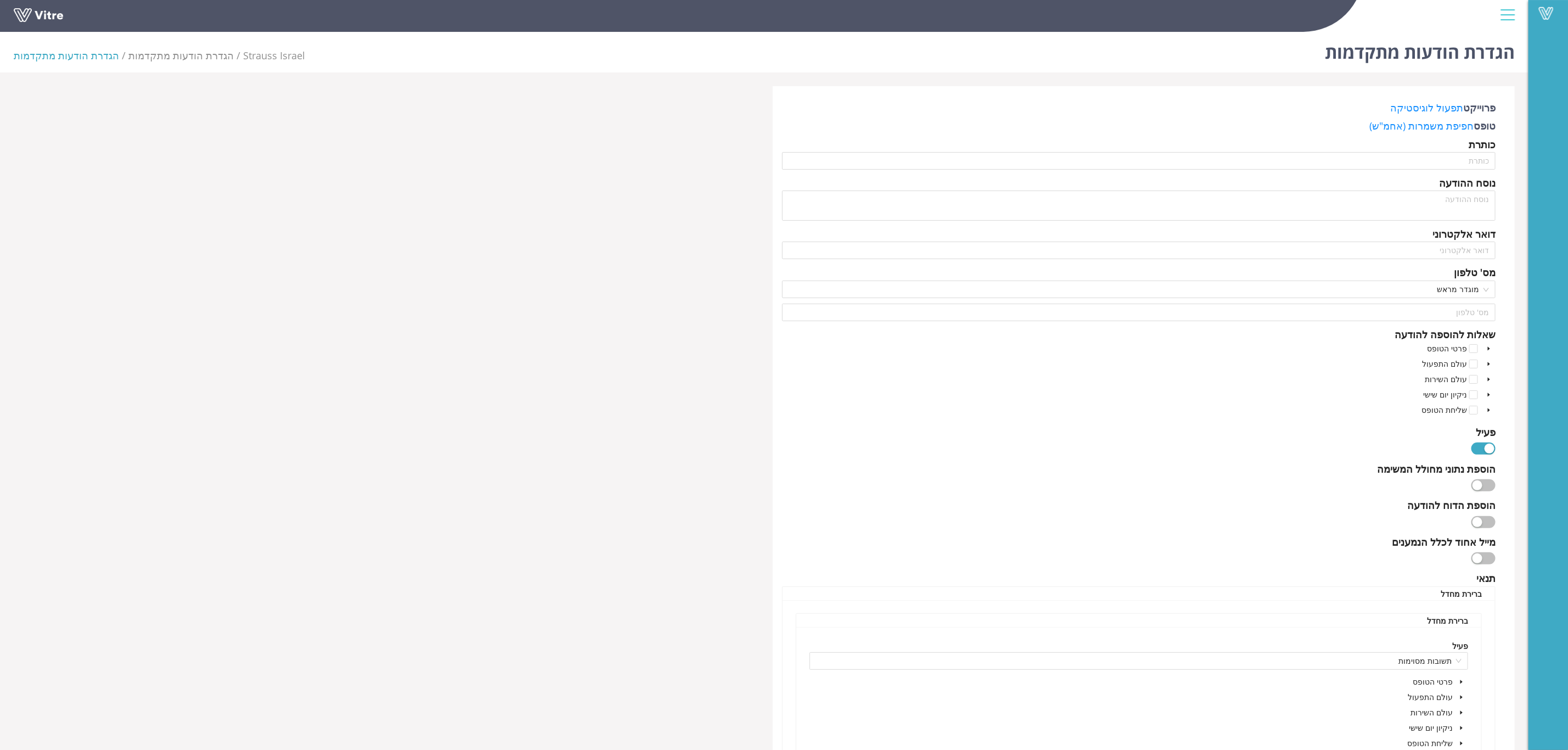
scroll to position [0, 0]
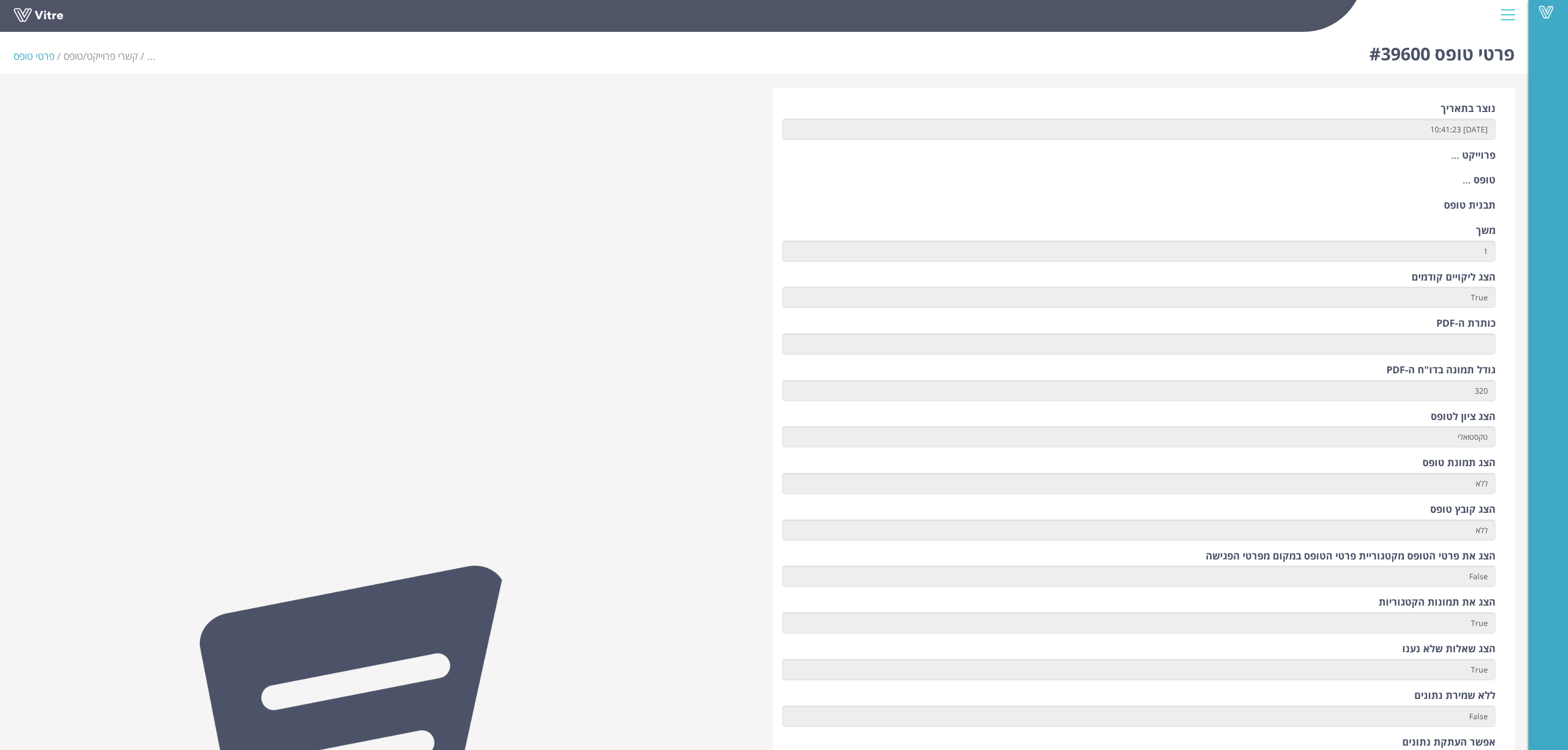
scroll to position [1137, 0]
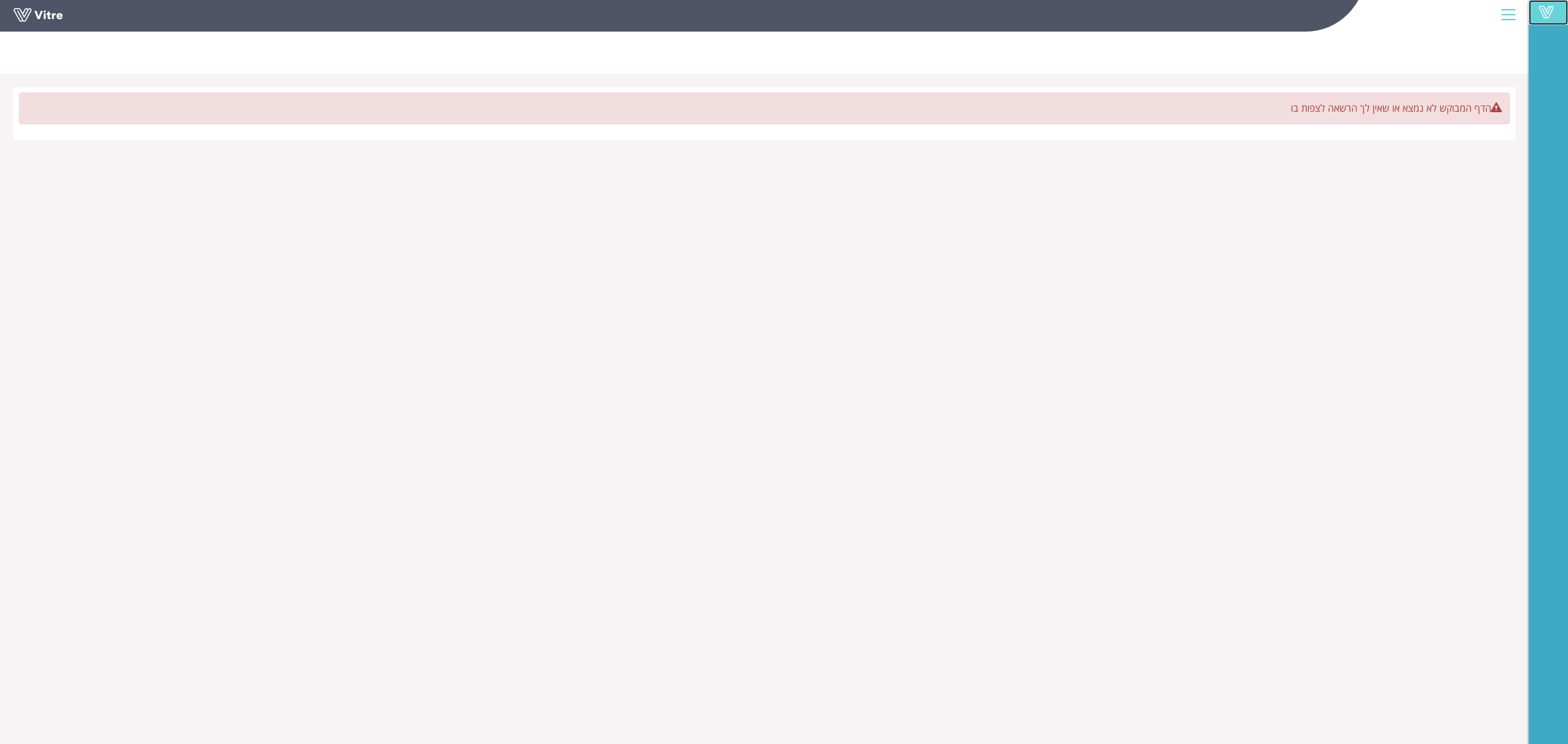
click at [1541, 16] on span at bounding box center [1546, 12] width 27 height 13
